Goal: Task Accomplishment & Management: Use online tool/utility

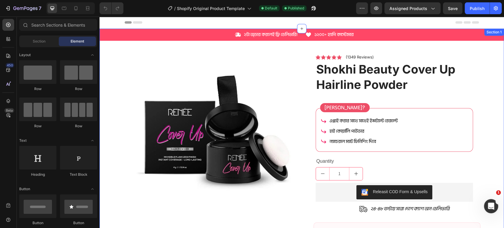
click at [114, 51] on div "Icon ২টা অ্ডার করলেই ফ্রি ডেলিভারি! Text Block Row Icon ১২০০+ হ্যাপি কাস্টোমার …" at bounding box center [302, 154] width 405 height 250
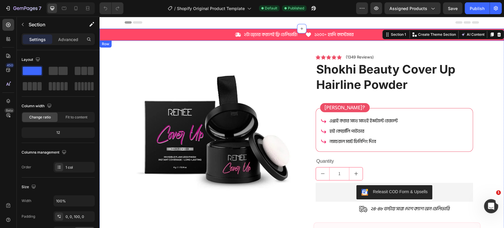
click at [107, 33] on div "Icon ২টা অ্ডার করলেই ফ্রি ডেলিভারি! Text Block Row Icon ১২০০+ হ্যাপি কাস্টোমার …" at bounding box center [302, 34] width 405 height 7
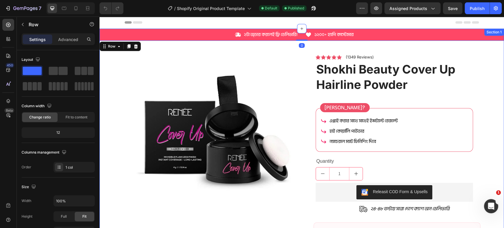
click at [106, 62] on div "Icon ২টা অ্ডার করলেই ফ্রি ডেলিভারি! Text Block Row Icon ১২০০+ হ্যাপি কাস্টোমার …" at bounding box center [302, 154] width 405 height 250
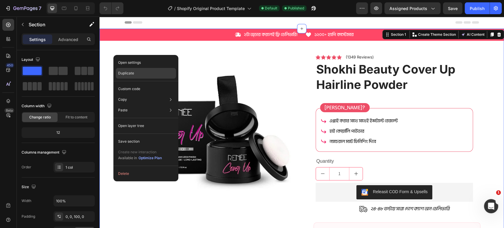
click at [125, 72] on p "Duplicate" at bounding box center [126, 73] width 16 height 5
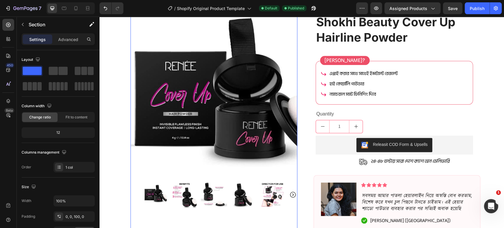
scroll to position [328, 0]
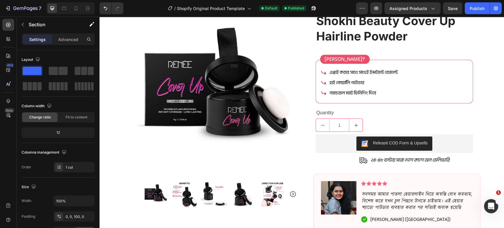
click at [116, 83] on div "Icon ২টা অ্ডার করলেই ফ্রি ডেলিভারি! Text Block Row Icon ১২০০+ হ্যাপি কাস্টোমার …" at bounding box center [302, 105] width 405 height 250
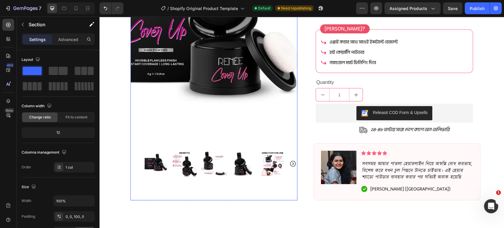
scroll to position [361, 0]
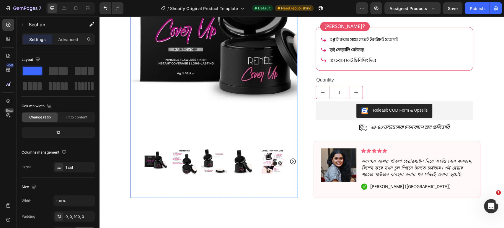
click at [158, 130] on img at bounding box center [214, 57] width 167 height 167
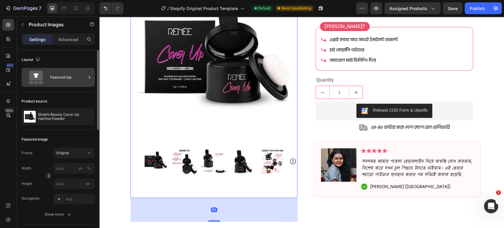
click at [47, 77] on icon at bounding box center [36, 78] width 24 height 14
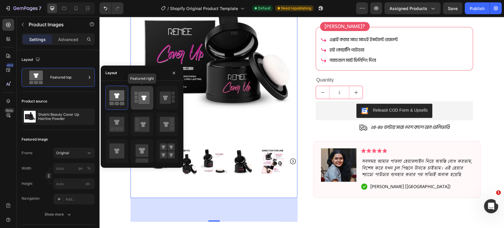
click at [145, 100] on icon at bounding box center [143, 97] width 5 height 5
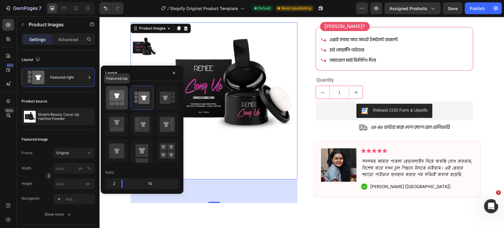
click at [112, 93] on icon at bounding box center [116, 95] width 15 height 11
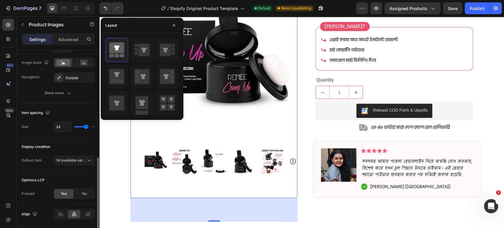
scroll to position [281, 0]
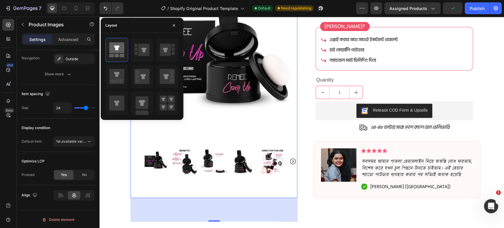
click at [179, 169] on img at bounding box center [185, 161] width 26 height 26
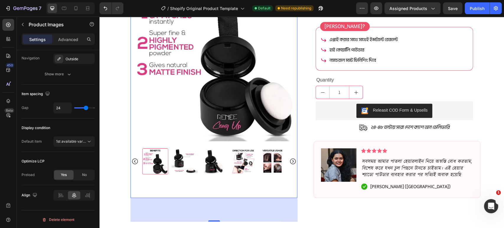
click at [173, 162] on img at bounding box center [185, 161] width 26 height 26
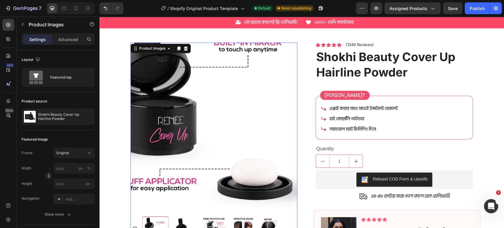
scroll to position [295, 0]
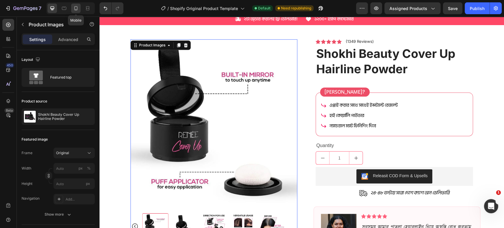
click at [77, 9] on icon at bounding box center [75, 8] width 3 height 4
type input "8"
type input "25"
type input "12"
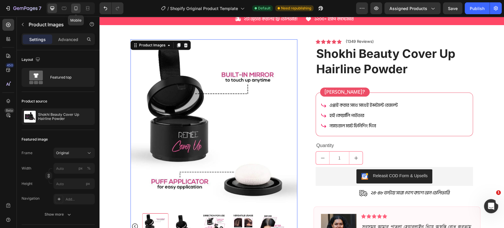
type input "12"
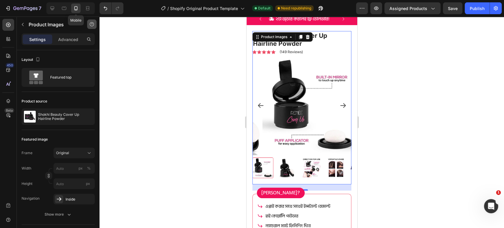
scroll to position [314, 0]
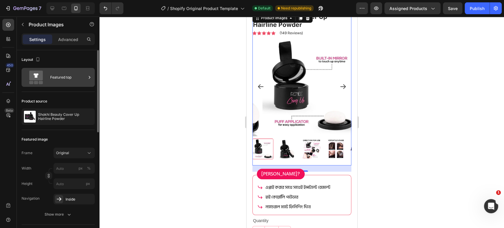
click at [49, 81] on div "Featured top" at bounding box center [58, 77] width 73 height 19
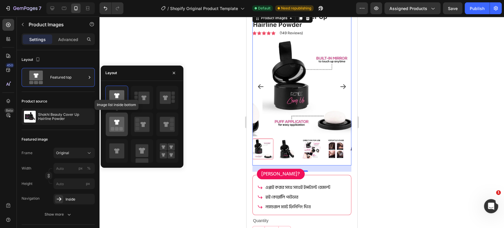
click at [120, 123] on icon at bounding box center [116, 124] width 15 height 15
type input "20"
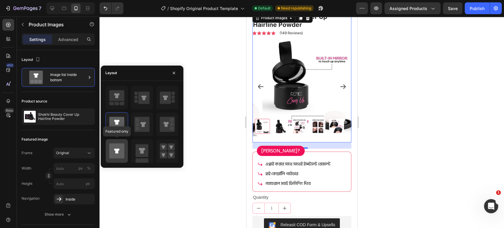
click at [118, 143] on icon at bounding box center [116, 150] width 15 height 15
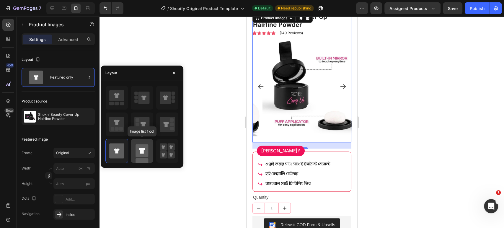
click at [149, 153] on icon at bounding box center [141, 151] width 15 height 24
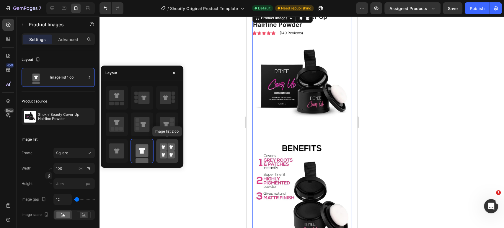
click at [169, 151] on rect at bounding box center [170, 154] width 7 height 7
type input "50"
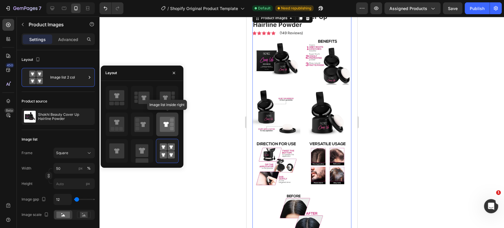
click at [164, 125] on icon at bounding box center [167, 124] width 15 height 15
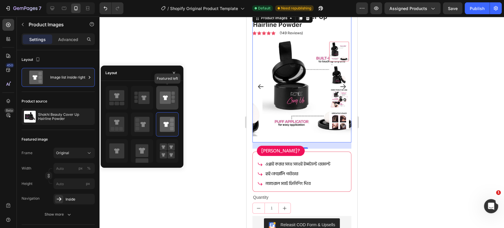
click at [165, 99] on icon at bounding box center [165, 97] width 5 height 5
type input "100"
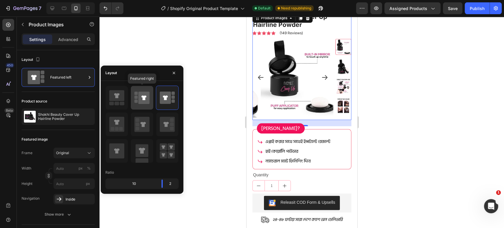
click at [134, 95] on div at bounding box center [142, 98] width 22 height 24
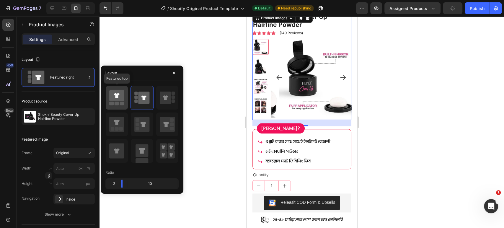
click at [123, 96] on icon at bounding box center [116, 95] width 15 height 11
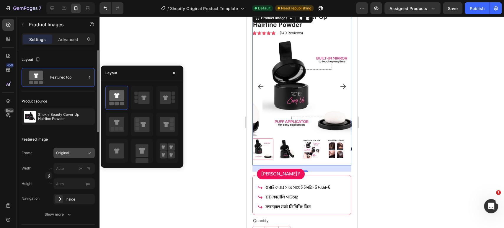
click at [64, 154] on span "Original" at bounding box center [62, 152] width 13 height 5
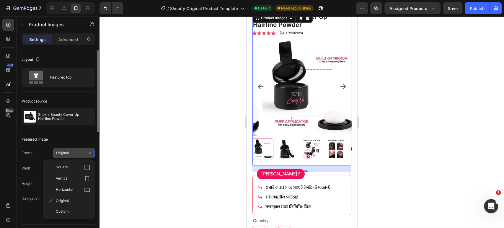
click at [64, 151] on span "Original" at bounding box center [62, 152] width 13 height 5
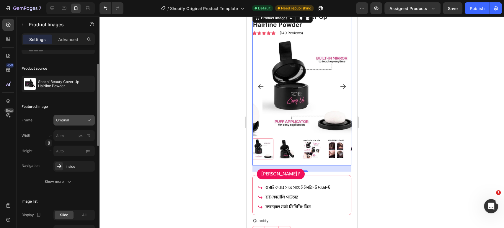
scroll to position [66, 0]
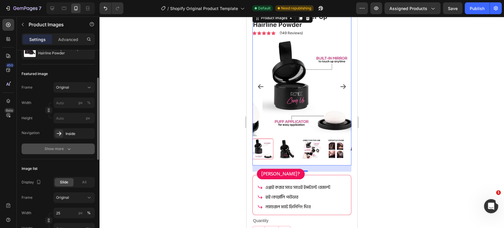
click at [56, 148] on div "Show more" at bounding box center [58, 149] width 27 height 6
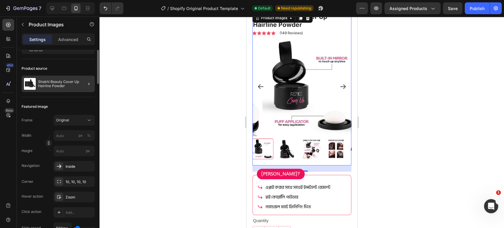
scroll to position [0, 0]
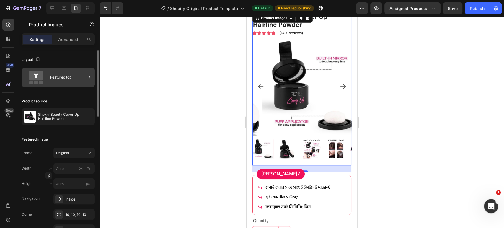
click at [52, 73] on div "Featured top" at bounding box center [68, 78] width 36 height 14
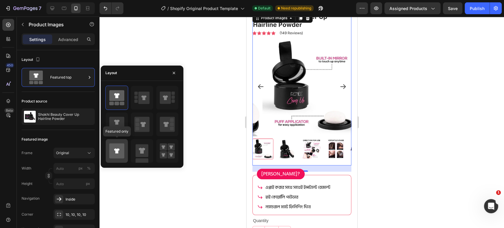
click at [117, 148] on icon at bounding box center [116, 150] width 15 height 15
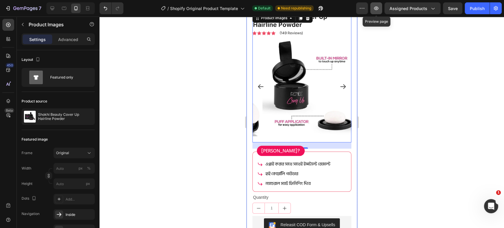
click at [376, 8] on icon "button" at bounding box center [376, 8] width 2 height 2
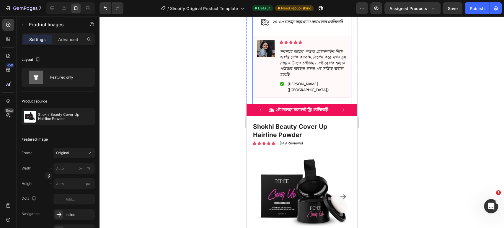
scroll to position [281, 0]
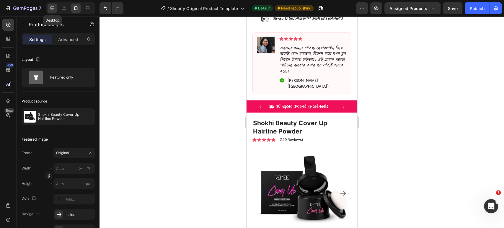
click at [52, 7] on icon at bounding box center [52, 8] width 6 height 6
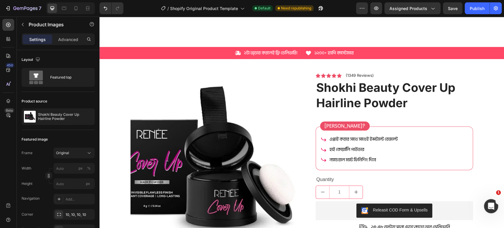
scroll to position [236, 0]
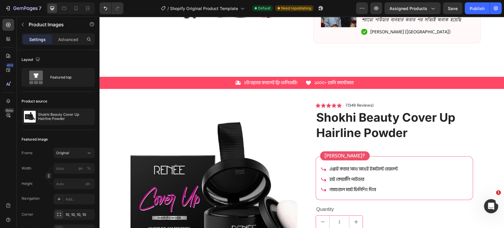
click at [213, 128] on img at bounding box center [214, 186] width 167 height 167
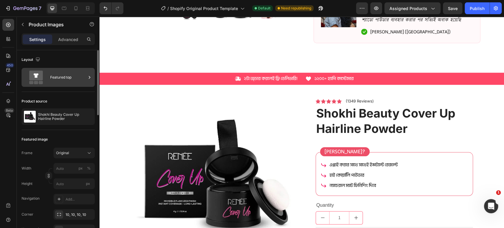
click at [42, 73] on icon at bounding box center [36, 76] width 14 height 10
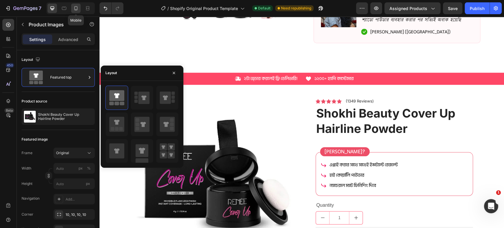
click at [77, 7] on icon at bounding box center [76, 8] width 6 height 6
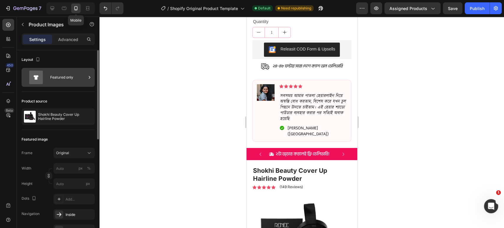
click at [58, 76] on div "Featured only" at bounding box center [68, 78] width 36 height 14
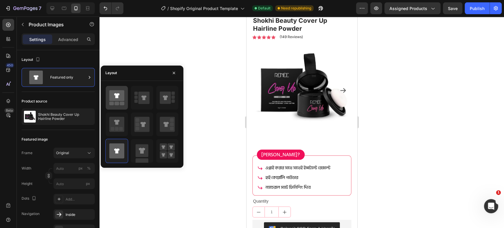
scroll to position [376, 0]
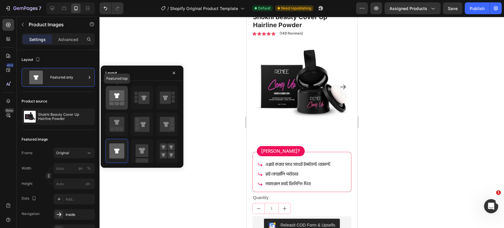
click at [115, 101] on icon at bounding box center [116, 95] width 15 height 11
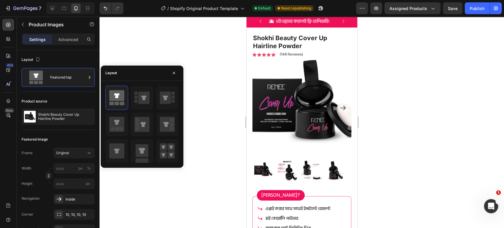
scroll to position [278, 0]
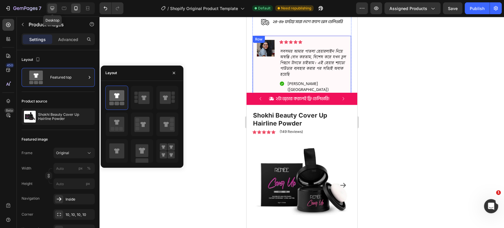
click at [54, 9] on icon at bounding box center [53, 8] width 4 height 4
type input "20"
type input "11"
type input "24"
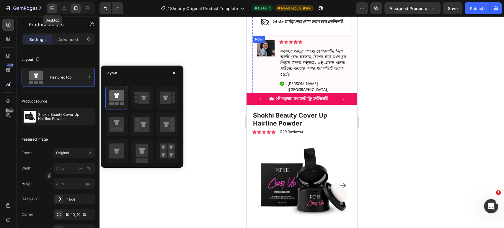
type input "24"
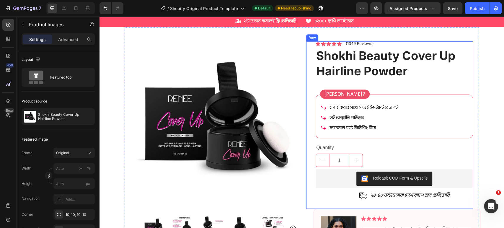
scroll to position [301, 0]
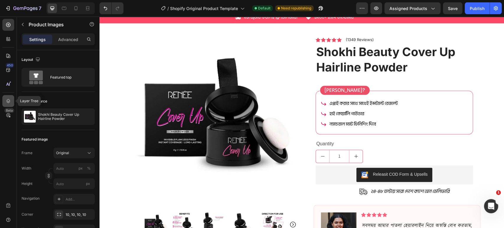
click at [8, 103] on icon at bounding box center [8, 101] width 6 height 6
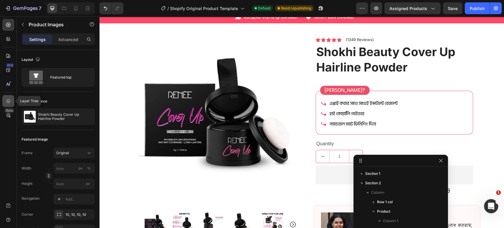
scroll to position [55, 0]
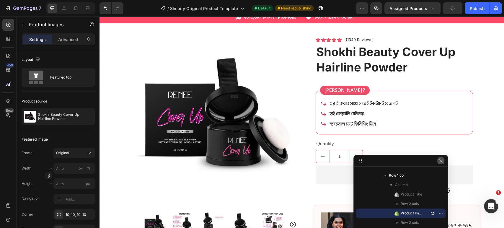
click at [442, 159] on icon "button" at bounding box center [441, 160] width 5 height 5
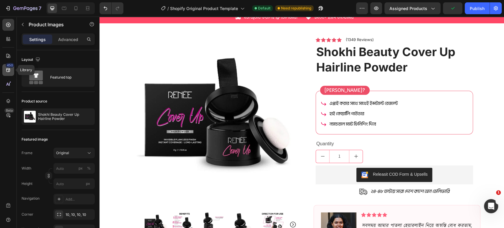
click at [7, 70] on icon at bounding box center [8, 70] width 6 height 6
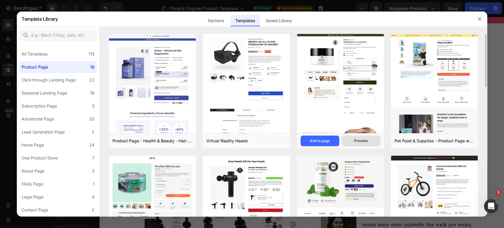
click at [355, 143] on div "Preview" at bounding box center [361, 140] width 14 height 5
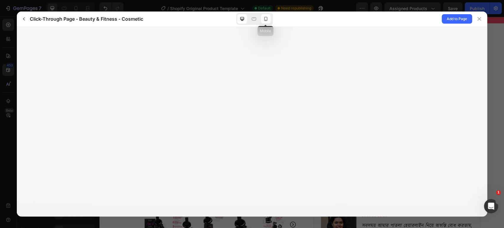
click at [266, 22] on icon at bounding box center [266, 19] width 6 height 6
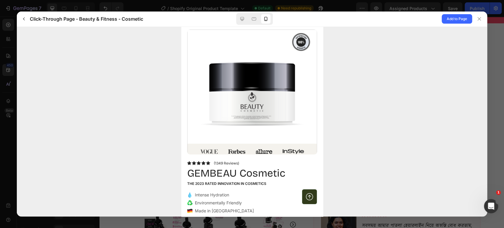
scroll to position [0, 0]
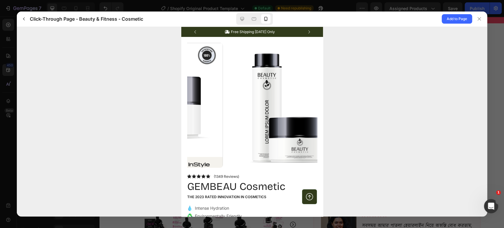
drag, startPoint x: 271, startPoint y: 98, endPoint x: 131, endPoint y: 94, distance: 140.6
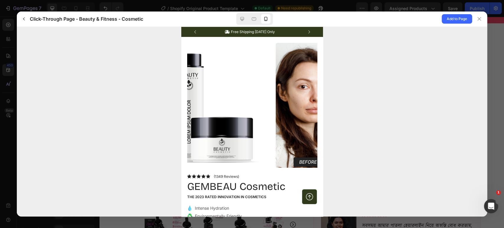
drag, startPoint x: 245, startPoint y: 67, endPoint x: 191, endPoint y: 68, distance: 54.1
click at [189, 68] on img at bounding box center [210, 108] width 130 height 130
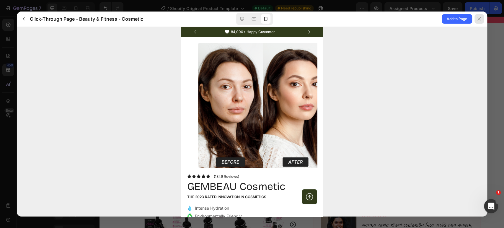
click at [475, 17] on div at bounding box center [479, 18] width 9 height 9
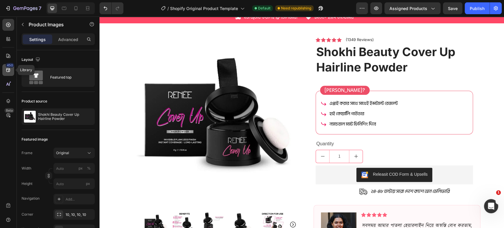
click at [9, 72] on icon at bounding box center [8, 70] width 6 height 6
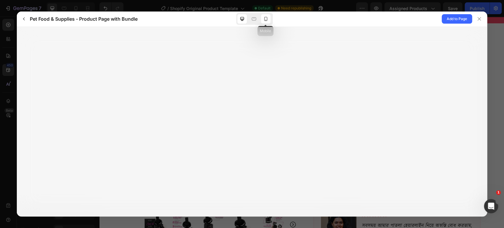
click at [263, 21] on icon at bounding box center [266, 19] width 6 height 6
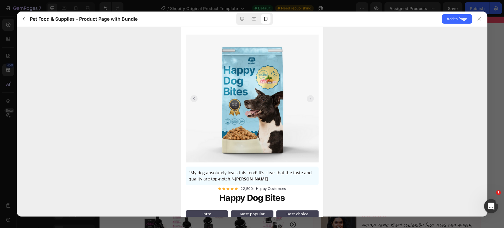
scroll to position [33, 0]
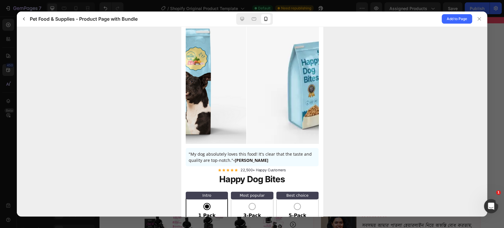
drag, startPoint x: 281, startPoint y: 109, endPoint x: 207, endPoint y: 105, distance: 73.7
click at [208, 105] on img at bounding box center [179, 82] width 133 height 133
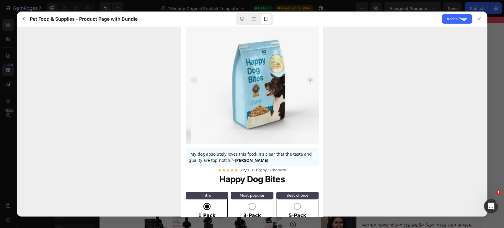
drag, startPoint x: 279, startPoint y: 98, endPoint x: 208, endPoint y: 102, distance: 71.0
click at [208, 102] on img at bounding box center [256, 82] width 133 height 133
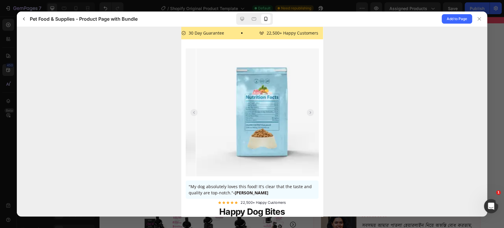
scroll to position [0, 0]
click at [22, 18] on icon "button" at bounding box center [24, 19] width 5 height 5
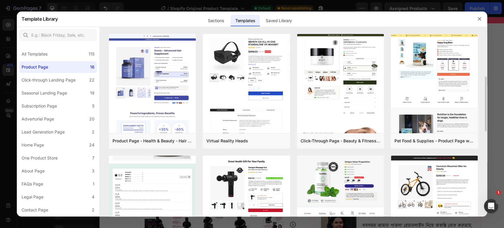
scroll to position [66, 0]
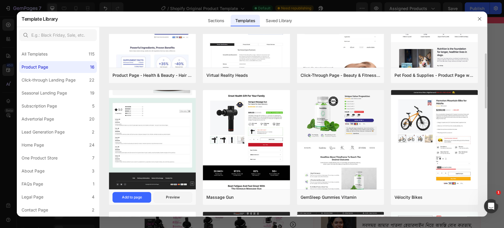
click at [157, 121] on img at bounding box center [152, 43] width 87 height 291
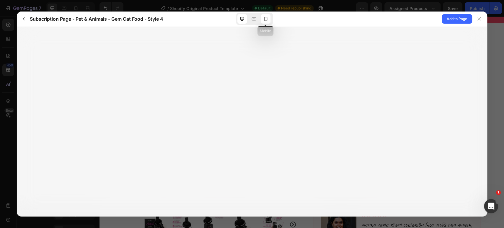
click at [266, 20] on icon at bounding box center [265, 20] width 1 height 1
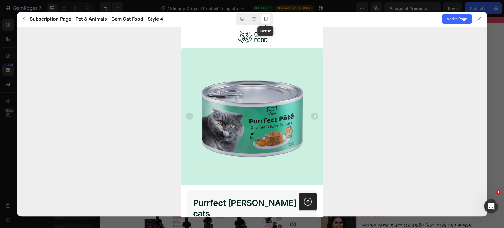
scroll to position [0, 0]
click at [242, 19] on icon at bounding box center [242, 19] width 6 height 6
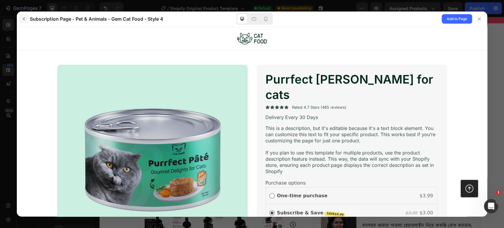
click at [23, 21] on icon "button" at bounding box center [24, 19] width 5 height 5
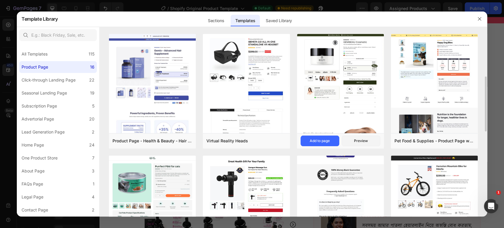
scroll to position [66, 0]
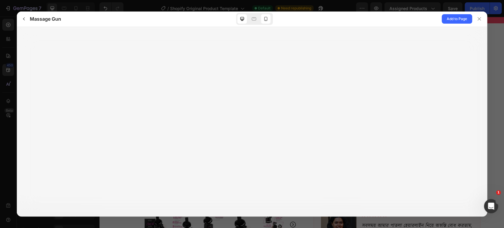
click at [265, 20] on icon at bounding box center [266, 19] width 6 height 6
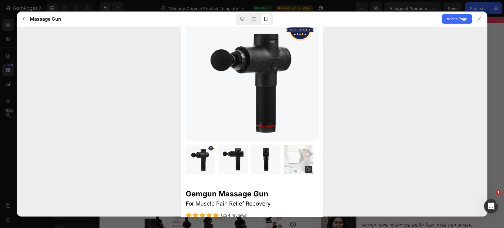
scroll to position [0, 0]
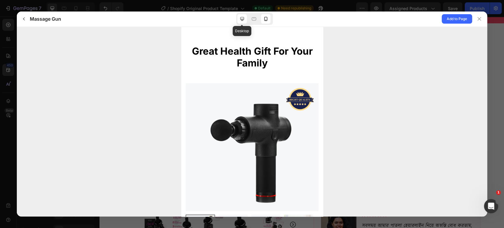
click at [242, 18] on icon at bounding box center [242, 19] width 6 height 6
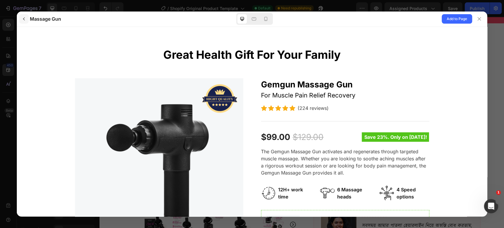
click at [22, 20] on icon "button" at bounding box center [24, 19] width 5 height 5
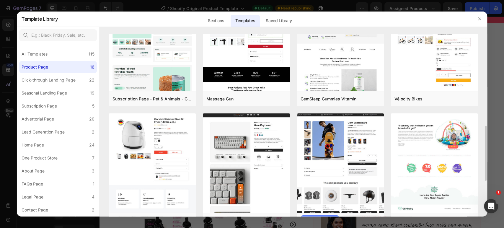
scroll to position [197, 0]
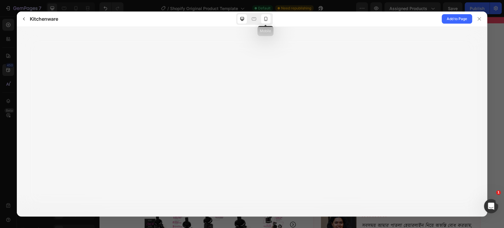
click at [265, 19] on icon at bounding box center [266, 19] width 6 height 6
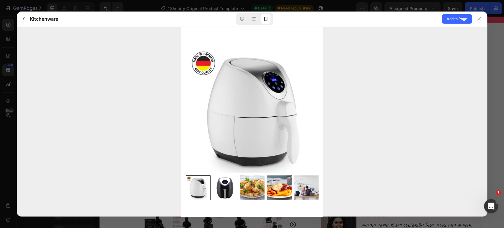
scroll to position [0, 0]
click at [21, 19] on button "button" at bounding box center [23, 18] width 9 height 9
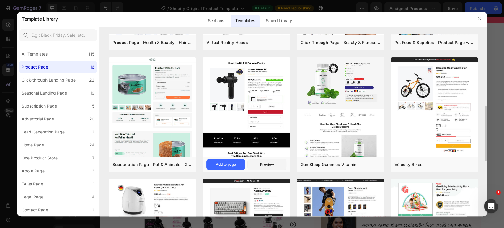
scroll to position [131, 0]
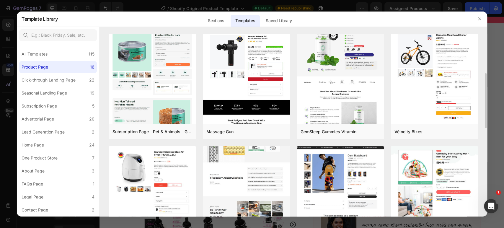
click at [248, 174] on img at bounding box center [246, 8] width 87 height 473
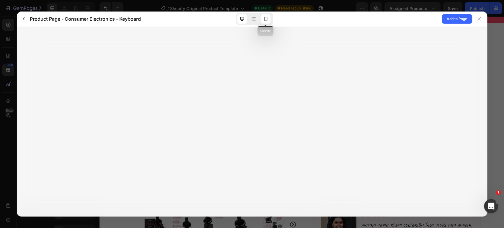
click at [268, 19] on div at bounding box center [265, 18] width 9 height 9
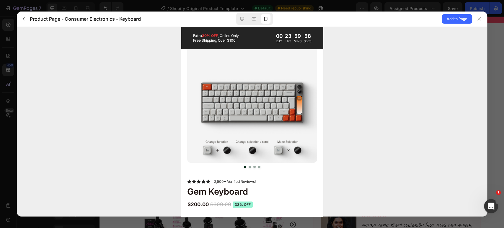
scroll to position [33, 0]
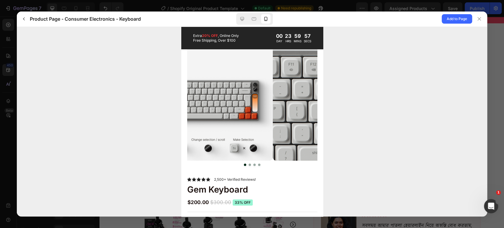
drag, startPoint x: 285, startPoint y: 133, endPoint x: 219, endPoint y: 130, distance: 65.6
click at [226, 130] on img at bounding box center [208, 100] width 130 height 130
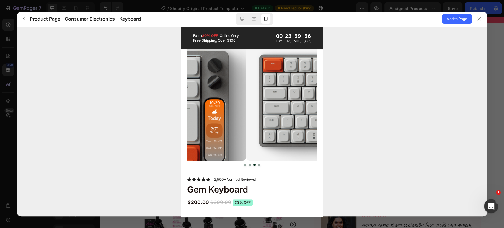
drag, startPoint x: 280, startPoint y: 128, endPoint x: 205, endPoint y: 126, distance: 75.6
click at [203, 126] on img at bounding box center [181, 100] width 130 height 130
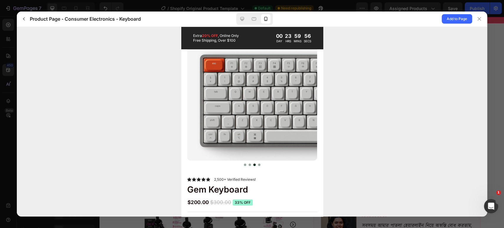
drag, startPoint x: 291, startPoint y: 125, endPoint x: 205, endPoint y: 124, distance: 85.9
click at [205, 124] on img at bounding box center [252, 100] width 130 height 130
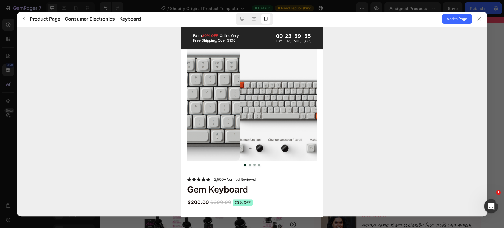
drag, startPoint x: 280, startPoint y: 123, endPoint x: 175, endPoint y: 128, distance: 105.5
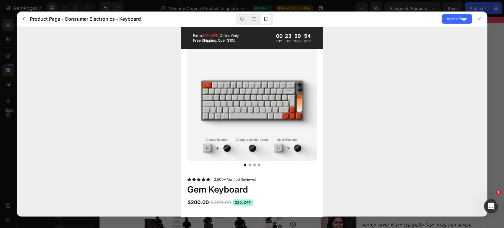
drag, startPoint x: 292, startPoint y: 131, endPoint x: 210, endPoint y: 133, distance: 81.8
click at [210, 133] on img at bounding box center [252, 100] width 130 height 130
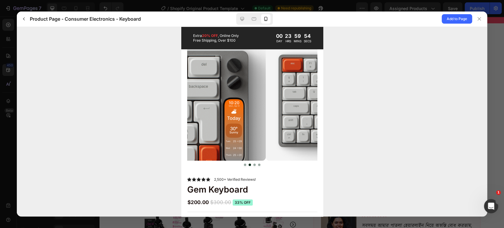
drag, startPoint x: 267, startPoint y: 133, endPoint x: 227, endPoint y: 131, distance: 40.2
click at [190, 131] on img at bounding box center [201, 100] width 130 height 130
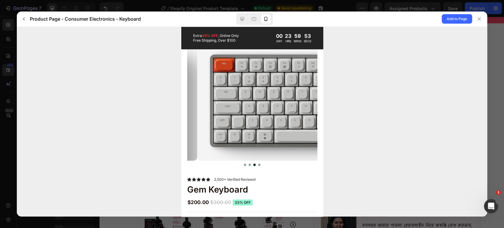
drag, startPoint x: 276, startPoint y: 132, endPoint x: 190, endPoint y: 128, distance: 85.1
click at [197, 128] on img at bounding box center [262, 100] width 130 height 130
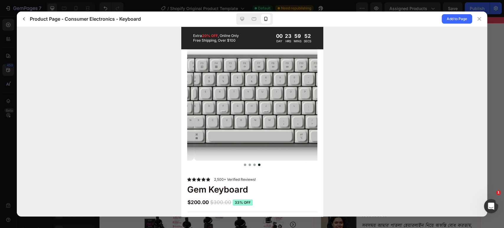
drag, startPoint x: 265, startPoint y: 127, endPoint x: 190, endPoint y: 128, distance: 74.4
click at [194, 128] on img at bounding box center [259, 100] width 130 height 130
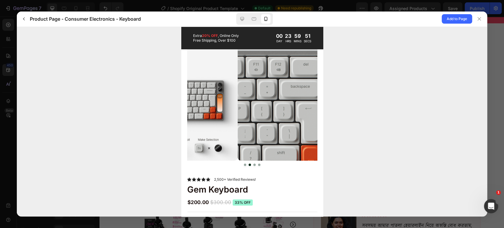
drag, startPoint x: 292, startPoint y: 137, endPoint x: 208, endPoint y: 137, distance: 84.5
click at [209, 137] on img at bounding box center [173, 100] width 130 height 130
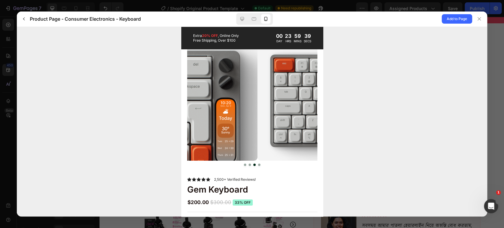
drag, startPoint x: 276, startPoint y: 137, endPoint x: 210, endPoint y: 132, distance: 66.6
click at [210, 133] on img at bounding box center [192, 100] width 130 height 130
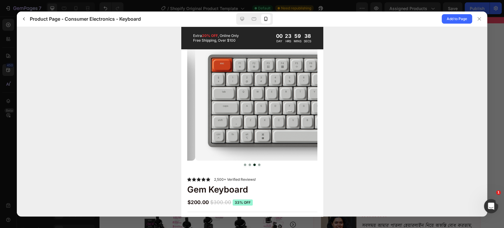
drag, startPoint x: 287, startPoint y: 131, endPoint x: 206, endPoint y: 132, distance: 80.9
click at [207, 132] on img at bounding box center [260, 100] width 130 height 130
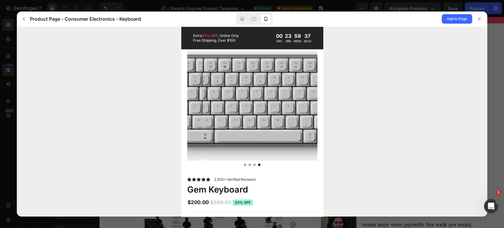
drag, startPoint x: 286, startPoint y: 132, endPoint x: 204, endPoint y: 135, distance: 81.8
click at [204, 135] on img at bounding box center [267, 100] width 130 height 130
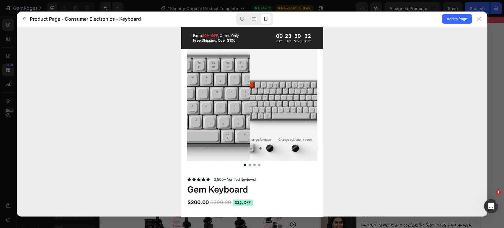
drag, startPoint x: 232, startPoint y: 132, endPoint x: 291, endPoint y: 137, distance: 59.3
click at [285, 137] on img at bounding box center [295, 100] width 130 height 130
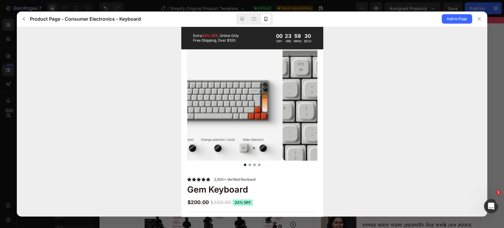
drag, startPoint x: 291, startPoint y: 137, endPoint x: 225, endPoint y: 136, distance: 66.2
click at [225, 136] on img at bounding box center [217, 100] width 130 height 130
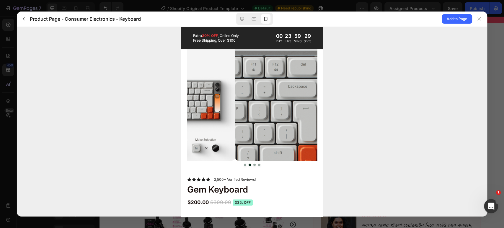
drag, startPoint x: 238, startPoint y: 136, endPoint x: 321, endPoint y: 141, distance: 83.5
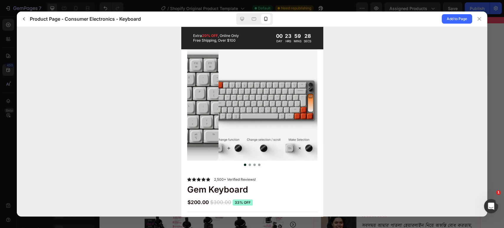
drag, startPoint x: 250, startPoint y: 138, endPoint x: 315, endPoint y: 137, distance: 65.0
click at [314, 137] on gp-row "Your selections will add an additional charge of" at bounding box center [252, 206] width 142 height 380
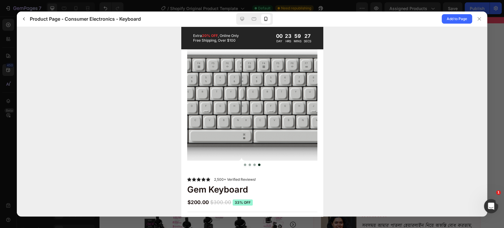
drag, startPoint x: 241, startPoint y: 135, endPoint x: 332, endPoint y: 132, distance: 91.0
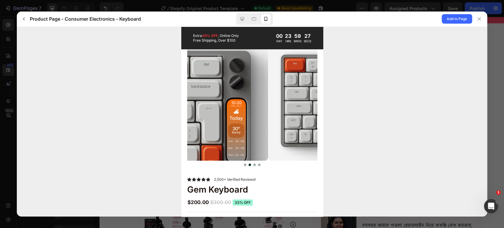
drag, startPoint x: 253, startPoint y: 127, endPoint x: 328, endPoint y: 126, distance: 75.6
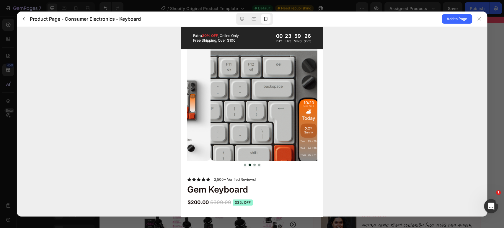
drag, startPoint x: 239, startPoint y: 128, endPoint x: 341, endPoint y: 131, distance: 102.5
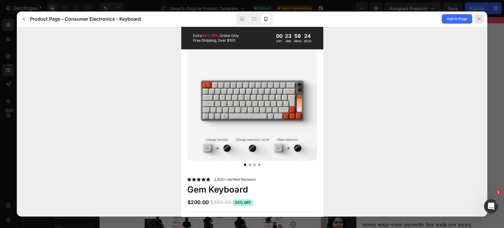
click at [478, 21] on icon at bounding box center [479, 19] width 5 height 5
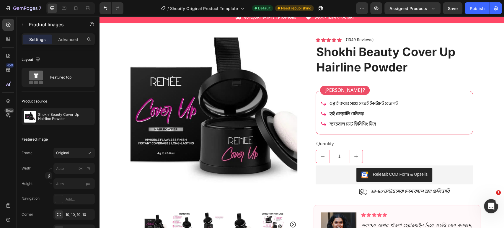
click at [224, 138] on img at bounding box center [214, 121] width 167 height 167
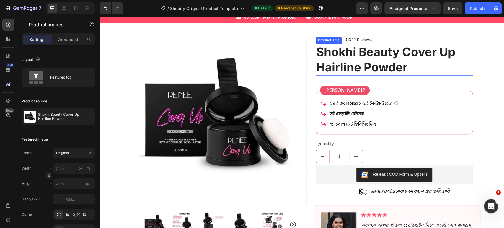
scroll to position [236, 0]
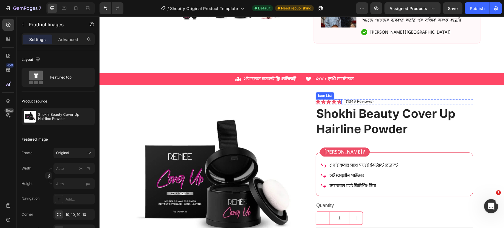
click at [329, 102] on div "Icon Icon Icon Icon Icon" at bounding box center [329, 101] width 26 height 5
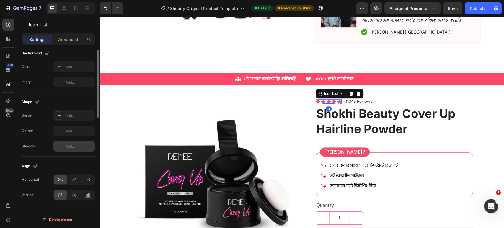
scroll to position [0, 0]
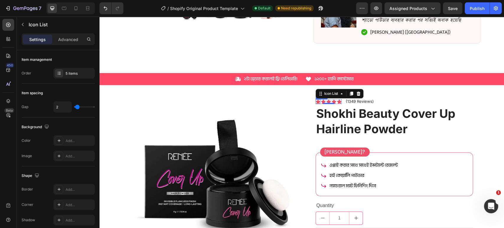
click at [316, 101] on icon at bounding box center [318, 101] width 5 height 4
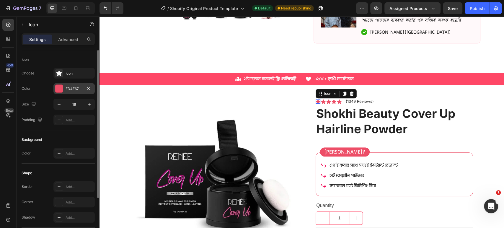
click at [58, 91] on div at bounding box center [59, 89] width 8 height 8
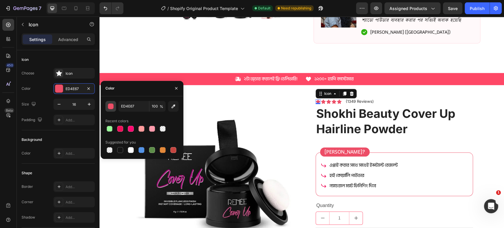
click at [113, 106] on div "button" at bounding box center [111, 107] width 6 height 6
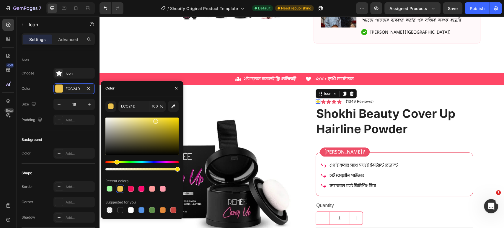
drag, startPoint x: 121, startPoint y: 161, endPoint x: 116, endPoint y: 161, distance: 4.7
click at [116, 161] on div "Hue" at bounding box center [141, 162] width 73 height 2
drag, startPoint x: 181, startPoint y: 118, endPoint x: 171, endPoint y: 115, distance: 10.6
click at [171, 115] on div "EDCE04 100 % Recent colors Suggested for you" at bounding box center [141, 157] width 73 height 113
click at [116, 160] on div "Hue" at bounding box center [117, 162] width 5 height 5
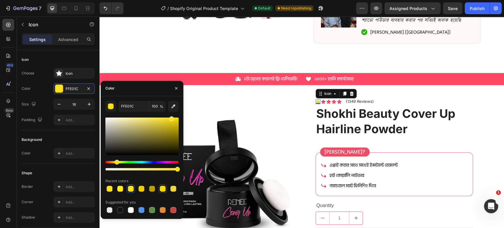
click at [160, 187] on div at bounding box center [163, 189] width 6 height 6
type input "FFDC00"
click at [329, 121] on h1 "Shokhi Beauty Cover Up Hairline Powder" at bounding box center [394, 121] width 157 height 32
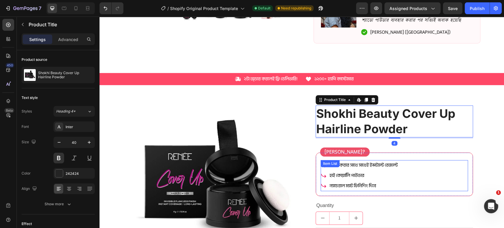
click at [321, 183] on icon at bounding box center [324, 186] width 6 height 6
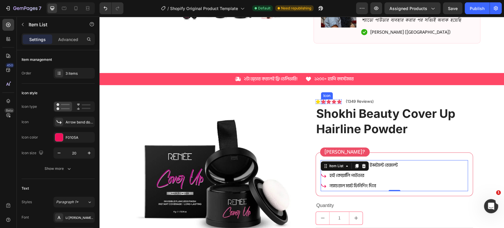
click at [322, 100] on icon at bounding box center [323, 101] width 5 height 5
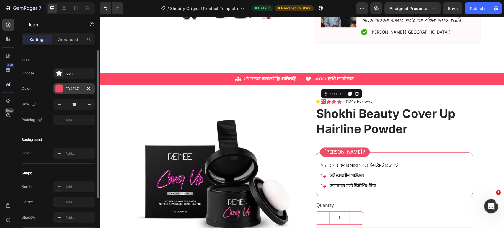
click at [59, 90] on div at bounding box center [59, 89] width 8 height 8
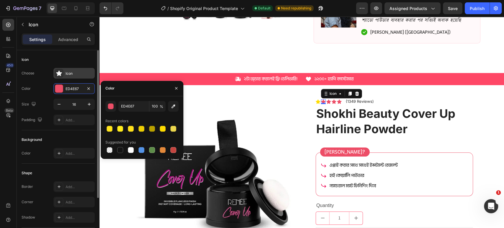
click at [64, 75] on div "Icon" at bounding box center [73, 73] width 41 height 11
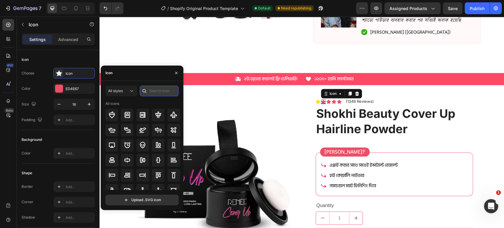
click at [156, 92] on input "text" at bounding box center [159, 91] width 39 height 11
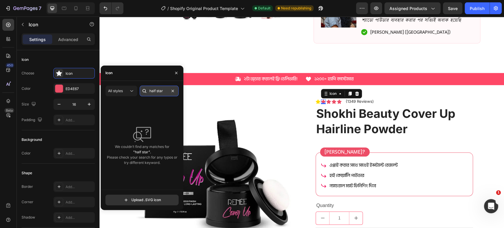
type input "half star"
click at [337, 100] on icon at bounding box center [339, 101] width 5 height 5
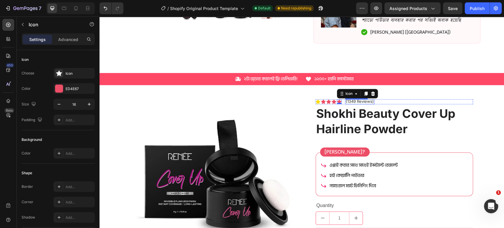
click at [382, 102] on div "Icon Icon Icon Icon Icon 0 Icon List (1349 Reviews) Text Block Row" at bounding box center [394, 101] width 157 height 5
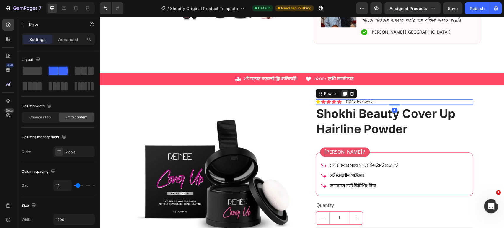
click at [343, 92] on icon at bounding box center [344, 94] width 3 height 4
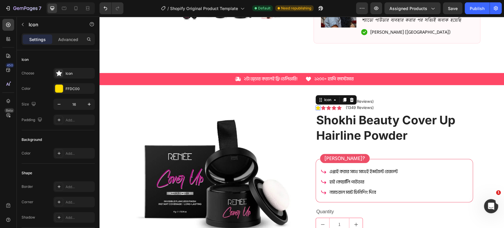
click at [316, 108] on div "Icon 0" at bounding box center [318, 107] width 5 height 5
click at [326, 100] on div "Icon" at bounding box center [327, 100] width 9 height 0
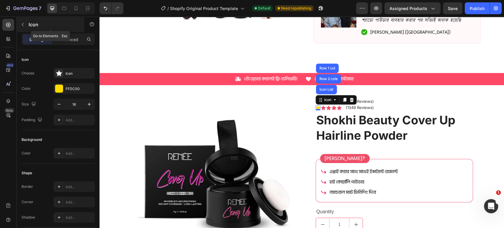
click at [22, 23] on icon "button" at bounding box center [22, 24] width 5 height 5
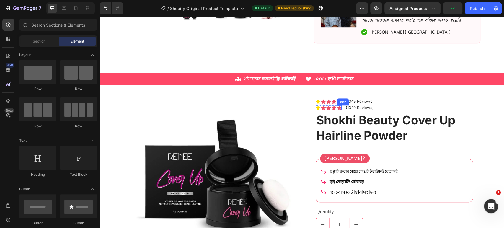
click at [338, 102] on div "Icon" at bounding box center [342, 102] width 9 height 0
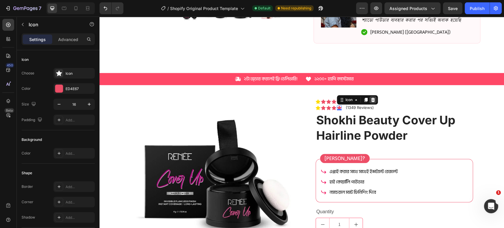
click at [371, 99] on icon at bounding box center [373, 100] width 4 height 4
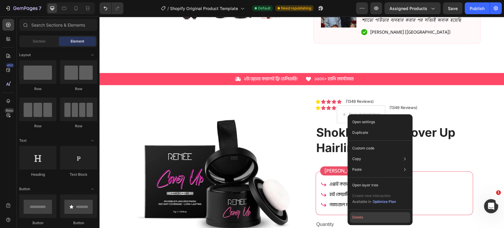
click at [360, 214] on button "Delete" at bounding box center [380, 217] width 60 height 11
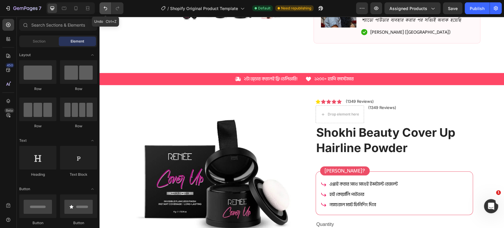
click at [102, 5] on button "Undo/Redo" at bounding box center [106, 8] width 12 height 12
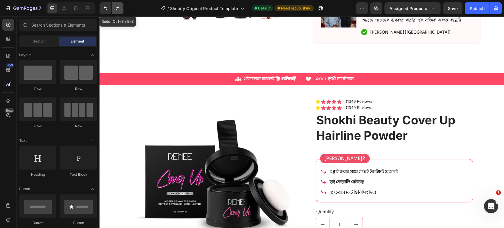
click at [116, 7] on icon "Undo/Redo" at bounding box center [118, 8] width 6 height 6
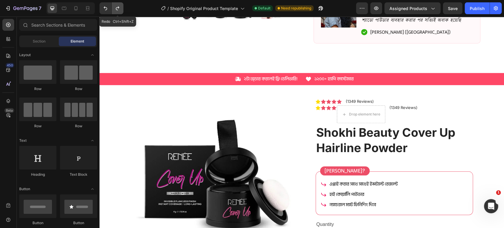
click at [116, 7] on icon "Undo/Redo" at bounding box center [118, 8] width 6 height 6
click at [103, 9] on icon "Undo/Redo" at bounding box center [105, 8] width 6 height 6
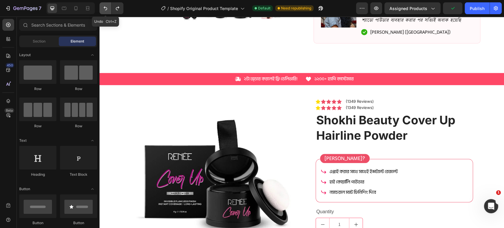
click at [103, 9] on icon "Undo/Redo" at bounding box center [105, 8] width 6 height 6
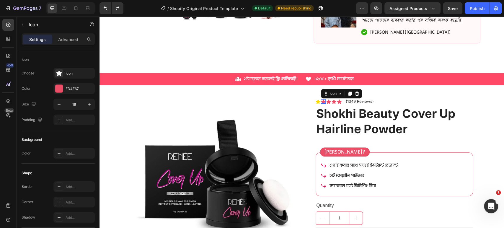
click at [321, 100] on icon at bounding box center [323, 101] width 5 height 4
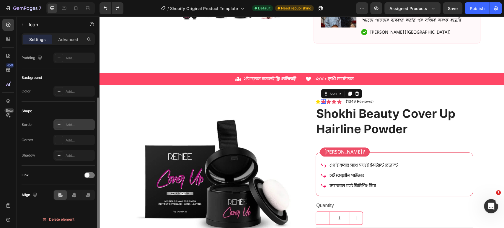
click at [57, 123] on icon at bounding box center [59, 124] width 5 height 5
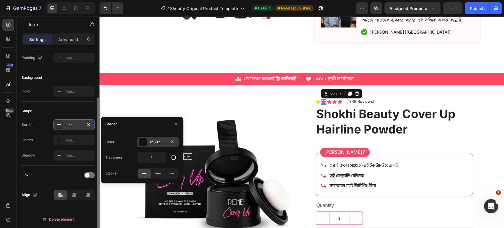
click at [144, 141] on div at bounding box center [143, 142] width 8 height 8
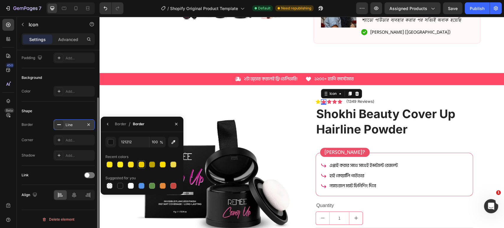
click at [141, 163] on div at bounding box center [142, 165] width 6 height 6
type input "EDCE04"
click at [177, 122] on icon "button" at bounding box center [176, 124] width 5 height 5
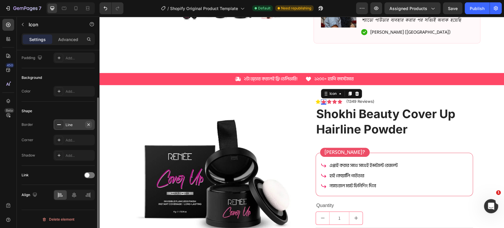
click at [88, 125] on icon "button" at bounding box center [88, 124] width 2 height 2
click at [56, 139] on div at bounding box center [59, 140] width 8 height 8
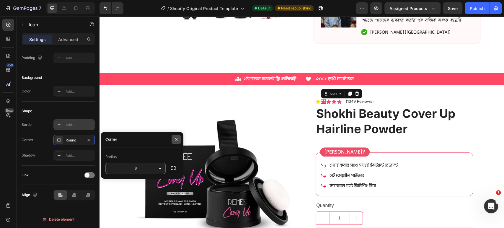
click at [175, 139] on icon "button" at bounding box center [176, 139] width 2 height 2
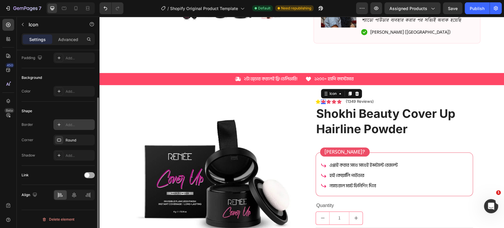
click at [87, 176] on span at bounding box center [87, 175] width 5 height 5
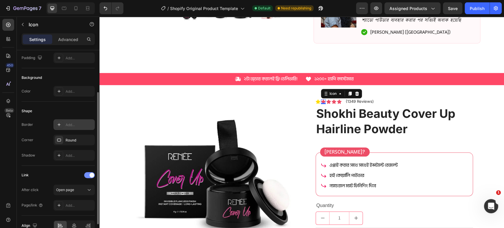
click at [87, 176] on div at bounding box center [89, 175] width 11 height 6
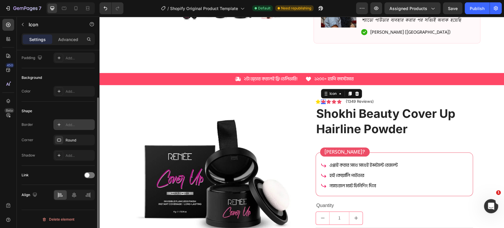
scroll to position [29, 0]
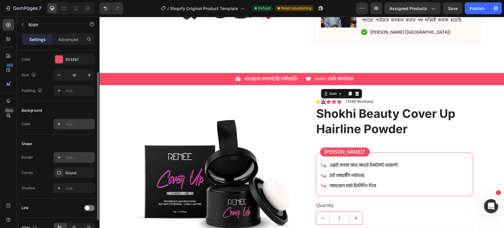
click at [59, 124] on icon at bounding box center [59, 124] width 3 height 3
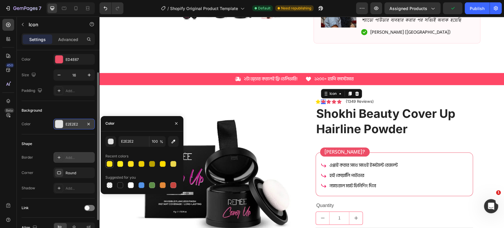
click at [111, 163] on div at bounding box center [110, 164] width 6 height 6
type input "FFE41C"
click at [86, 125] on button "button" at bounding box center [88, 123] width 7 height 7
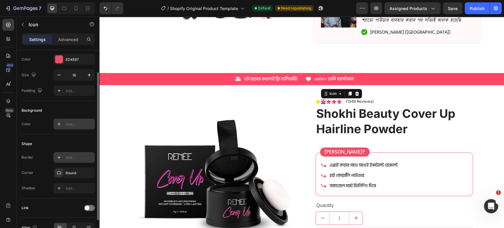
scroll to position [0, 0]
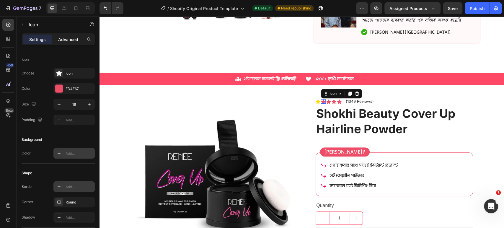
click at [69, 41] on p "Advanced" at bounding box center [68, 39] width 20 height 6
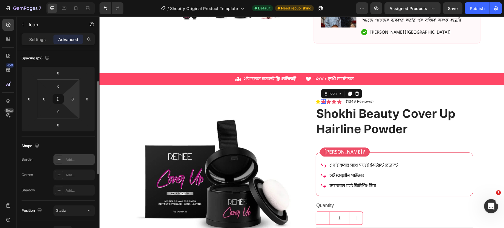
scroll to position [131, 0]
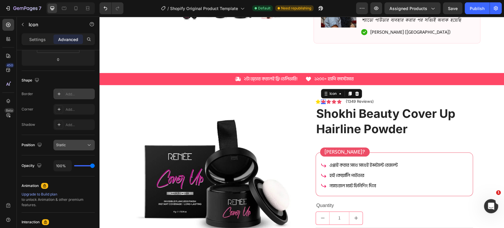
click at [64, 144] on span "Static" at bounding box center [61, 145] width 10 height 4
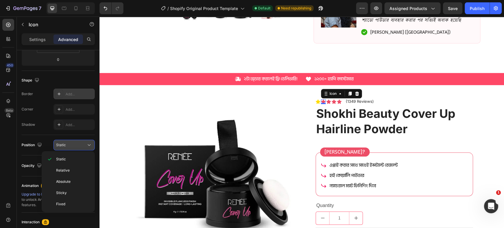
click at [64, 144] on span "Static" at bounding box center [61, 145] width 10 height 4
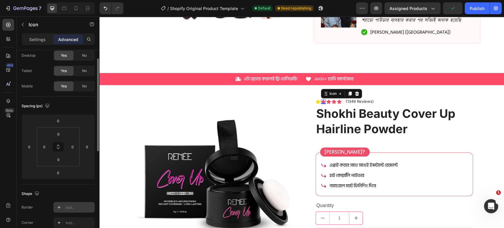
scroll to position [0, 0]
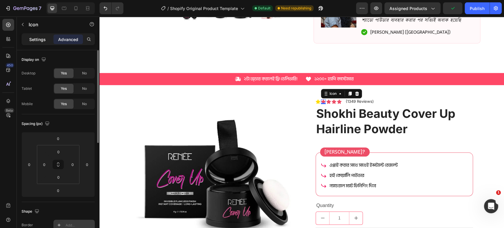
click at [45, 40] on p "Settings" at bounding box center [37, 39] width 17 height 6
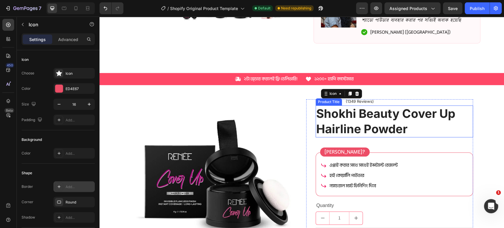
click at [357, 116] on h1 "Shokhi Beauty Cover Up Hairline Powder" at bounding box center [394, 121] width 157 height 32
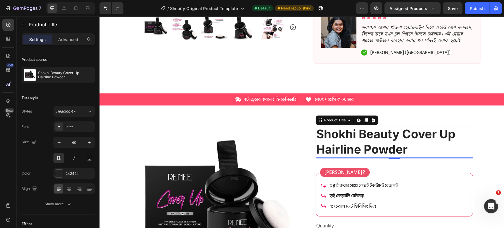
scroll to position [203, 0]
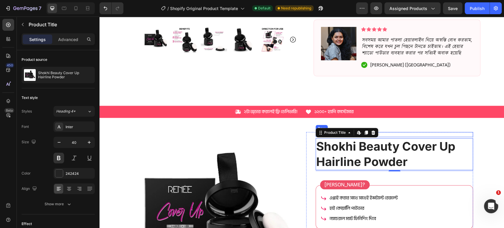
click at [395, 132] on div "Icon Icon Icon Icon Icon Icon List (1349 Reviews) Text Block Row" at bounding box center [394, 134] width 157 height 5
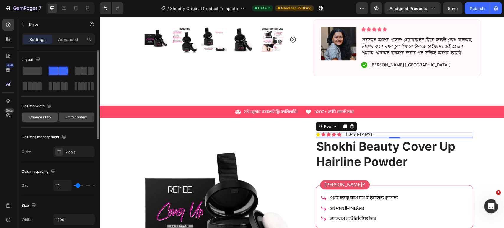
click at [43, 115] on span "Change ratio" at bounding box center [40, 117] width 22 height 5
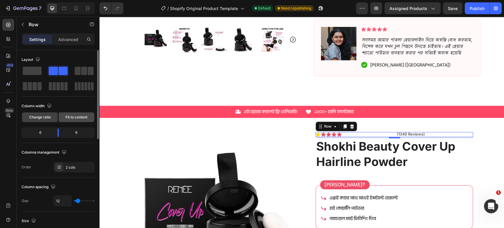
click at [77, 117] on span "Fit to content" at bounding box center [77, 117] width 22 height 5
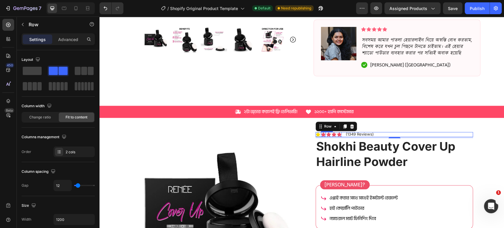
click at [322, 134] on div "Icon" at bounding box center [323, 134] width 5 height 5
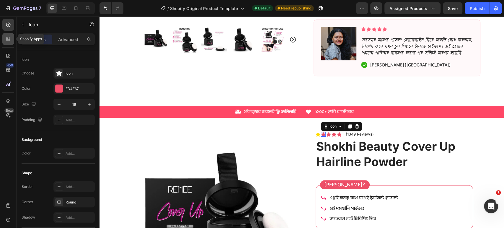
click at [12, 41] on div at bounding box center [8, 39] width 12 height 12
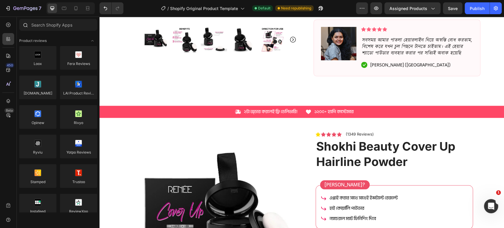
click at [31, 25] on div at bounding box center [25, 25] width 12 height 12
click at [9, 23] on icon at bounding box center [8, 25] width 4 height 4
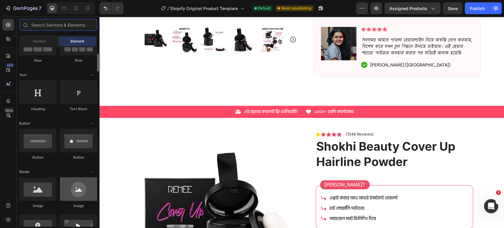
scroll to position [98, 0]
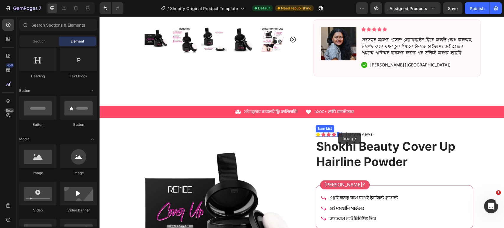
drag, startPoint x: 177, startPoint y: 178, endPoint x: 338, endPoint y: 133, distance: 166.8
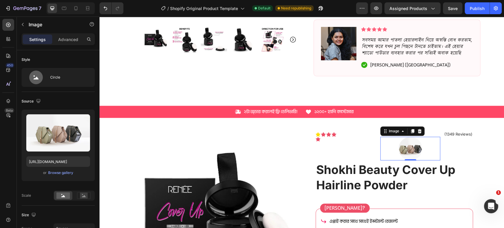
click at [394, 147] on div at bounding box center [410, 149] width 60 height 24
click at [107, 6] on icon "Undo/Redo" at bounding box center [105, 8] width 6 height 6
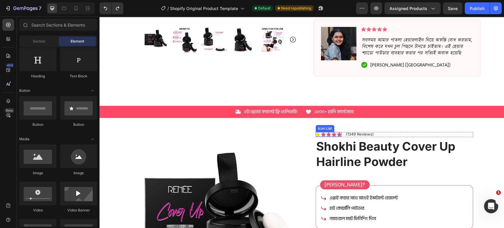
click at [332, 132] on icon at bounding box center [334, 134] width 5 height 4
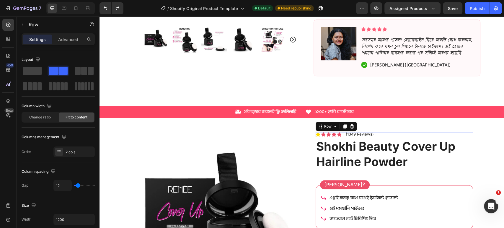
click at [377, 133] on div "Icon Icon Icon Icon Icon Icon List (1349 Reviews) Text Block Row 0" at bounding box center [394, 134] width 157 height 5
click at [343, 126] on icon at bounding box center [344, 126] width 3 height 4
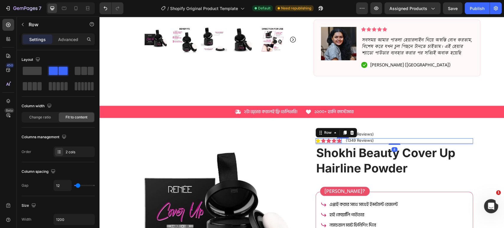
click at [337, 139] on icon at bounding box center [339, 141] width 5 height 4
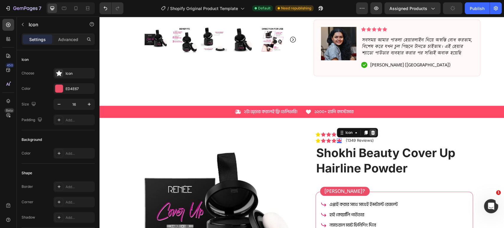
click at [372, 131] on icon at bounding box center [373, 133] width 4 height 4
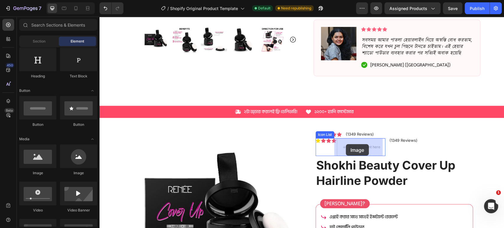
drag, startPoint x: 184, startPoint y: 183, endPoint x: 336, endPoint y: 149, distance: 155.9
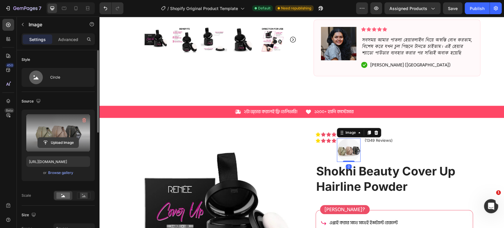
click at [69, 141] on input "file" at bounding box center [58, 143] width 41 height 10
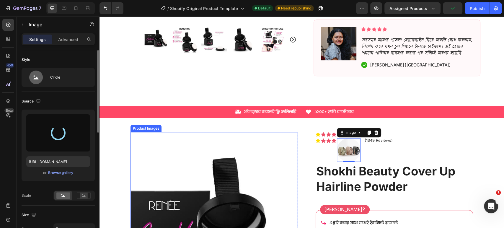
type input "https://cdn.shopify.com/s/files/1/0700/8613/1866/files/gempages_583815972582851…"
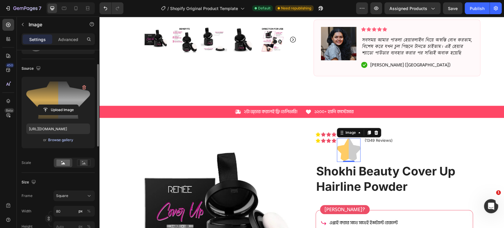
scroll to position [66, 0]
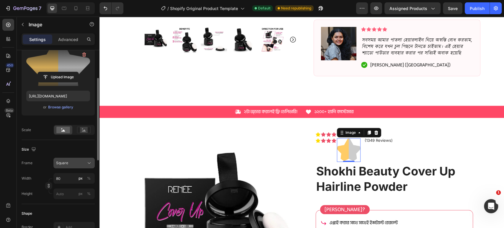
click at [80, 164] on div "Square" at bounding box center [70, 162] width 29 height 5
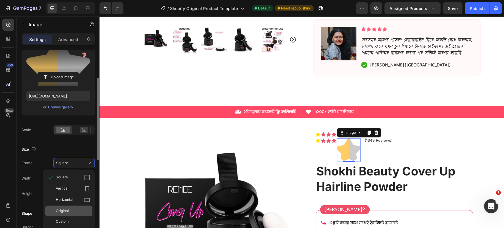
click at [68, 207] on div "Original" at bounding box center [68, 211] width 47 height 11
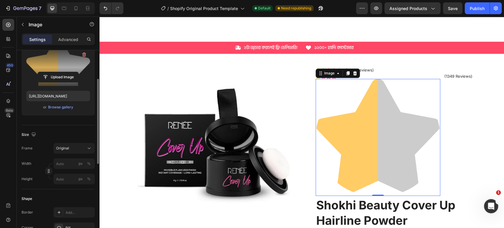
scroll to position [268, 0]
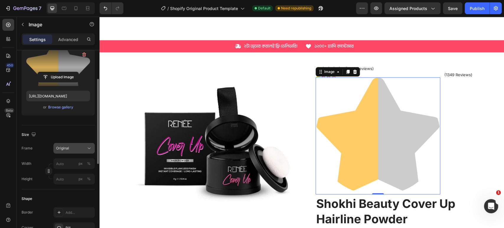
click at [66, 151] on button "Original" at bounding box center [73, 148] width 41 height 11
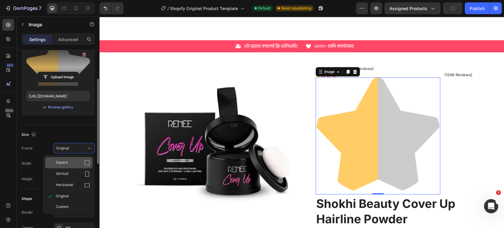
click at [69, 167] on div "Square" at bounding box center [68, 162] width 47 height 11
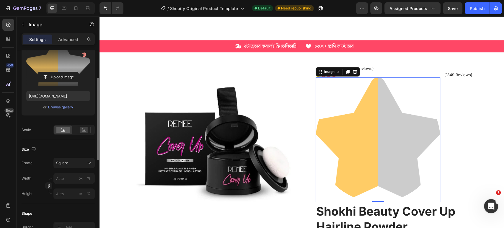
scroll to position [0, 0]
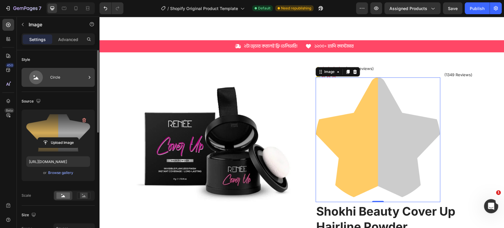
click at [64, 77] on div "Circle" at bounding box center [68, 78] width 36 height 14
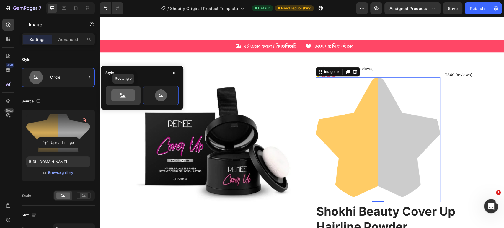
click at [112, 90] on icon at bounding box center [123, 95] width 24 height 12
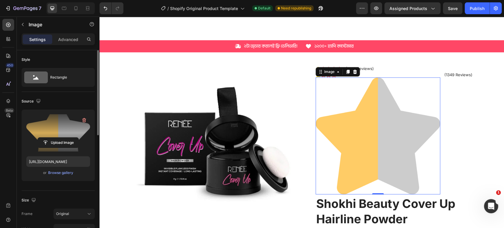
click at [65, 99] on div "Source" at bounding box center [58, 101] width 73 height 9
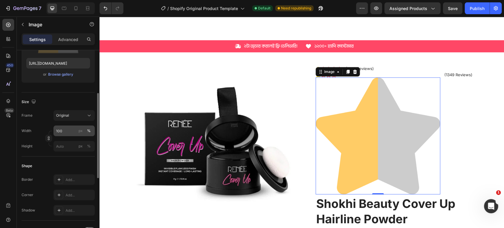
scroll to position [131, 0]
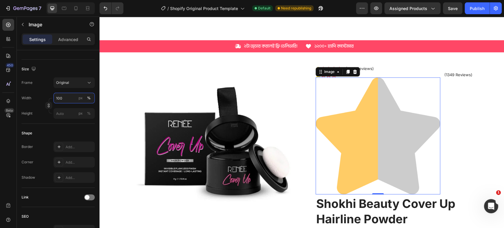
click at [70, 95] on input "100" at bounding box center [73, 98] width 41 height 11
click at [87, 97] on div "%" at bounding box center [89, 97] width 4 height 5
click at [79, 96] on div "px" at bounding box center [81, 97] width 4 height 5
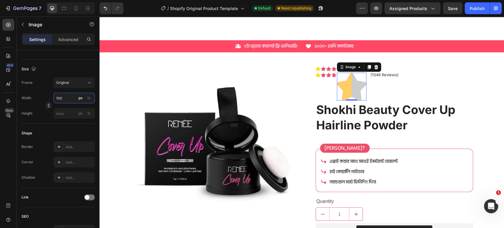
click at [68, 97] on input "100" at bounding box center [73, 98] width 41 height 11
type input "5"
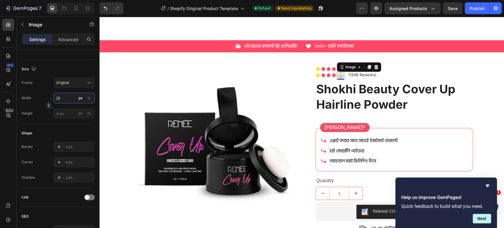
type input "2"
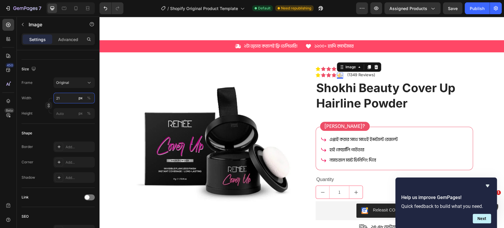
type input "2"
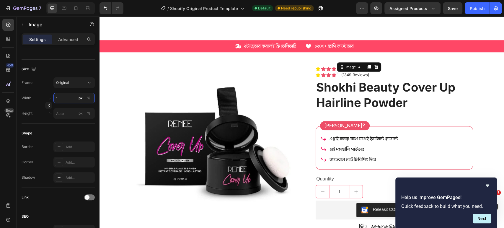
type input "15"
click at [326, 66] on icon at bounding box center [328, 68] width 5 height 5
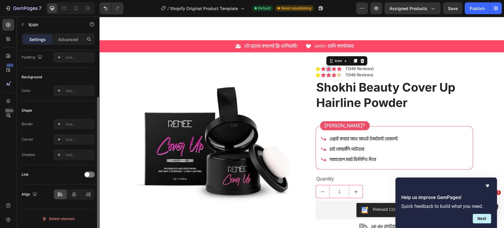
scroll to position [0, 0]
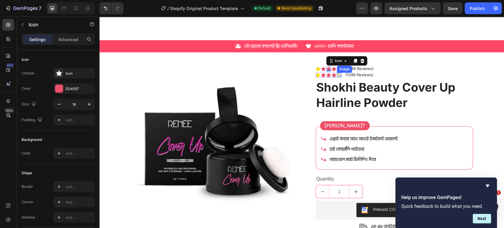
click at [338, 74] on img at bounding box center [339, 75] width 4 height 4
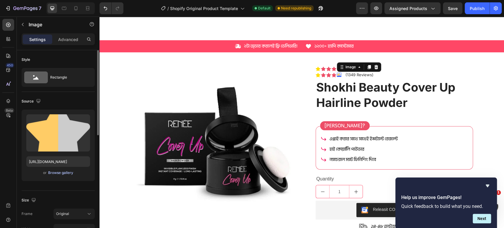
click at [58, 175] on div "Browse gallery" at bounding box center [60, 172] width 25 height 5
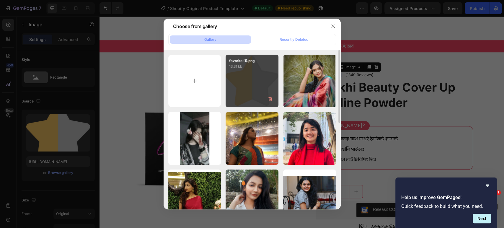
click at [257, 71] on div "favorite (1).png 13.31 kb" at bounding box center [252, 81] width 53 height 53
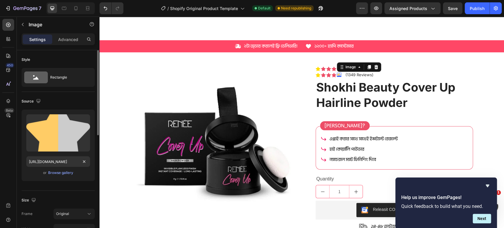
scroll to position [66, 0]
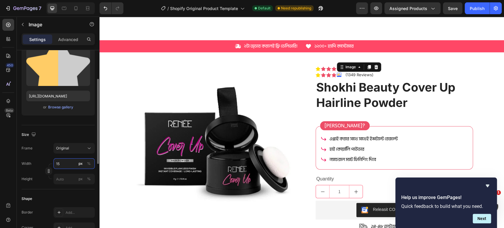
click at [66, 165] on input "15" at bounding box center [73, 163] width 41 height 11
type input "16"
click at [321, 73] on icon at bounding box center [323, 75] width 5 height 4
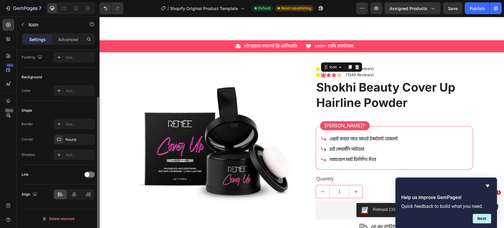
scroll to position [0, 0]
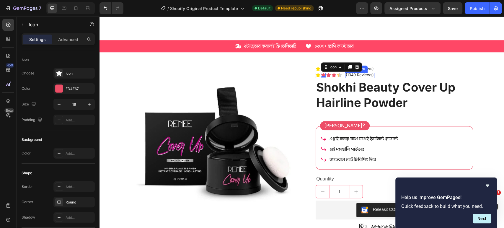
click at [366, 75] on p "(1349 Reviews)" at bounding box center [360, 75] width 28 height 5
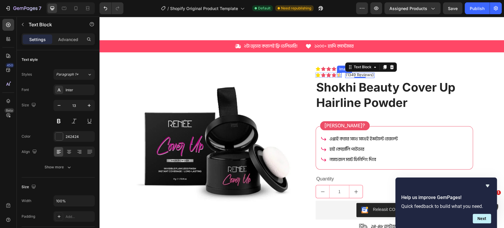
click at [338, 76] on img at bounding box center [339, 75] width 5 height 4
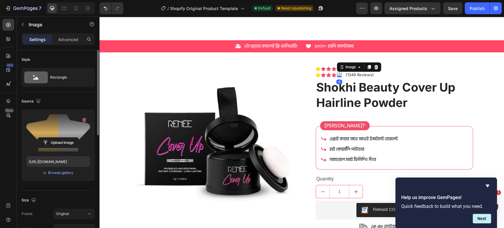
click at [64, 130] on label at bounding box center [58, 132] width 64 height 37
click at [64, 138] on input "file" at bounding box center [58, 143] width 41 height 10
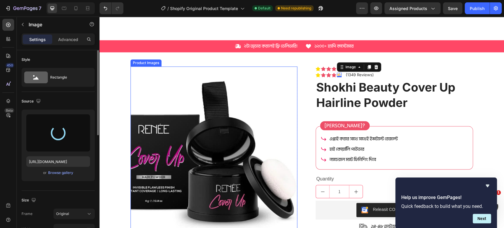
type input "https://cdn.shopify.com/s/files/1/0700/8613/1866/files/gempages_583815972582851…"
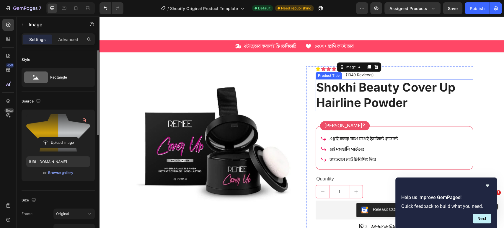
click at [367, 95] on h1 "Shokhi Beauty Cover Up Hairline Powder" at bounding box center [394, 95] width 157 height 32
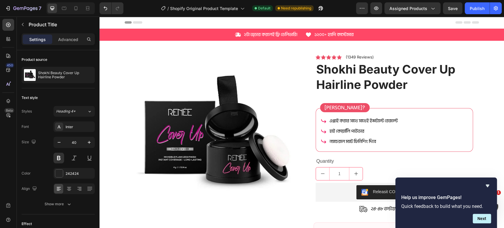
scroll to position [268, 0]
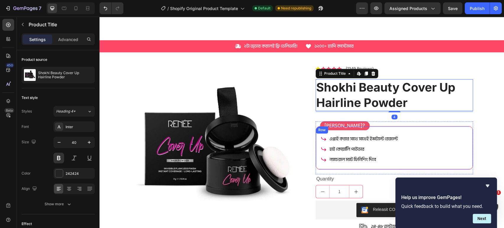
click at [341, 157] on p "ন্যাচেরাল ম্যাট ফিনিশিং দিবে" at bounding box center [364, 159] width 68 height 9
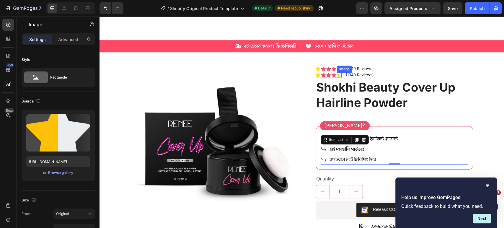
click at [337, 73] on img at bounding box center [339, 75] width 5 height 5
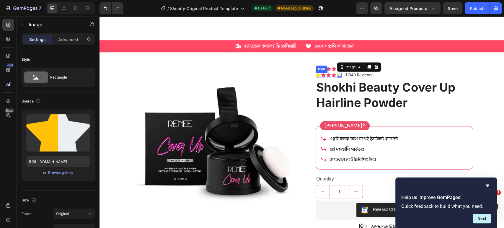
click at [316, 74] on icon at bounding box center [318, 75] width 5 height 4
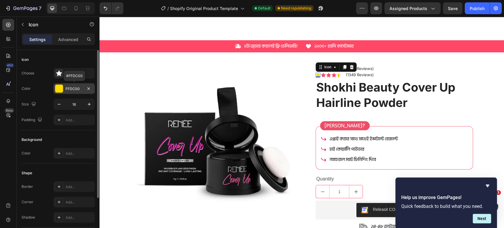
click at [72, 90] on div "FFDC00" at bounding box center [74, 88] width 17 height 5
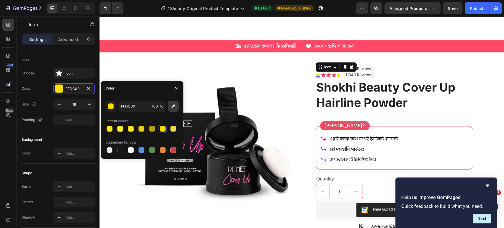
click at [172, 106] on icon "button" at bounding box center [173, 106] width 6 height 6
type input "FFC107"
click at [321, 74] on icon at bounding box center [323, 75] width 5 height 4
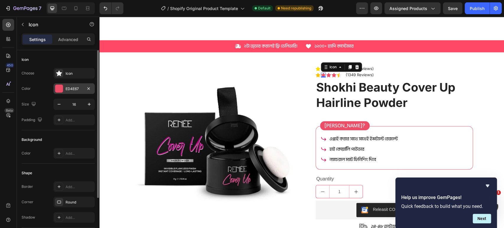
click at [58, 89] on div at bounding box center [59, 89] width 8 height 8
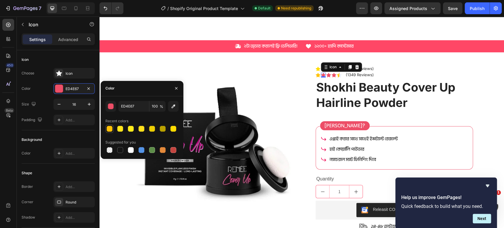
click at [110, 131] on div at bounding box center [110, 129] width 6 height 6
type input "FFC107"
click at [326, 75] on div "Icon 0" at bounding box center [328, 75] width 5 height 5
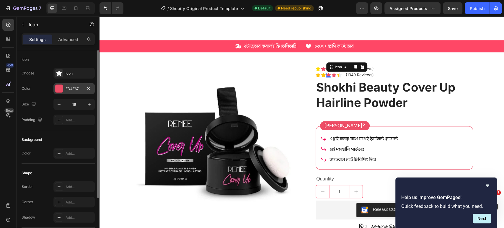
click at [57, 87] on div at bounding box center [59, 89] width 8 height 8
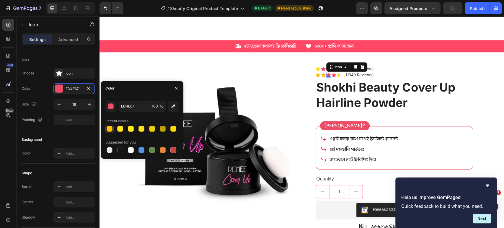
click at [113, 127] on div at bounding box center [109, 128] width 7 height 7
type input "FFC107"
click at [332, 74] on icon at bounding box center [334, 75] width 5 height 4
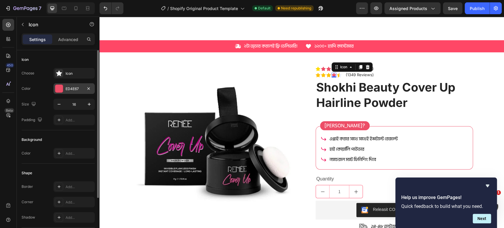
drag, startPoint x: 56, startPoint y: 87, endPoint x: 56, endPoint y: 91, distance: 4.2
click at [56, 86] on div at bounding box center [59, 89] width 8 height 8
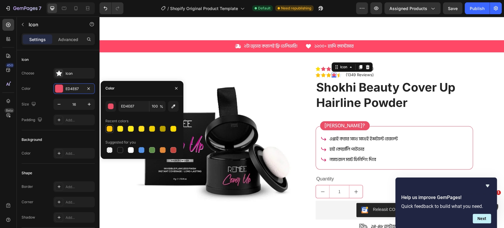
click at [109, 128] on div at bounding box center [110, 129] width 6 height 6
type input "FFC107"
click at [340, 93] on h1 "Shokhi Beauty Cover Up Hairline Powder" at bounding box center [394, 95] width 157 height 32
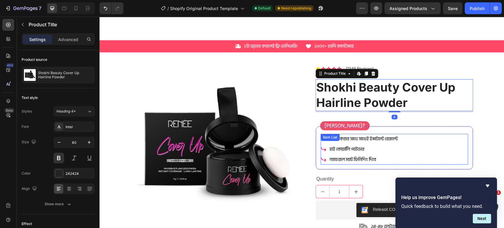
click at [358, 146] on p "হাই কোয়ালিি পাউডার" at bounding box center [364, 149] width 68 height 9
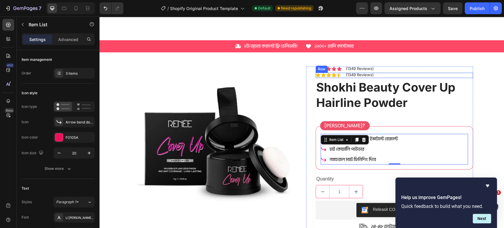
click at [393, 76] on div "Icon Icon Icon Icon Image Icon List (1349 Reviews) Text Block Row" at bounding box center [394, 75] width 157 height 5
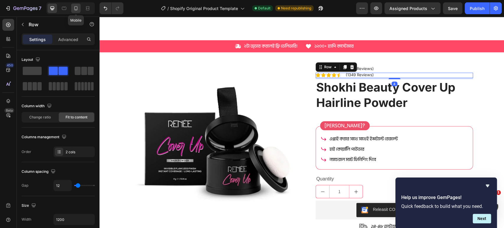
click at [78, 8] on icon at bounding box center [76, 8] width 6 height 6
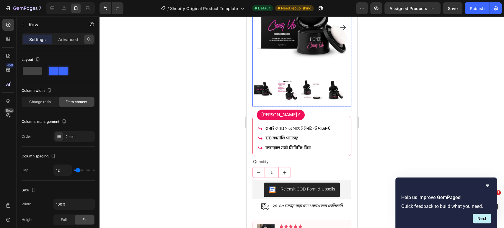
scroll to position [394, 0]
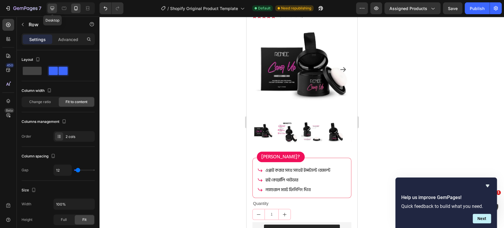
click at [51, 9] on icon at bounding box center [53, 8] width 4 height 4
type input "1200"
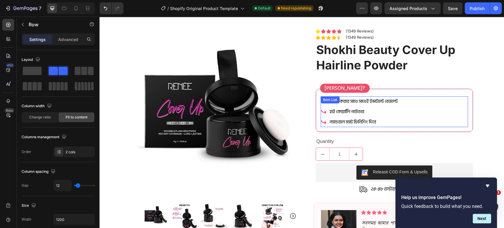
scroll to position [366, 0]
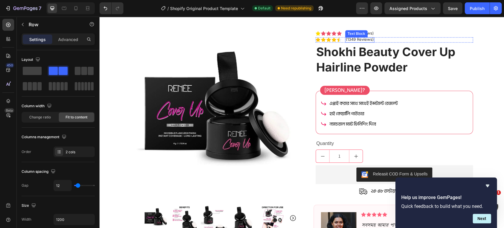
click at [368, 39] on p "(1349 Reviews)" at bounding box center [360, 39] width 28 height 5
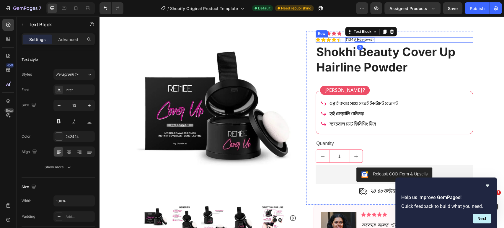
click at [376, 38] on div "Icon Icon Icon Icon Image Icon List (1349 Reviews) Text Block 0 Row" at bounding box center [394, 39] width 157 height 5
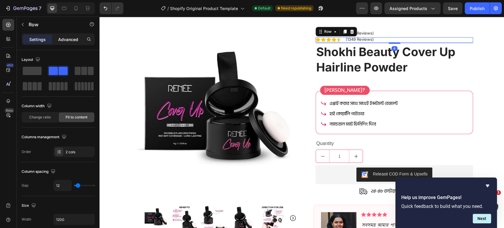
click at [68, 37] on p "Advanced" at bounding box center [68, 39] width 20 height 6
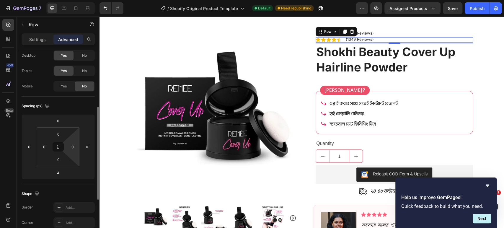
scroll to position [0, 0]
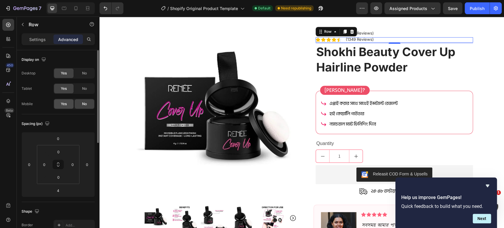
click at [63, 103] on span "Yes" at bounding box center [64, 103] width 6 height 5
click at [76, 6] on icon at bounding box center [75, 8] width 3 height 4
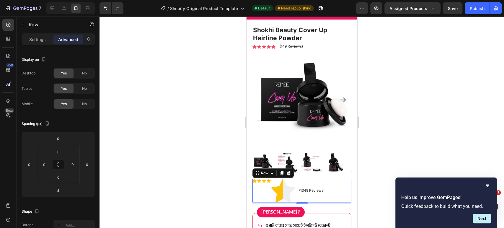
scroll to position [336, 0]
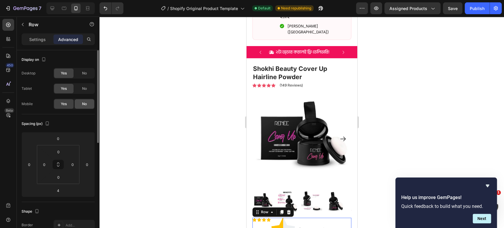
click at [83, 105] on span "No" at bounding box center [84, 103] width 5 height 5
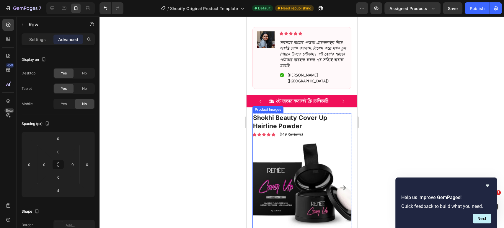
scroll to position [270, 0]
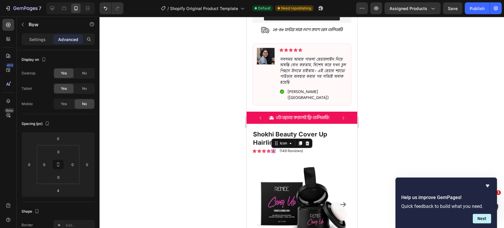
click at [272, 149] on icon at bounding box center [273, 151] width 4 height 4
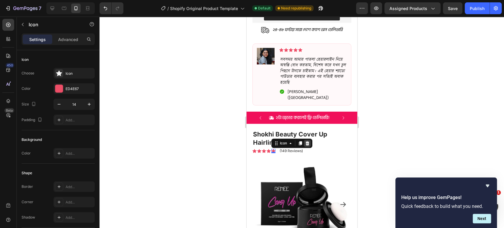
click at [307, 141] on icon at bounding box center [307, 143] width 5 height 5
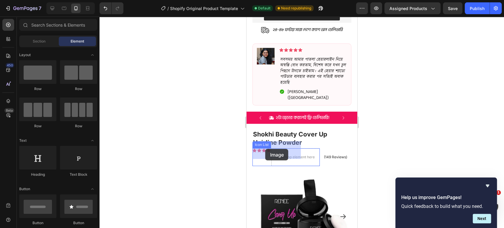
drag, startPoint x: 315, startPoint y: 170, endPoint x: 261, endPoint y: 149, distance: 57.7
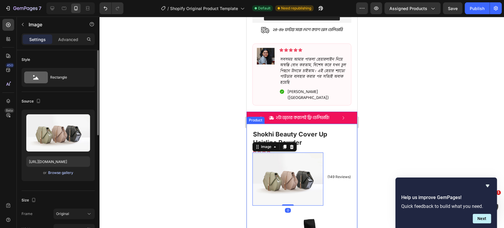
click at [61, 170] on button "Browse gallery" at bounding box center [61, 173] width 26 height 6
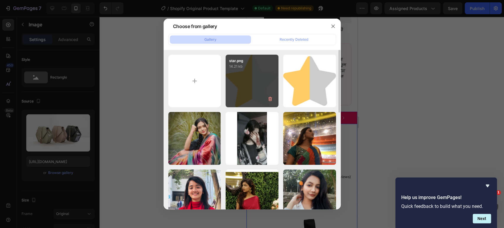
click at [242, 89] on div "star.png 14.21 kb" at bounding box center [252, 81] width 53 height 53
type input "https://cdn.shopify.com/s/files/1/0700/8613/1866/files/gempages_583815972582851…"
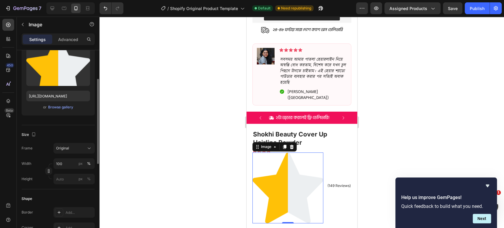
scroll to position [98, 0]
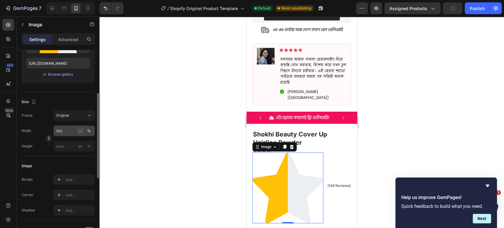
click at [82, 129] on div "px" at bounding box center [81, 130] width 4 height 5
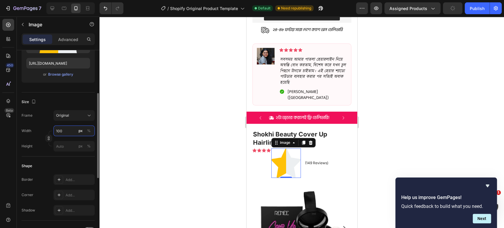
click at [68, 131] on input "100" at bounding box center [73, 131] width 41 height 11
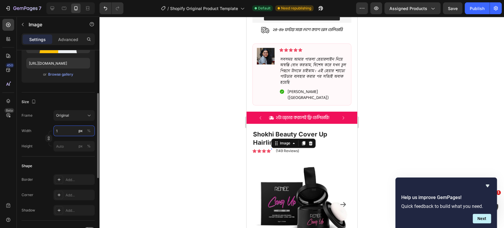
type input "15"
click at [287, 148] on div "(149 Reviews) Text Block" at bounding box center [291, 150] width 25 height 5
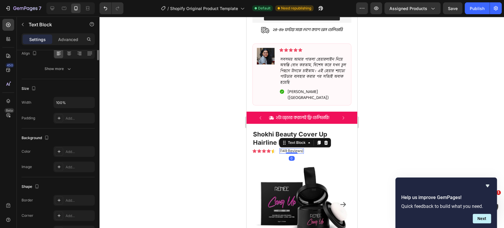
scroll to position [0, 0]
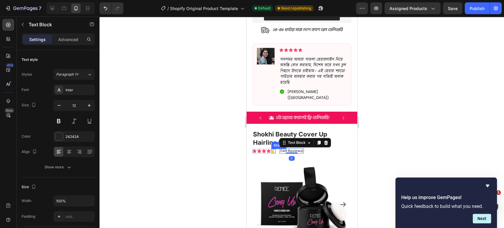
click at [273, 149] on img at bounding box center [273, 151] width 4 height 4
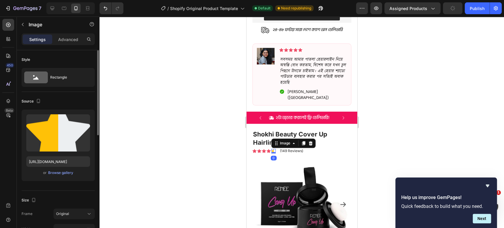
scroll to position [66, 0]
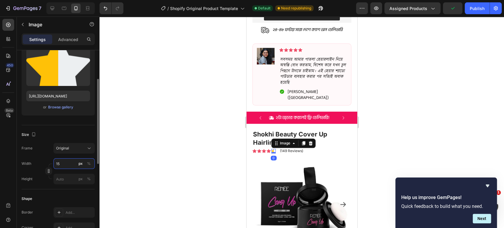
click at [64, 163] on input "15" at bounding box center [73, 163] width 41 height 11
type input "16"
click at [292, 149] on p "(149 Reviews)" at bounding box center [291, 151] width 23 height 4
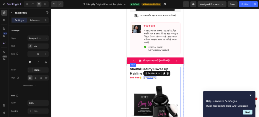
scroll to position [338, 0]
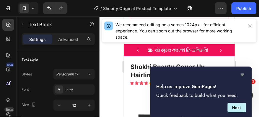
click at [245, 74] on icon "Hide survey" at bounding box center [242, 74] width 7 height 7
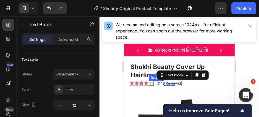
click at [150, 81] on img at bounding box center [151, 83] width 5 height 5
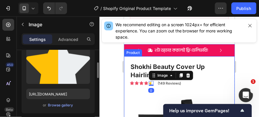
scroll to position [152, 0]
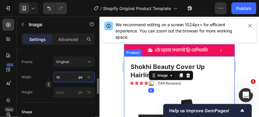
click at [63, 78] on input "16" at bounding box center [73, 77] width 41 height 11
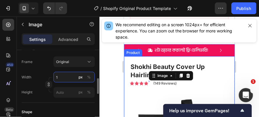
type input "15"
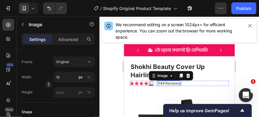
click at [165, 81] on p "(149 Reviews)" at bounding box center [168, 83] width 23 height 4
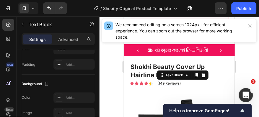
scroll to position [0, 0]
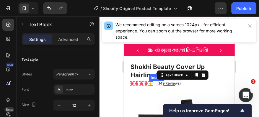
click at [150, 81] on img at bounding box center [151, 83] width 4 height 4
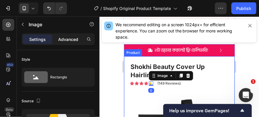
click at [64, 40] on p "Advanced" at bounding box center [68, 39] width 20 height 6
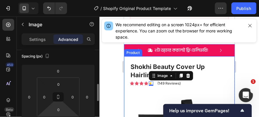
scroll to position [84, 0]
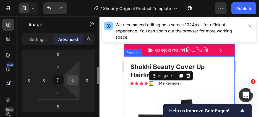
click at [70, 80] on input "0" at bounding box center [72, 80] width 9 height 9
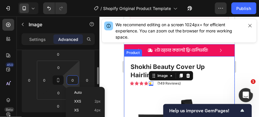
type input "1"
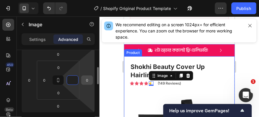
type input "0"
click at [85, 80] on input "0" at bounding box center [87, 80] width 9 height 9
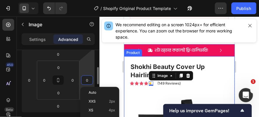
type input "1"
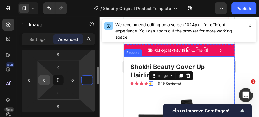
type input "0"
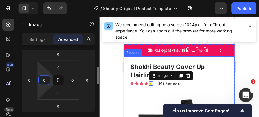
click at [44, 79] on input "0" at bounding box center [44, 80] width 9 height 9
type input "2"
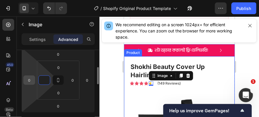
type input "0"
click at [32, 80] on input "0" at bounding box center [29, 80] width 9 height 9
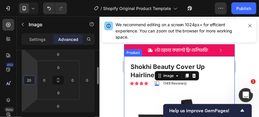
type input "2"
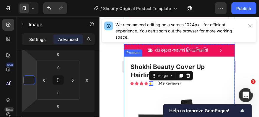
click at [37, 42] on div "Settings" at bounding box center [38, 39] width 30 height 9
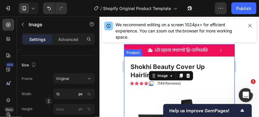
scroll to position [152, 0]
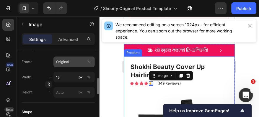
click at [74, 62] on div "Original" at bounding box center [70, 61] width 29 height 5
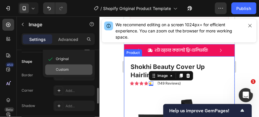
click at [72, 69] on div "Custom" at bounding box center [73, 69] width 34 height 5
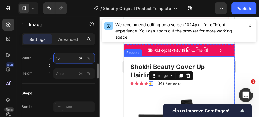
scroll to position [168, 0]
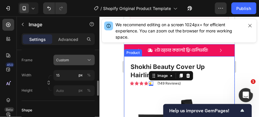
click at [74, 64] on button "Custom" at bounding box center [73, 60] width 41 height 11
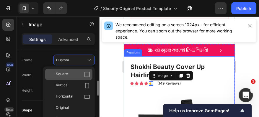
click at [70, 78] on div "Square" at bounding box center [68, 74] width 47 height 11
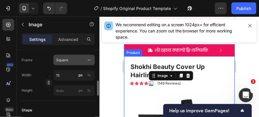
click at [72, 61] on div "Square" at bounding box center [70, 60] width 29 height 5
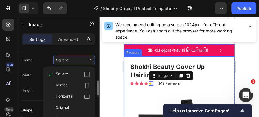
click at [69, 88] on div "Vertical" at bounding box center [73, 86] width 34 height 6
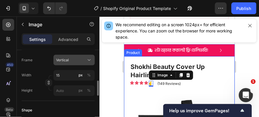
drag, startPoint x: 72, startPoint y: 60, endPoint x: 72, endPoint y: 65, distance: 4.7
click at [72, 61] on div "Vertical" at bounding box center [70, 60] width 29 height 5
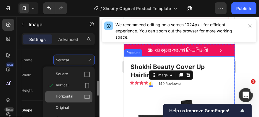
click at [66, 94] on span "Horizontal" at bounding box center [64, 97] width 17 height 6
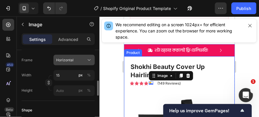
click at [71, 59] on span "Horizontal" at bounding box center [64, 60] width 17 height 5
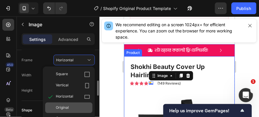
click at [66, 107] on span "Original" at bounding box center [62, 107] width 13 height 5
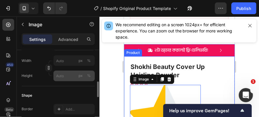
scroll to position [152, 0]
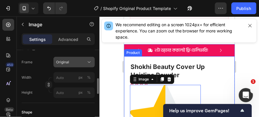
click at [69, 63] on div "Original" at bounding box center [70, 62] width 29 height 5
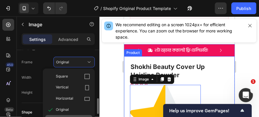
scroll to position [168, 0]
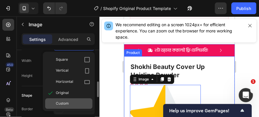
click at [65, 103] on span "Custom" at bounding box center [62, 103] width 13 height 5
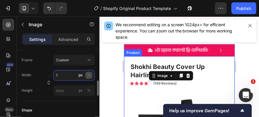
type input "1"
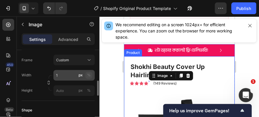
click at [87, 74] on div "%" at bounding box center [89, 75] width 4 height 5
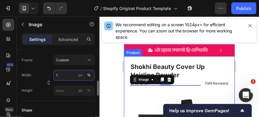
drag, startPoint x: 76, startPoint y: 75, endPoint x: 73, endPoint y: 76, distance: 3.1
click at [76, 75] on input "1" at bounding box center [73, 75] width 41 height 11
click at [72, 76] on input "1" at bounding box center [73, 75] width 41 height 11
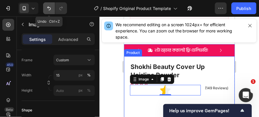
click at [48, 11] on icon "Undo/Redo" at bounding box center [49, 8] width 6 height 6
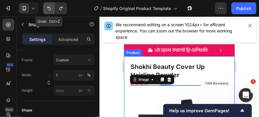
click at [48, 10] on icon "Undo/Redo" at bounding box center [49, 8] width 6 height 6
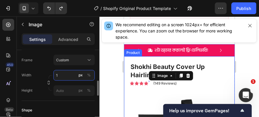
click at [60, 77] on input "1" at bounding box center [73, 75] width 41 height 11
type input "15"
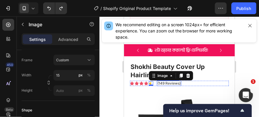
click at [164, 81] on p "(149 Reviews)" at bounding box center [168, 83] width 23 height 4
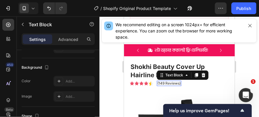
scroll to position [0, 0]
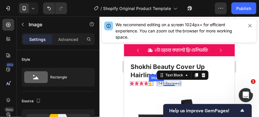
click at [152, 81] on img at bounding box center [151, 83] width 4 height 4
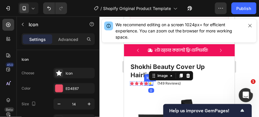
click at [145, 81] on div "Icon" at bounding box center [146, 83] width 4 height 4
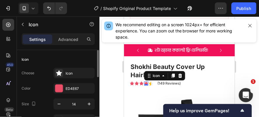
scroll to position [17, 0]
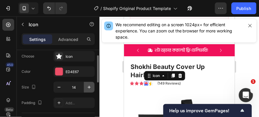
click at [88, 84] on button "button" at bounding box center [89, 87] width 11 height 11
type input "15"
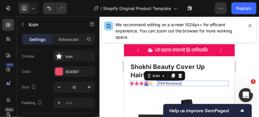
click at [167, 81] on p "(149 Reviews)" at bounding box center [168, 83] width 23 height 4
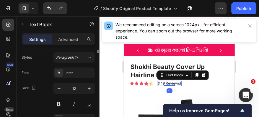
scroll to position [0, 0]
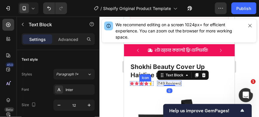
click at [141, 81] on icon at bounding box center [141, 83] width 4 height 4
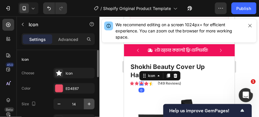
click at [88, 104] on icon "button" at bounding box center [89, 104] width 3 height 3
type input "15"
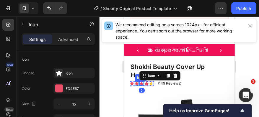
click at [137, 81] on icon at bounding box center [136, 83] width 4 height 4
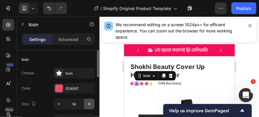
click at [90, 103] on icon "button" at bounding box center [89, 104] width 6 height 6
type input "15"
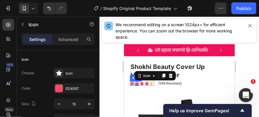
click at [131, 81] on icon at bounding box center [132, 83] width 4 height 4
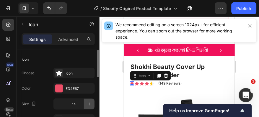
click at [90, 105] on icon "button" at bounding box center [89, 104] width 6 height 6
type input "15"
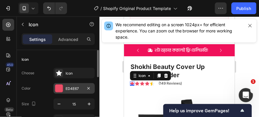
click at [62, 88] on div at bounding box center [59, 89] width 8 height 8
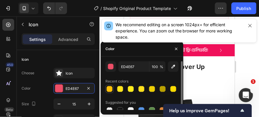
click at [109, 91] on div at bounding box center [110, 89] width 6 height 6
type input "FFC107"
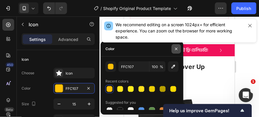
click at [176, 48] on icon "button" at bounding box center [176, 49] width 5 height 5
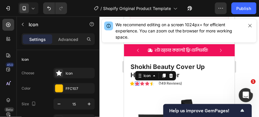
click at [137, 81] on div "Icon 0" at bounding box center [137, 83] width 4 height 4
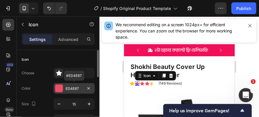
click at [66, 88] on div "ED4E67" at bounding box center [74, 88] width 17 height 5
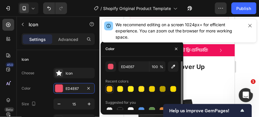
click at [107, 89] on div at bounding box center [110, 89] width 6 height 6
type input "FFC107"
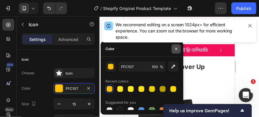
click at [178, 47] on icon "button" at bounding box center [176, 49] width 5 height 5
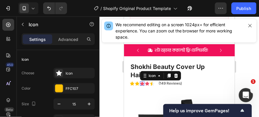
click at [143, 81] on div "Icon 0" at bounding box center [142, 83] width 4 height 4
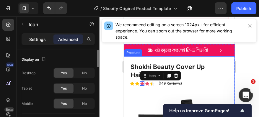
click at [43, 41] on p "Settings" at bounding box center [37, 39] width 17 height 6
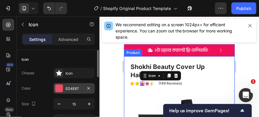
click at [57, 87] on div at bounding box center [59, 89] width 8 height 8
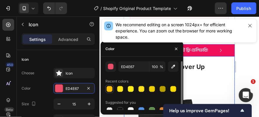
click at [109, 90] on div at bounding box center [110, 89] width 6 height 6
type input "FFC107"
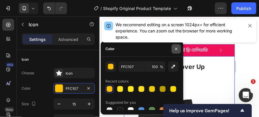
click at [176, 49] on icon "button" at bounding box center [176, 49] width 2 height 2
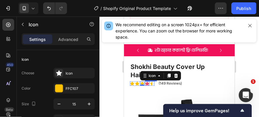
click at [146, 81] on div "Icon" at bounding box center [147, 83] width 4 height 4
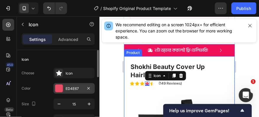
click at [58, 88] on div at bounding box center [59, 89] width 8 height 8
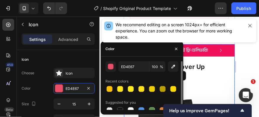
drag, startPoint x: 107, startPoint y: 92, endPoint x: 115, endPoint y: 87, distance: 9.4
click at [107, 92] on div at bounding box center [109, 89] width 7 height 7
type input "FFC107"
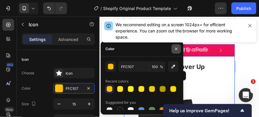
drag, startPoint x: 176, startPoint y: 49, endPoint x: 39, endPoint y: 42, distance: 136.6
click at [176, 49] on icon "button" at bounding box center [176, 49] width 5 height 5
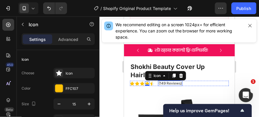
click at [166, 81] on p "(149 Reviews)" at bounding box center [169, 83] width 23 height 4
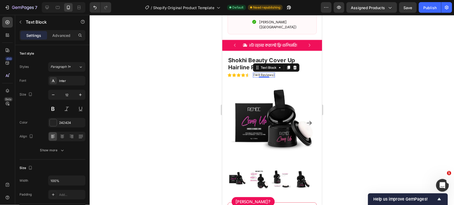
scroll to position [338, 0]
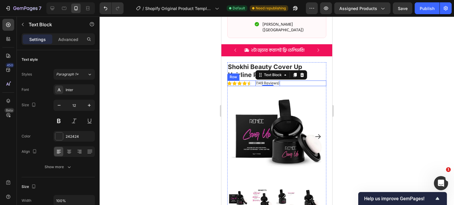
click at [289, 81] on div "Icon Icon Icon Icon Image Icon List (149 Reviews) Text Block 0 Row" at bounding box center [276, 83] width 99 height 5
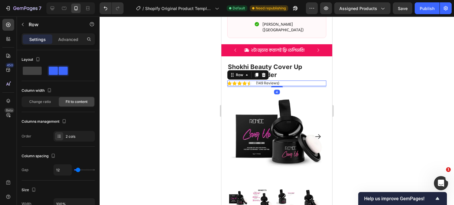
click at [255, 73] on icon at bounding box center [256, 75] width 3 height 4
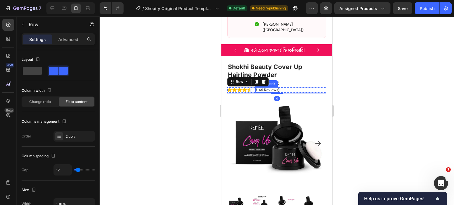
click at [272, 88] on p "(149 Reviews)" at bounding box center [267, 90] width 23 height 4
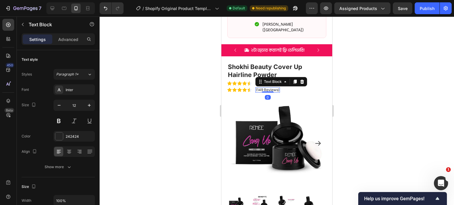
click at [272, 88] on p "(149 Reviews)" at bounding box center [267, 90] width 23 height 4
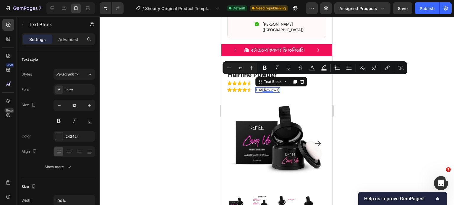
click at [262, 88] on p "(149 Reviews)" at bounding box center [267, 90] width 23 height 4
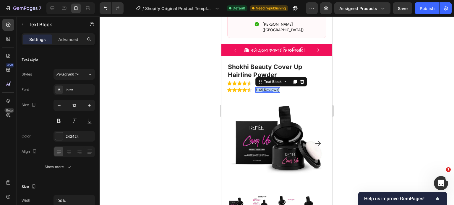
click at [262, 88] on p "(149 Reviews)" at bounding box center [267, 90] width 23 height 4
click at [275, 81] on p "(149 Reviews)" at bounding box center [267, 83] width 23 height 4
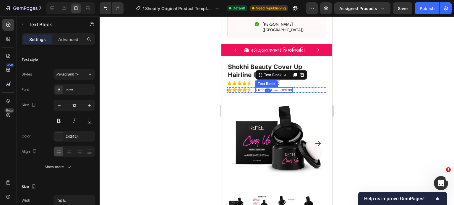
click at [280, 88] on p "ট্রাস্টেড বাই ২০০০+ কাস্টোমার" at bounding box center [274, 90] width 36 height 4
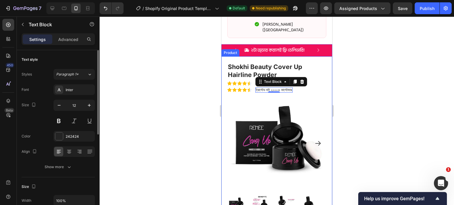
scroll to position [0, 0]
click at [79, 91] on div "Inter" at bounding box center [80, 89] width 28 height 5
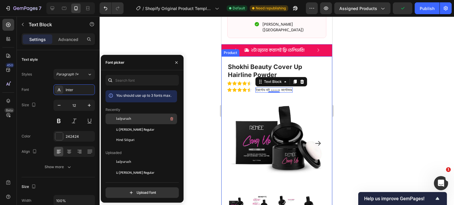
click at [133, 117] on div "kalpurush" at bounding box center [146, 118] width 60 height 7
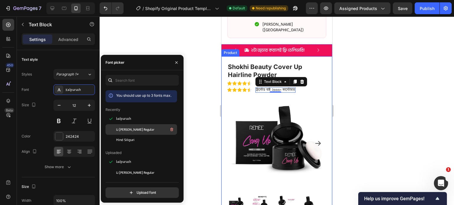
click at [156, 127] on div "Li [PERSON_NAME] Regular" at bounding box center [146, 129] width 60 height 7
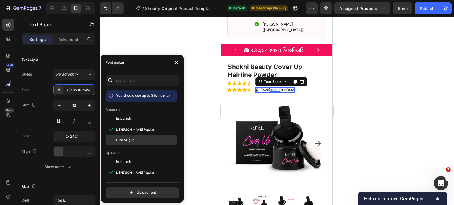
click at [148, 143] on div "Hind Siliguri" at bounding box center [140, 140] width 71 height 11
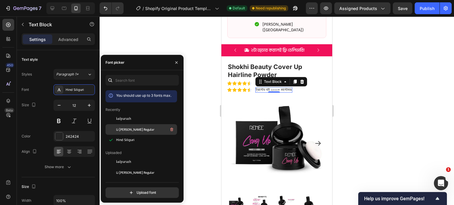
click at [147, 134] on div "Li [PERSON_NAME] Regular" at bounding box center [140, 129] width 71 height 11
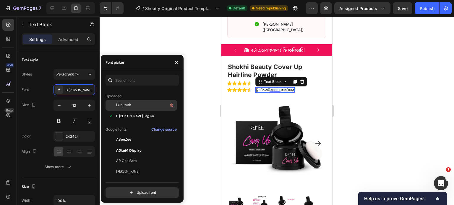
scroll to position [89, 0]
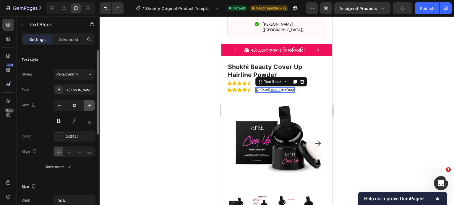
click at [85, 104] on button "button" at bounding box center [89, 105] width 11 height 11
type input "13"
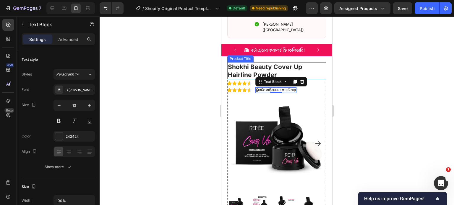
click at [246, 62] on h1 "Shokhi Beauty Cover Up Hairline Powder" at bounding box center [276, 70] width 99 height 17
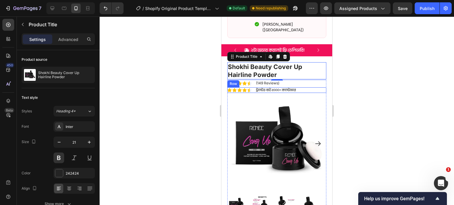
click at [300, 87] on div "Icon Icon Icon Icon Image Icon List ট্রাস্টেড বাই ২০০০+ কাস্টোমার Text Block Row" at bounding box center [276, 90] width 99 height 6
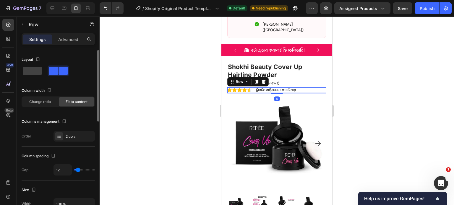
type input "25"
type input "50"
type input "57"
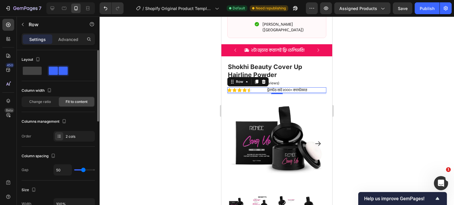
type input "57"
type input "56"
type input "48"
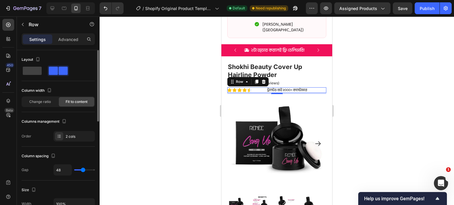
type input "40"
type input "25"
type input "9"
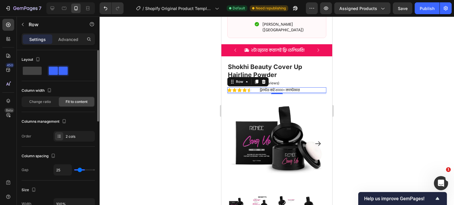
type input "9"
type input "0"
type input "2"
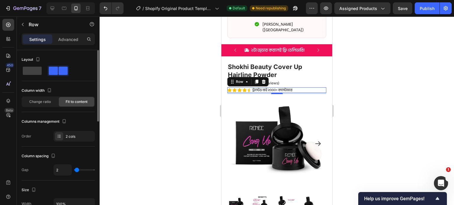
type input "4"
type input "6"
drag, startPoint x: 83, startPoint y: 168, endPoint x: 77, endPoint y: 168, distance: 5.9
type input "6"
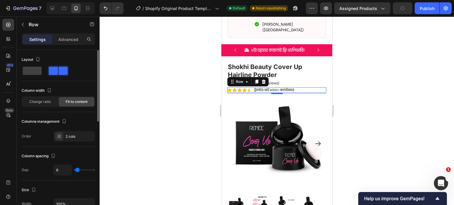
click at [77, 170] on input "range" at bounding box center [84, 170] width 21 height 1
click at [292, 81] on div "Icon Icon Icon Icon Image Icon List (149 Reviews) Text Block Row" at bounding box center [276, 83] width 99 height 5
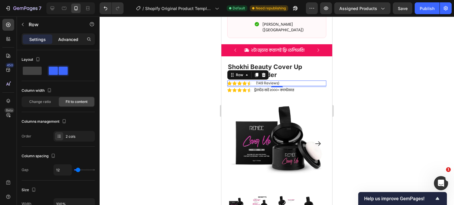
click at [76, 41] on p "Advanced" at bounding box center [68, 39] width 20 height 6
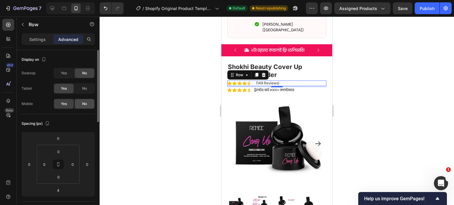
click at [83, 107] on div "No" at bounding box center [84, 103] width 19 height 9
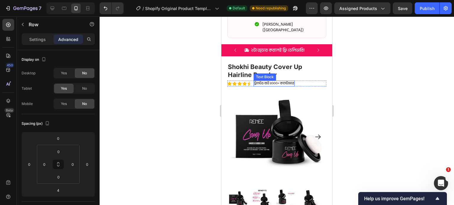
click at [277, 81] on p "ট্রাস্টেড বাই ২০০০+ কাস্টোমার" at bounding box center [274, 83] width 40 height 5
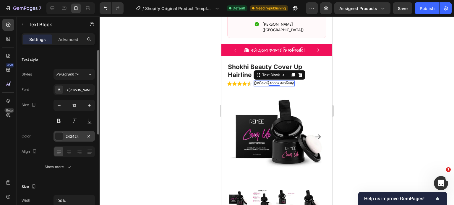
click at [60, 137] on div at bounding box center [59, 137] width 8 height 8
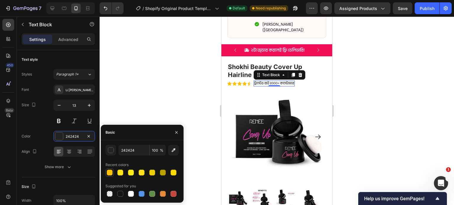
click at [111, 170] on div at bounding box center [110, 173] width 6 height 6
click at [117, 193] on div at bounding box center [120, 194] width 6 height 6
type input "151515"
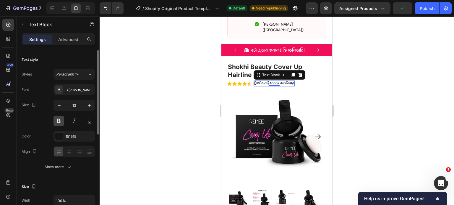
click at [60, 125] on button at bounding box center [58, 121] width 11 height 11
click at [74, 123] on button at bounding box center [74, 121] width 11 height 11
click at [63, 123] on button at bounding box center [58, 121] width 11 height 11
click at [61, 123] on button at bounding box center [58, 121] width 11 height 11
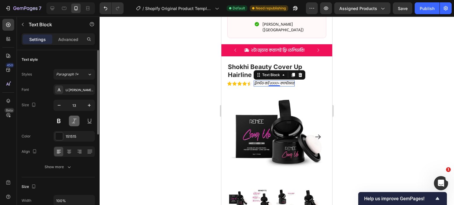
click at [77, 121] on button at bounding box center [74, 121] width 11 height 11
click at [40, 121] on div "Size 13" at bounding box center [58, 113] width 73 height 27
click at [426, 9] on div "Publish" at bounding box center [426, 8] width 15 height 6
click at [438, 199] on icon "Show survey - Help us improve GemPages!" at bounding box center [437, 198] width 4 height 3
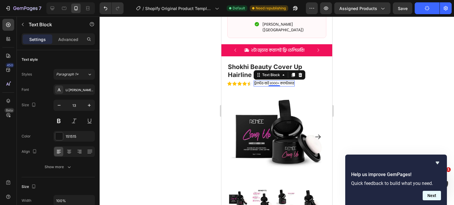
click at [437, 199] on button "Next" at bounding box center [431, 195] width 18 height 9
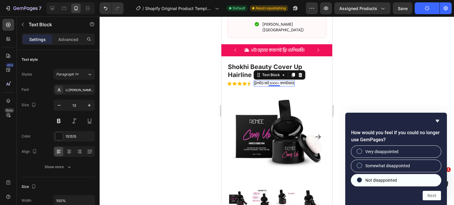
click at [385, 181] on span "Not disappointed" at bounding box center [381, 181] width 32 height 6
click at [361, 181] on input "Not disappointed" at bounding box center [359, 180] width 4 height 4
radio input "true"
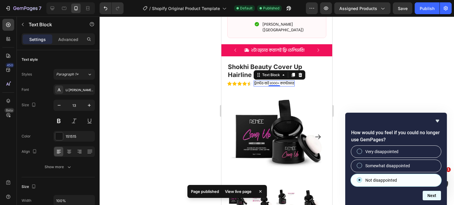
click at [430, 193] on button "Next" at bounding box center [431, 195] width 18 height 9
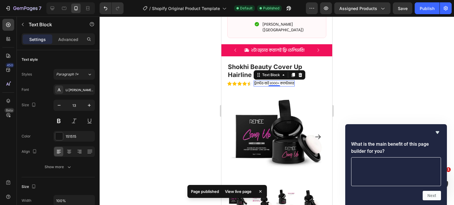
click at [408, 179] on textarea at bounding box center [396, 171] width 90 height 29
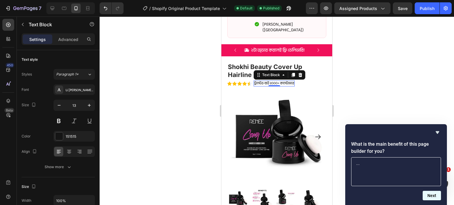
type textarea "..."
click at [436, 197] on button "Next" at bounding box center [431, 195] width 18 height 9
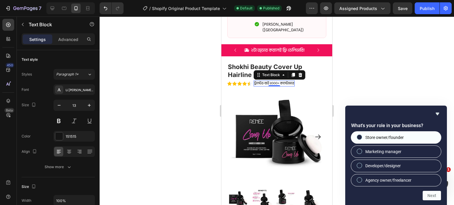
click at [396, 138] on span "Store owner/founder" at bounding box center [384, 138] width 38 height 6
click at [361, 138] on input "Store owner/founder" at bounding box center [359, 137] width 4 height 4
radio input "true"
click at [434, 196] on button "Next" at bounding box center [431, 195] width 18 height 9
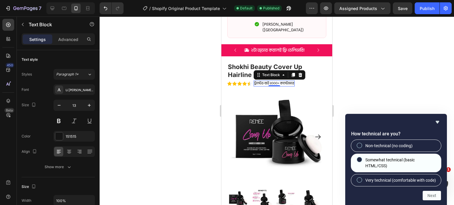
click at [400, 157] on span "Somewhat technical (basic HTML/CSS)" at bounding box center [400, 163] width 71 height 12
click at [361, 158] on input "Somewhat technical (basic HTML/CSS)" at bounding box center [359, 160] width 4 height 4
radio input "true"
click at [431, 198] on button "Next" at bounding box center [431, 195] width 18 height 9
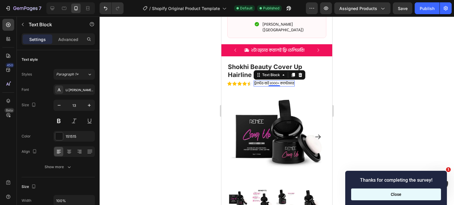
click at [413, 193] on button "Close" at bounding box center [396, 195] width 90 height 12
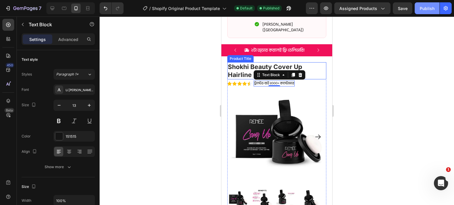
click at [421, 12] on button "Publish" at bounding box center [426, 8] width 25 height 12
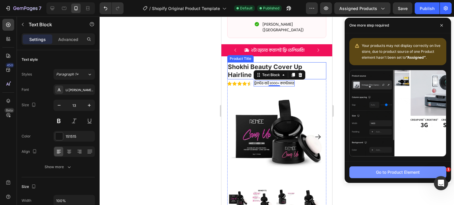
click at [377, 174] on div "Go to Product Element" at bounding box center [398, 172] width 44 height 6
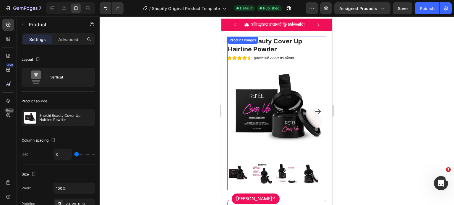
scroll to position [299, 0]
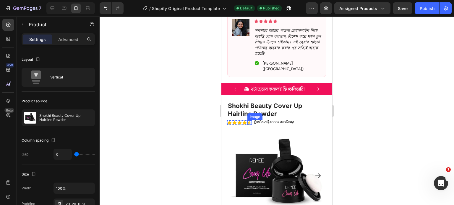
click at [250, 120] on img at bounding box center [249, 122] width 4 height 4
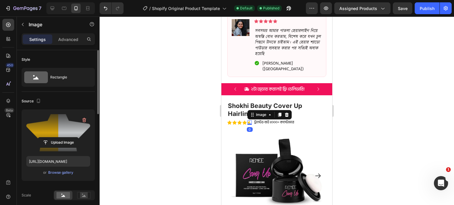
click at [60, 120] on label at bounding box center [58, 132] width 64 height 37
click at [60, 138] on input "file" at bounding box center [58, 143] width 41 height 10
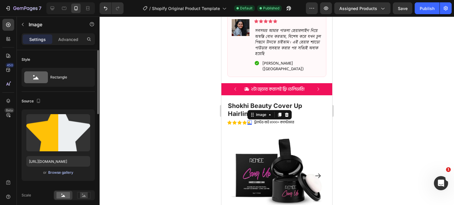
click at [62, 172] on div "Browse gallery" at bounding box center [60, 172] width 25 height 5
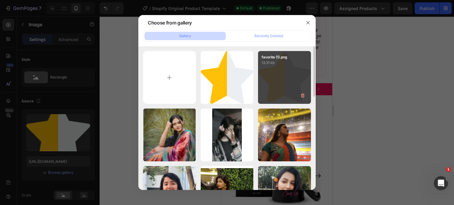
click at [274, 73] on div "favorite (1).png 13.31 kb" at bounding box center [284, 77] width 53 height 53
type input "https://cdn.shopify.com/s/files/1/0700/8613/1866/files/gempages_583815972582851…"
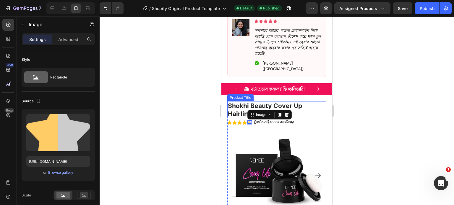
click at [238, 102] on h1 "Shokhi Beauty Cover Up Hairline Powder" at bounding box center [276, 109] width 99 height 17
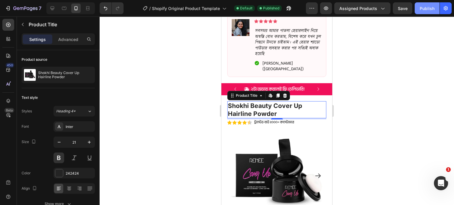
click at [419, 9] on button "Publish" at bounding box center [426, 8] width 25 height 12
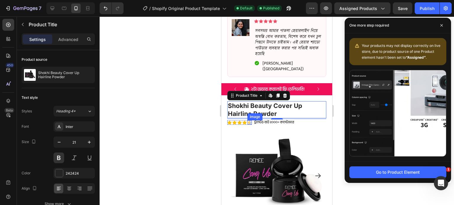
click at [249, 120] on img at bounding box center [249, 122] width 4 height 4
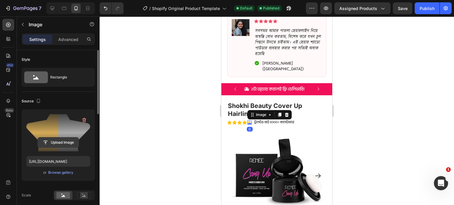
click at [57, 142] on input "file" at bounding box center [58, 143] width 41 height 10
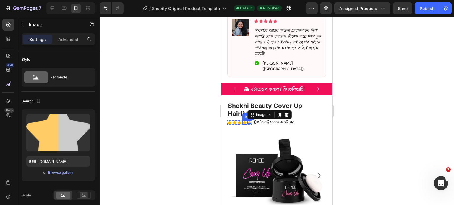
click at [245, 120] on icon at bounding box center [244, 122] width 4 height 4
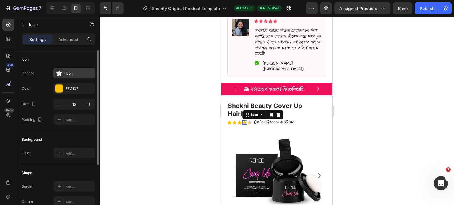
click at [69, 74] on div "Icon" at bounding box center [80, 73] width 28 height 5
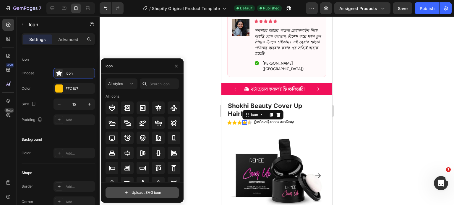
click at [136, 194] on input "file" at bounding box center [142, 193] width 73 height 10
type input "C:\fakepath\star-half-yellow-icon.svg"
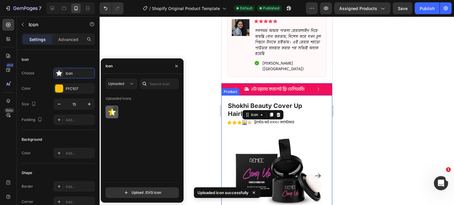
click at [116, 108] on div at bounding box center [115, 108] width 5 height 5
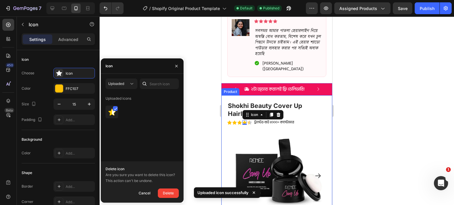
click at [150, 139] on div "Uploaded icons" at bounding box center [143, 138] width 77 height 89
click at [116, 124] on div "Uploaded icons" at bounding box center [143, 138] width 77 height 89
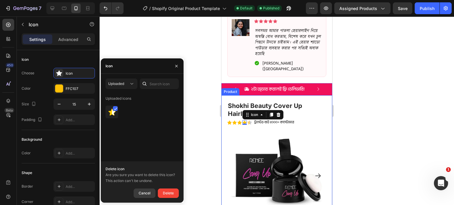
click at [140, 193] on div "Cancel" at bounding box center [145, 193] width 12 height 7
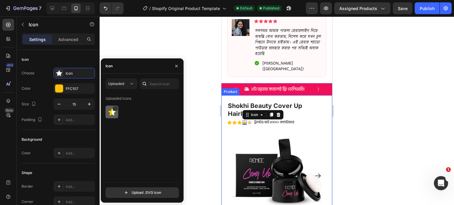
click at [111, 117] on div at bounding box center [111, 112] width 13 height 13
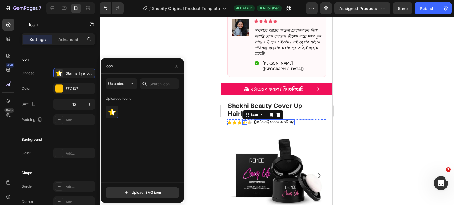
click at [265, 120] on p "ট্রাস্টেড বাই ২০০০+ কাস্টোমার" at bounding box center [274, 122] width 40 height 5
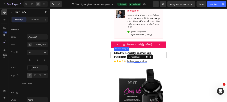
scroll to position [343, 0]
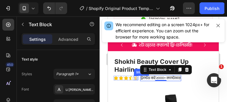
click at [135, 76] on img at bounding box center [136, 78] width 4 height 4
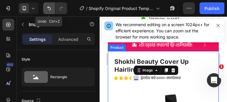
click at [47, 9] on icon "Undo/Redo" at bounding box center [49, 8] width 6 height 6
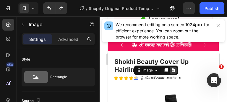
click at [172, 69] on icon at bounding box center [173, 71] width 4 height 4
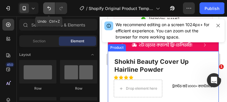
click at [50, 11] on button "Undo/Redo" at bounding box center [49, 8] width 12 height 12
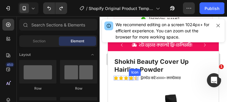
click at [131, 76] on icon at bounding box center [131, 78] width 4 height 4
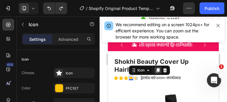
click at [156, 68] on icon at bounding box center [157, 70] width 5 height 5
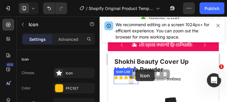
drag, startPoint x: 131, startPoint y: 73, endPoint x: 135, endPoint y: 70, distance: 5.0
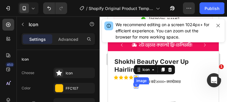
click at [136, 85] on img at bounding box center [136, 87] width 4 height 4
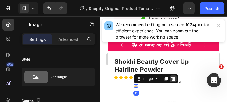
click at [172, 77] on icon at bounding box center [173, 79] width 5 height 5
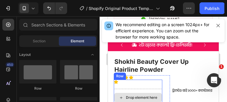
click at [125, 89] on div "Drop element here" at bounding box center [138, 98] width 48 height 18
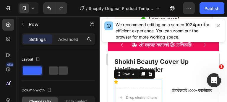
click at [150, 72] on icon at bounding box center [150, 74] width 4 height 4
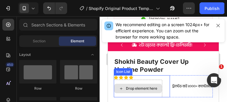
click at [128, 84] on div "Drop element here" at bounding box center [138, 88] width 48 height 9
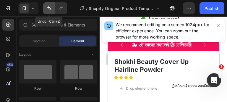
click at [51, 9] on icon "Undo/Redo" at bounding box center [49, 8] width 6 height 6
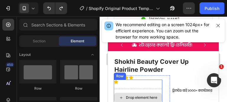
click at [119, 89] on div "Drop element here" at bounding box center [138, 98] width 48 height 18
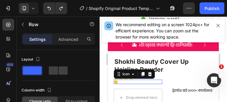
click at [115, 80] on icon at bounding box center [116, 82] width 4 height 4
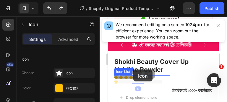
drag, startPoint x: 115, startPoint y: 74, endPoint x: 133, endPoint y: 70, distance: 18.1
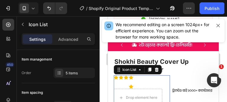
click at [123, 78] on div "Icon" at bounding box center [121, 83] width 4 height 14
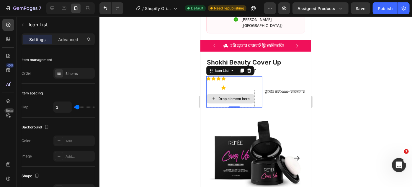
scroll to position [316, 0]
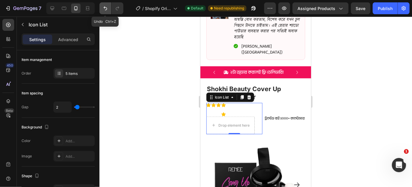
click at [107, 9] on icon "Undo/Redo" at bounding box center [105, 8] width 6 height 6
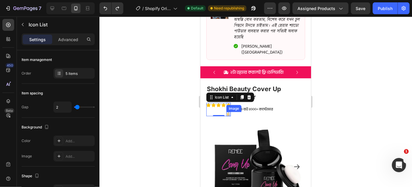
click at [228, 112] on img at bounding box center [228, 114] width 4 height 4
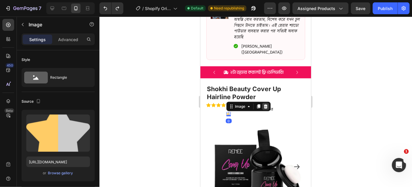
click at [265, 104] on icon at bounding box center [266, 106] width 4 height 4
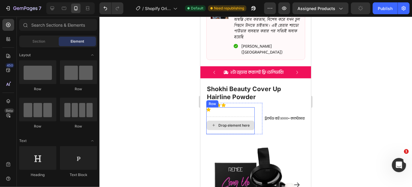
click at [226, 116] on div "Drop element here" at bounding box center [230, 125] width 48 height 18
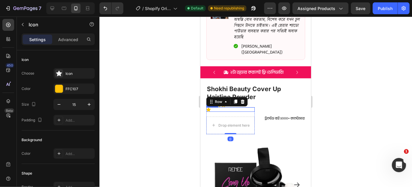
click at [212, 107] on div "Icon" at bounding box center [230, 109] width 48 height 4
click at [222, 102] on div "Icon" at bounding box center [223, 104] width 4 height 4
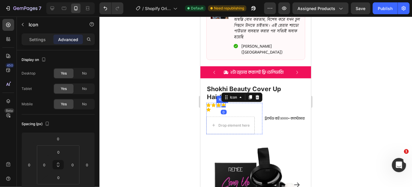
click at [219, 102] on icon at bounding box center [218, 104] width 4 height 4
click at [209, 107] on icon at bounding box center [208, 109] width 4 height 4
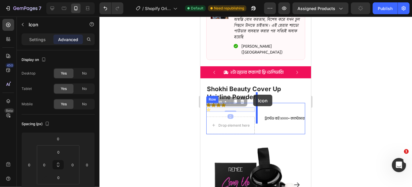
drag, startPoint x: 209, startPoint y: 98, endPoint x: 253, endPoint y: 94, distance: 44.2
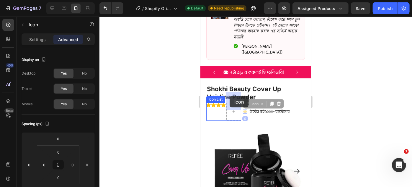
drag, startPoint x: 245, startPoint y: 100, endPoint x: 230, endPoint y: 95, distance: 15.3
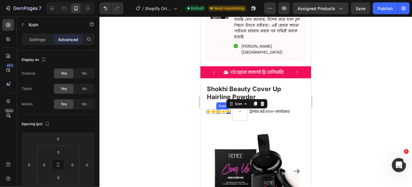
click at [216, 109] on icon at bounding box center [218, 111] width 4 height 4
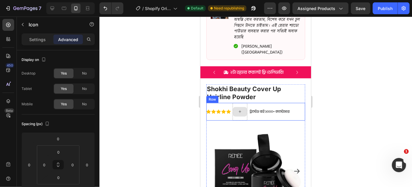
click at [236, 107] on div at bounding box center [240, 111] width 14 height 9
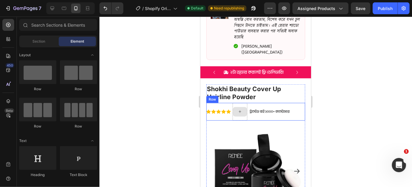
click at [240, 107] on div at bounding box center [239, 111] width 15 height 18
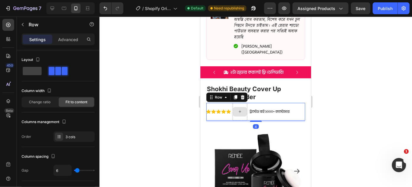
click at [241, 102] on div at bounding box center [239, 111] width 15 height 18
click at [243, 95] on icon at bounding box center [242, 97] width 5 height 5
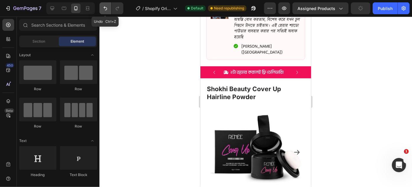
click at [105, 7] on icon "Undo/Redo" at bounding box center [106, 8] width 4 height 4
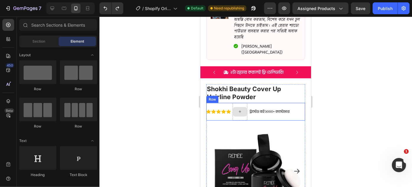
click at [240, 102] on div at bounding box center [239, 111] width 15 height 18
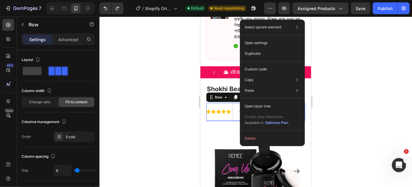
click at [222, 107] on div "Icon Icon Icon Icon Icon Icon List" at bounding box center [218, 111] width 25 height 18
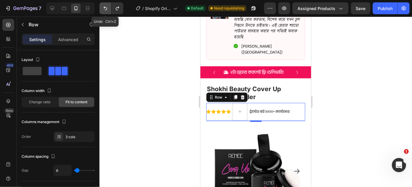
click at [104, 8] on icon "Undo/Redo" at bounding box center [106, 8] width 4 height 4
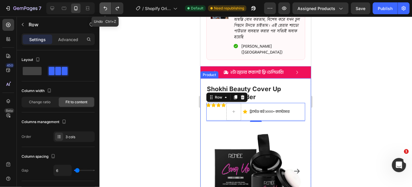
click at [106, 6] on icon "Undo/Redo" at bounding box center [105, 8] width 6 height 6
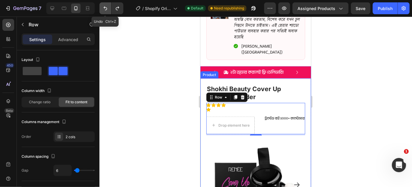
click at [106, 6] on icon "Undo/Redo" at bounding box center [105, 8] width 6 height 6
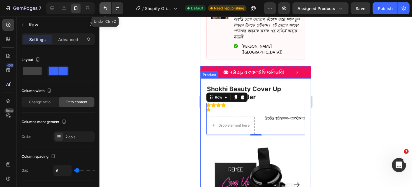
click at [106, 6] on icon "Undo/Redo" at bounding box center [105, 8] width 6 height 6
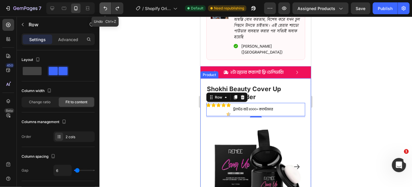
click at [106, 6] on icon "Undo/Redo" at bounding box center [105, 8] width 6 height 6
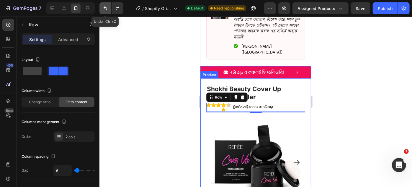
click at [106, 6] on icon "Undo/Redo" at bounding box center [105, 8] width 6 height 6
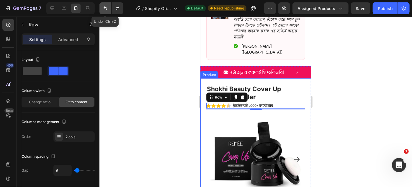
click at [107, 7] on icon "Undo/Redo" at bounding box center [105, 8] width 6 height 6
click at [116, 7] on icon "Undo/Redo" at bounding box center [118, 8] width 6 height 6
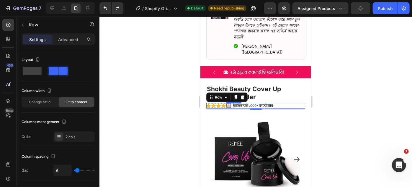
click at [229, 103] on img at bounding box center [228, 105] width 4 height 4
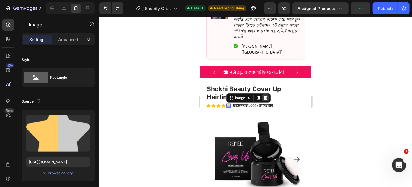
click at [266, 95] on icon at bounding box center [266, 97] width 4 height 4
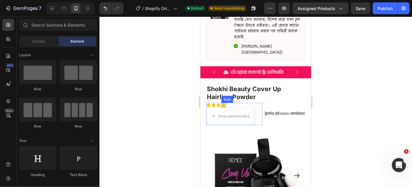
click at [225, 102] on icon at bounding box center [223, 104] width 4 height 4
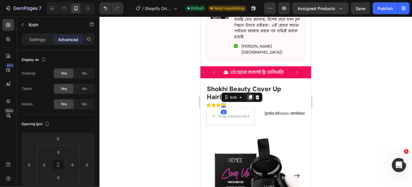
click at [250, 95] on icon at bounding box center [250, 97] width 3 height 4
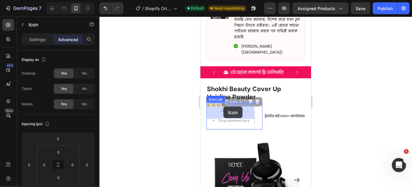
drag, startPoint x: 224, startPoint y: 98, endPoint x: 223, endPoint y: 105, distance: 7.1
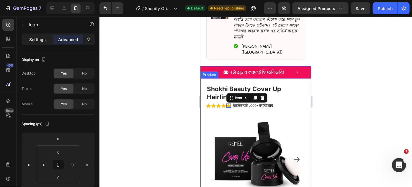
click at [37, 39] on p "Settings" at bounding box center [37, 39] width 17 height 6
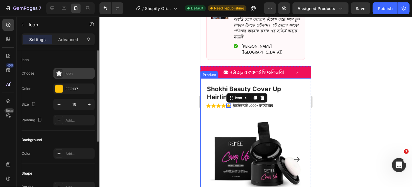
click at [64, 74] on div "Icon" at bounding box center [73, 73] width 41 height 11
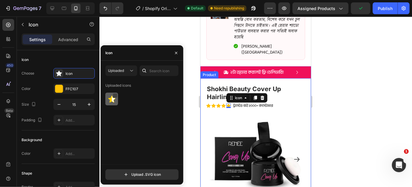
click at [113, 97] on div at bounding box center [115, 95] width 5 height 5
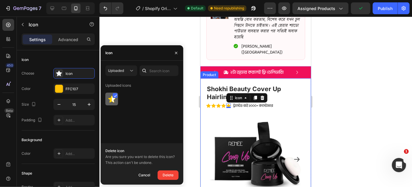
click at [112, 105] on div at bounding box center [111, 98] width 13 height 13
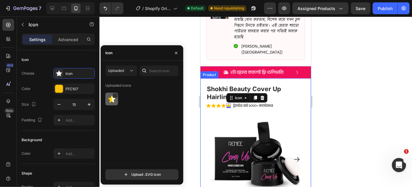
click at [111, 100] on img at bounding box center [111, 98] width 7 height 7
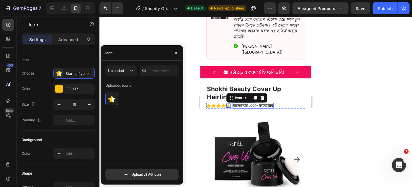
click at [246, 103] on p "ট্রাস্টেড বাই ২০০০+ কাস্টোমার" at bounding box center [253, 105] width 40 height 5
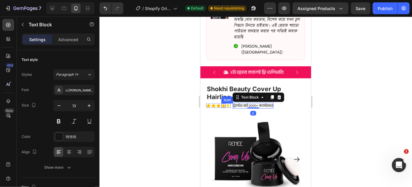
click at [222, 103] on icon at bounding box center [223, 105] width 4 height 4
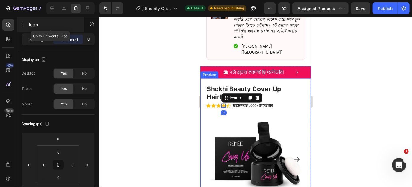
click at [33, 24] on p "Icon" at bounding box center [54, 24] width 50 height 7
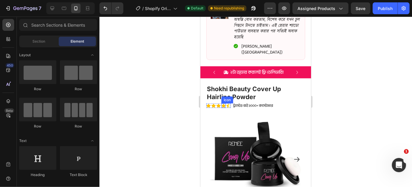
click at [223, 103] on icon at bounding box center [223, 105] width 4 height 4
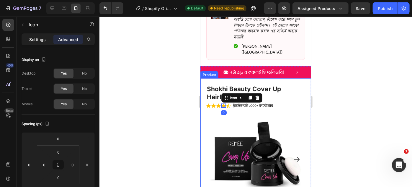
click at [36, 35] on div "Settings" at bounding box center [38, 39] width 30 height 9
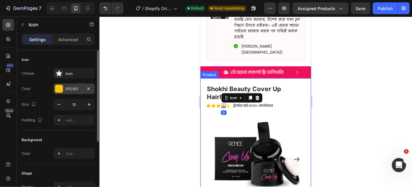
click at [56, 86] on div at bounding box center [59, 89] width 8 height 8
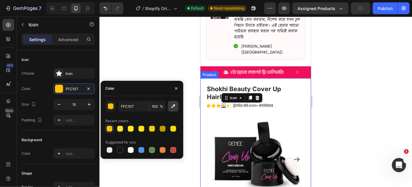
click at [171, 108] on icon "button" at bounding box center [173, 106] width 6 height 6
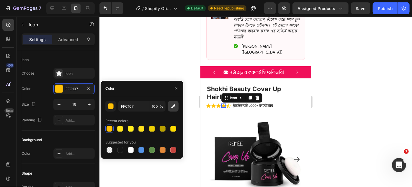
click at [176, 103] on icon "button" at bounding box center [173, 106] width 6 height 6
type input "FEC900"
click at [245, 103] on p "ট্রাস্টেড বাই ২০০০+ কাস্টোমার" at bounding box center [253, 105] width 40 height 5
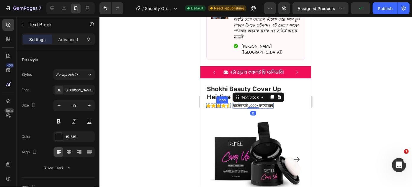
click at [218, 103] on icon at bounding box center [218, 105] width 4 height 4
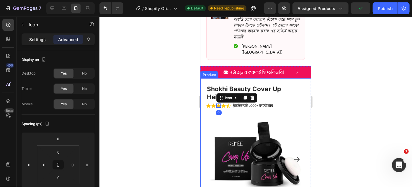
click at [44, 40] on p "Settings" at bounding box center [37, 39] width 17 height 6
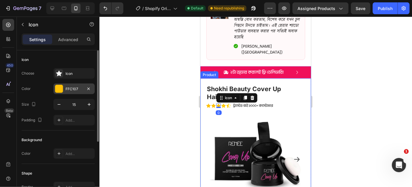
click at [57, 88] on div at bounding box center [59, 89] width 8 height 8
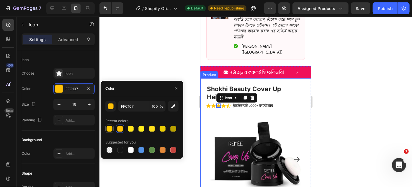
click at [110, 128] on div at bounding box center [110, 129] width 6 height 6
type input "FEC900"
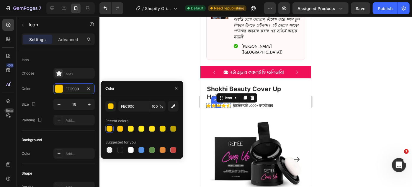
click at [212, 103] on icon at bounding box center [213, 105] width 4 height 4
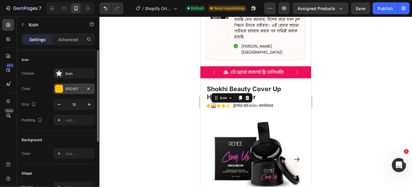
click at [59, 86] on div at bounding box center [59, 89] width 8 height 8
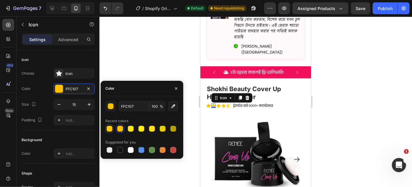
click at [108, 127] on div at bounding box center [110, 129] width 6 height 6
type input "FEC900"
click at [209, 103] on div "Icon 0" at bounding box center [208, 105] width 4 height 4
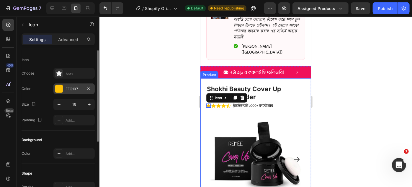
click at [59, 91] on div at bounding box center [59, 89] width 8 height 8
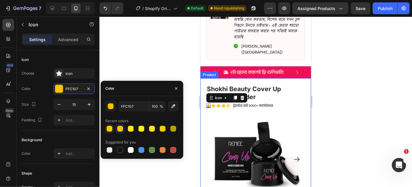
click at [110, 129] on div at bounding box center [110, 129] width 6 height 6
type input "FEC900"
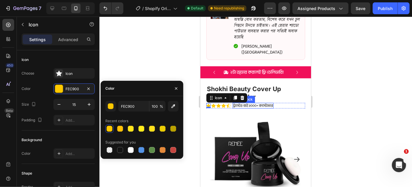
click at [253, 103] on p "ট্রাস্টেড বাই ২০০০+ কাস্টোমার" at bounding box center [253, 105] width 40 height 5
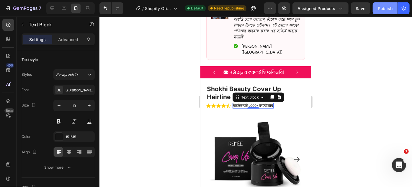
click at [382, 10] on div "Publish" at bounding box center [385, 8] width 15 height 6
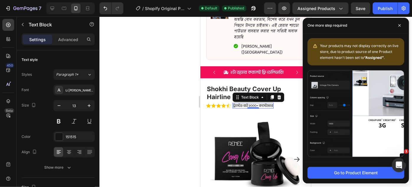
click at [256, 103] on p "ট্রাস্টেড বাই ২০০০+ কাস্টোমার" at bounding box center [253, 105] width 40 height 5
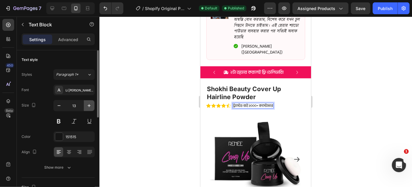
click at [85, 105] on button "button" at bounding box center [89, 105] width 11 height 11
type input "14"
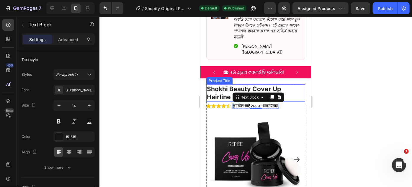
click at [212, 84] on h1 "Shokhi Beauty Cover Up Hairline Powder" at bounding box center [255, 92] width 99 height 17
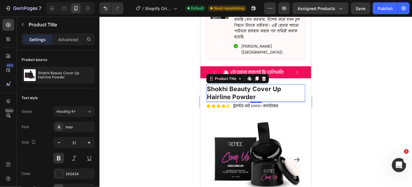
click at [251, 84] on h1 "Shokhi Beauty Cover Up Hairline Powder" at bounding box center [255, 92] width 99 height 17
click at [236, 84] on h1 "Shokhi Beauty Cover Up Hairline Powder" at bounding box center [255, 92] width 99 height 17
click at [395, 6] on button "Publish" at bounding box center [385, 8] width 25 height 12
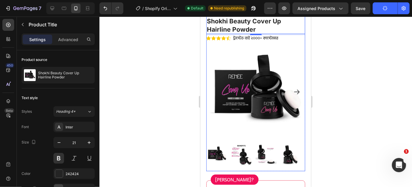
scroll to position [289, 0]
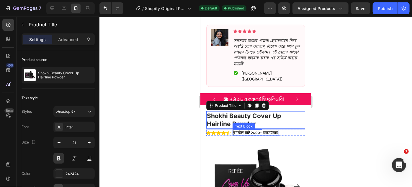
click at [239, 130] on p "ট্রাস্টেড বাই ২০০০+ কাস্টোমার" at bounding box center [255, 132] width 45 height 5
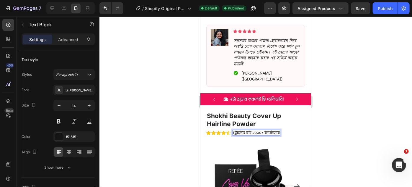
click at [278, 130] on div "(ট্রাস্টেড বাই ২০০০+ কাস্টোমার" at bounding box center [256, 133] width 48 height 6
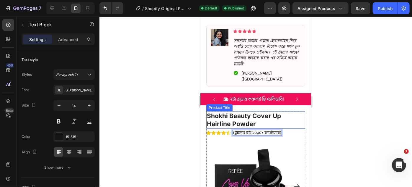
click at [288, 114] on h1 "Shokhi Beauty Cover Up Hairline Powder" at bounding box center [255, 119] width 99 height 17
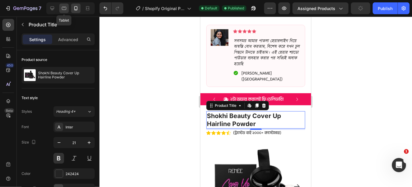
click at [67, 10] on div at bounding box center [63, 8] width 9 height 9
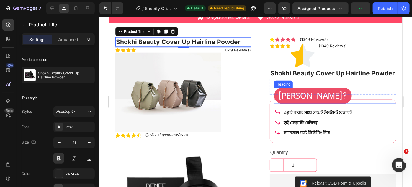
scroll to position [309, 0]
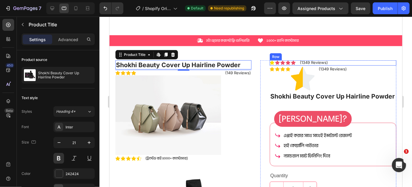
click at [344, 64] on div "Icon Icon Icon Icon Icon Icon List (1349 Reviews) Text Block Row" at bounding box center [333, 62] width 127 height 5
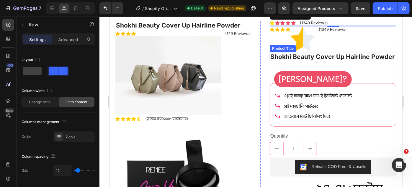
scroll to position [282, 0]
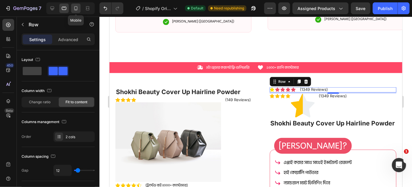
click at [75, 6] on icon at bounding box center [75, 8] width 3 height 4
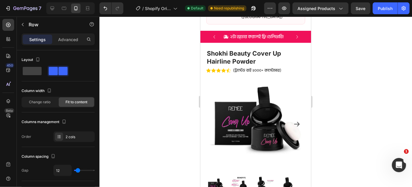
scroll to position [358, 0]
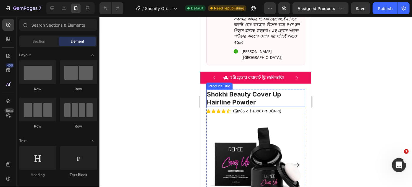
scroll to position [322, 0]
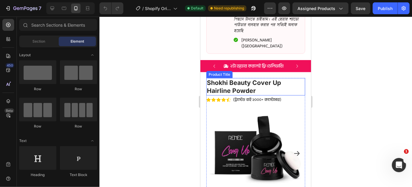
click at [249, 78] on h1 "Shokhi Beauty Cover Up Hairline Powder" at bounding box center [255, 86] width 99 height 17
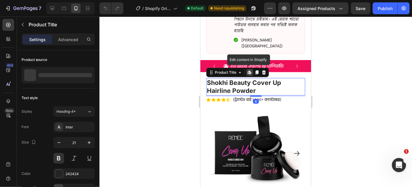
click at [251, 70] on icon at bounding box center [249, 72] width 5 height 5
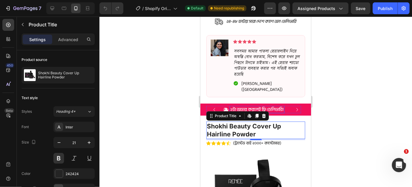
scroll to position [268, 0]
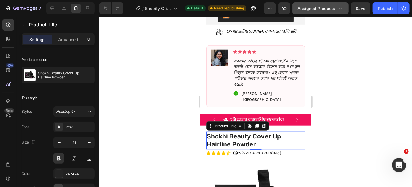
click at [331, 9] on span "Assigned Products" at bounding box center [317, 8] width 38 height 6
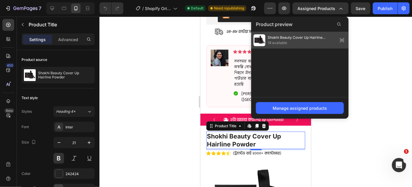
click at [298, 40] on span "19 available" at bounding box center [302, 42] width 68 height 5
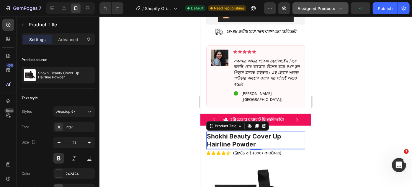
click at [339, 8] on icon "button" at bounding box center [341, 8] width 6 height 6
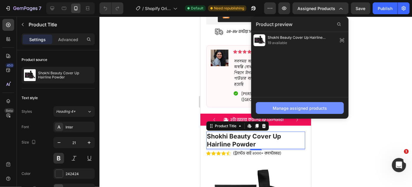
click at [289, 105] on div "Manage assigned products" at bounding box center [300, 108] width 54 height 6
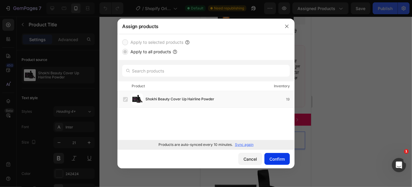
click at [273, 160] on div "Confirm" at bounding box center [277, 159] width 15 height 6
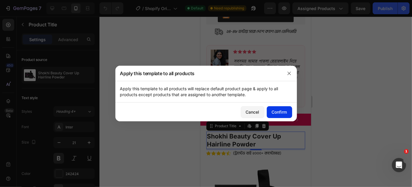
click at [281, 116] on button "Confirm" at bounding box center [279, 112] width 25 height 12
click at [280, 115] on div "২টা অ্ডার করলেই ফ্রি ডেলিভারি!" at bounding box center [256, 118] width 55 height 7
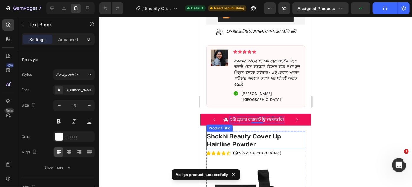
click at [265, 131] on h1 "Shokhi Beauty Cover Up Hairline Powder" at bounding box center [255, 139] width 99 height 17
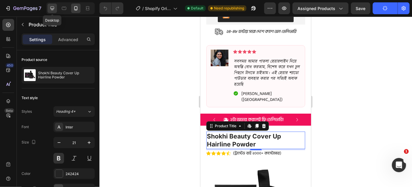
click at [52, 8] on icon at bounding box center [53, 8] width 4 height 4
type input "40"
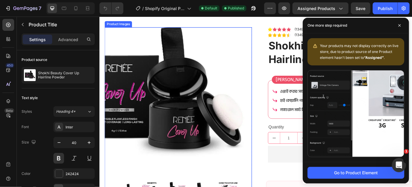
scroll to position [306, 0]
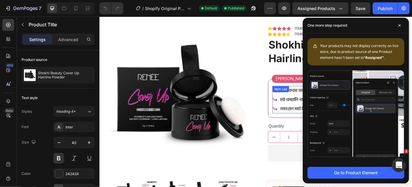
click at [300, 101] on div "Item List" at bounding box center [304, 98] width 19 height 7
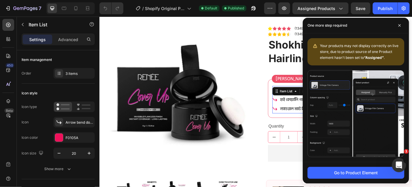
click at [303, 112] on div "হাই কোয়ালিি পাউডার" at bounding box center [338, 110] width 70 height 10
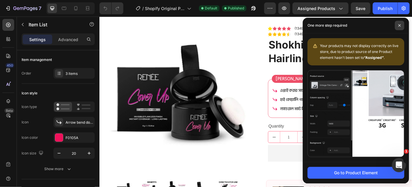
click at [398, 25] on icon at bounding box center [399, 25] width 3 height 3
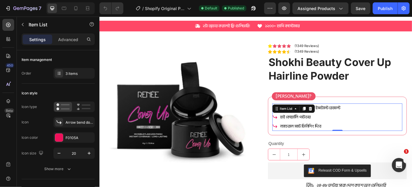
scroll to position [253, 0]
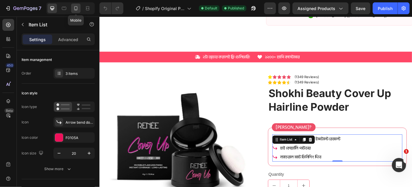
click at [79, 8] on icon at bounding box center [76, 8] width 6 height 6
type input "18"
type input "15"
type input "6"
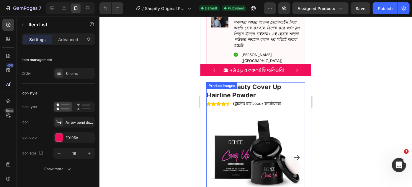
scroll to position [307, 0]
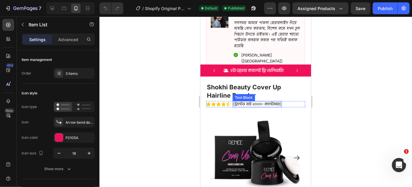
click at [257, 103] on p "(ট্রাস্টেড বাই ২০০০+ কাস্টোমার)" at bounding box center [257, 103] width 48 height 5
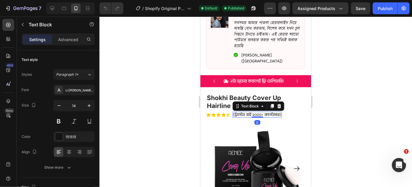
click at [257, 112] on p "(ট্রাস্টেড বাই ২০০০+ কাস্টোমার)" at bounding box center [257, 114] width 48 height 5
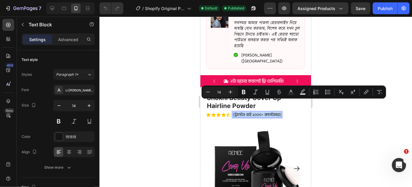
click at [257, 112] on p "(ট্রাস্টেড বাই ২০০০+ কাস্টোমার)" at bounding box center [257, 114] width 48 height 5
copy p "(ট্রাস্টেড বাই ২০০০+ কাস্টোমার)"
click at [51, 8] on icon at bounding box center [52, 8] width 6 height 6
type input "13"
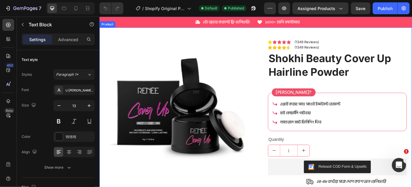
scroll to position [235, 0]
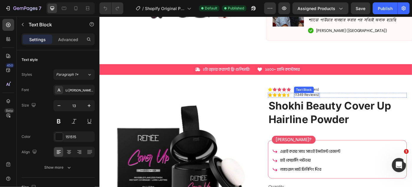
click at [332, 106] on p "(1349 Reviews)" at bounding box center [334, 104] width 28 height 5
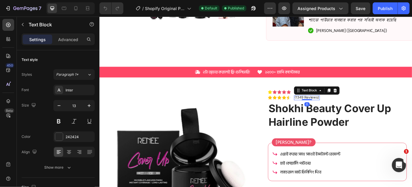
click at [332, 106] on p "(1349 Reviews)" at bounding box center [334, 107] width 28 height 5
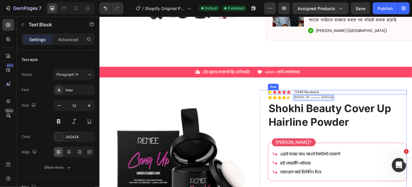
click at [356, 99] on div "Icon Icon Icon Icon Icon Icon List (1349 Reviews) Text Block Row" at bounding box center [368, 101] width 157 height 5
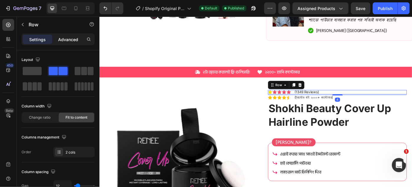
click at [61, 42] on p "Advanced" at bounding box center [68, 39] width 20 height 6
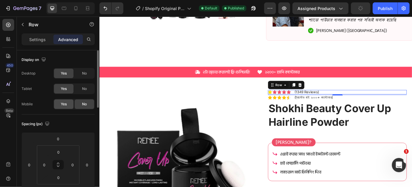
click at [65, 103] on span "Yes" at bounding box center [64, 103] width 6 height 5
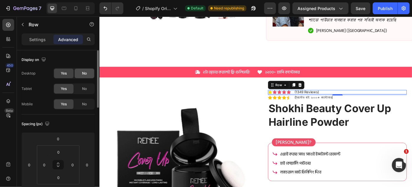
click at [84, 74] on span "No" at bounding box center [84, 73] width 5 height 5
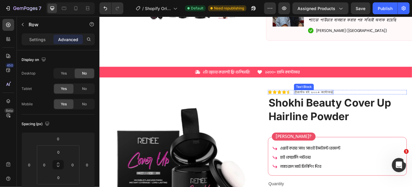
click at [356, 99] on p "(ট্রাস্টেড বাই ২০০০+ কাস্টোমার)" at bounding box center [342, 101] width 44 height 5
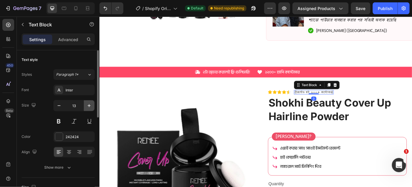
click at [87, 107] on icon "button" at bounding box center [89, 105] width 6 height 6
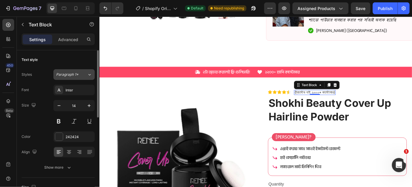
click at [75, 76] on span "Paragraph 1*" at bounding box center [67, 74] width 22 height 5
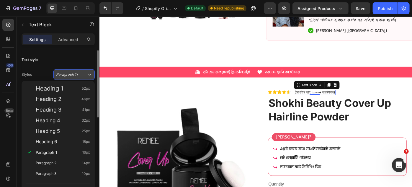
click at [75, 76] on span "Paragraph 1*" at bounding box center [67, 74] width 22 height 5
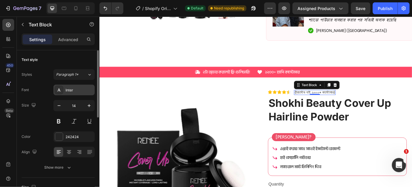
click at [75, 88] on div "Inter" at bounding box center [80, 89] width 28 height 5
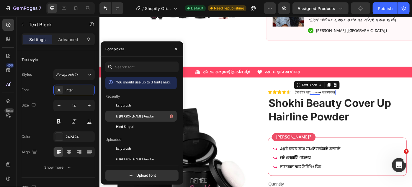
click at [131, 118] on span "Li [PERSON_NAME] Regular" at bounding box center [135, 115] width 38 height 5
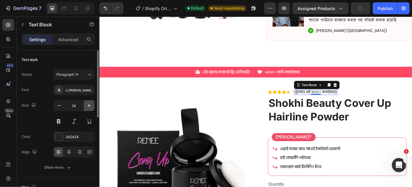
click at [87, 105] on icon "button" at bounding box center [89, 105] width 6 height 6
type input "16"
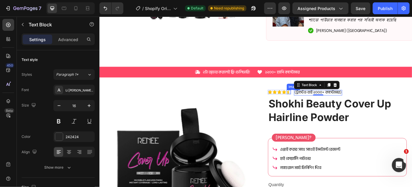
click at [312, 100] on img at bounding box center [314, 101] width 5 height 5
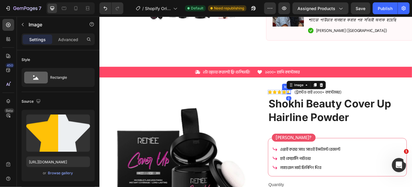
click at [306, 100] on icon at bounding box center [308, 101] width 5 height 4
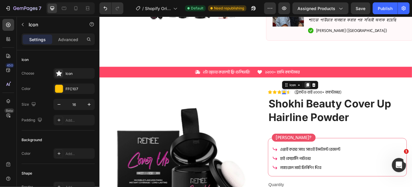
click at [335, 92] on icon at bounding box center [335, 94] width 3 height 4
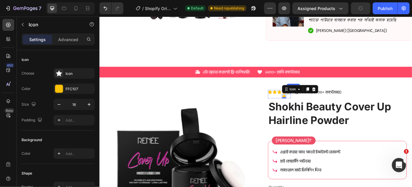
click at [316, 104] on div "Icon Icon Icon Icon Icon 0 Image Icon List (ট্রাস্টেড বাই ২০০০+ কাস্টোমার) Text…" at bounding box center [368, 103] width 157 height 9
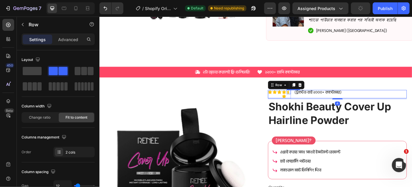
click at [313, 102] on img at bounding box center [314, 101] width 5 height 5
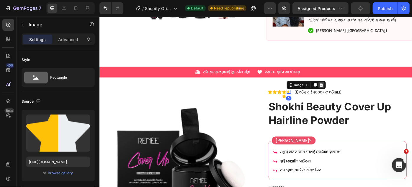
click at [349, 92] on icon at bounding box center [351, 94] width 4 height 4
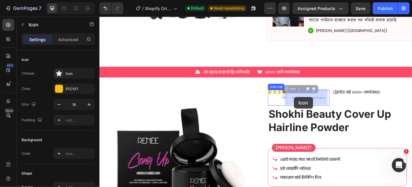
drag, startPoint x: 307, startPoint y: 106, endPoint x: 320, endPoint y: 107, distance: 13.1
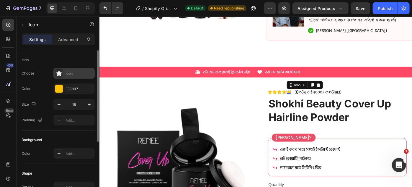
click at [59, 75] on icon at bounding box center [59, 74] width 6 height 6
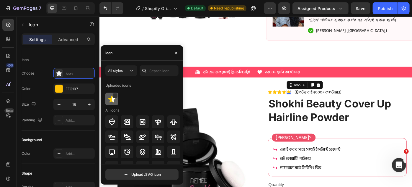
click at [109, 100] on img at bounding box center [111, 98] width 7 height 7
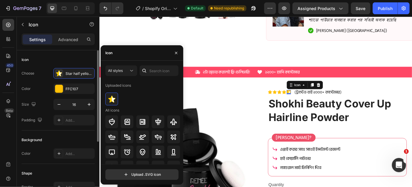
click at [45, 88] on div "Color FFC107" at bounding box center [58, 88] width 73 height 11
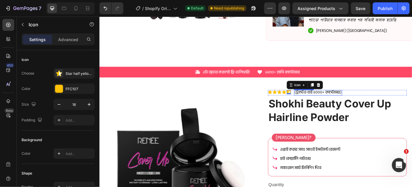
click at [331, 102] on p "(ট্রাস্টেড বাই ২০০০+ কাস্টোমার)" at bounding box center [346, 102] width 53 height 6
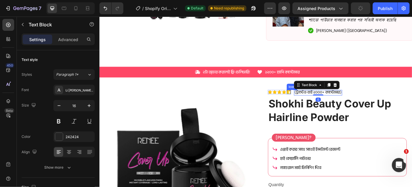
click at [312, 100] on div ".id586259431403029011 .st0{fill:#ffcf00} Icon" at bounding box center [314, 101] width 5 height 5
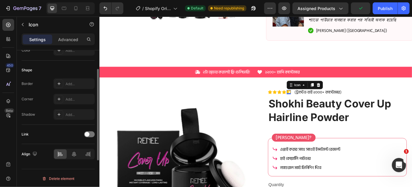
scroll to position [0, 0]
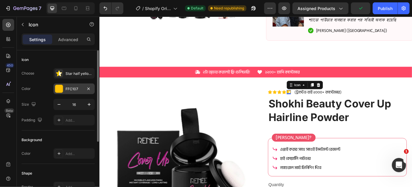
click at [56, 90] on div at bounding box center [59, 89] width 8 height 8
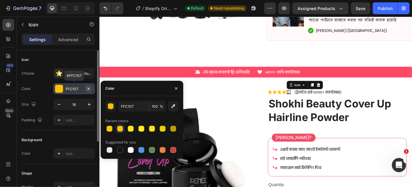
click at [88, 87] on icon "button" at bounding box center [88, 88] width 5 height 5
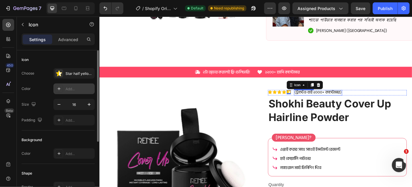
click at [329, 103] on p "(ট্রাস্টেড বাই ২০০০+ কাস্টোমার)" at bounding box center [346, 102] width 53 height 6
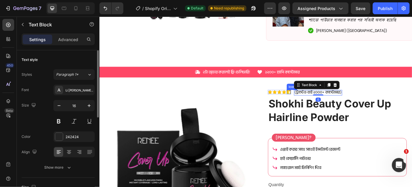
click at [312, 100] on div ".id586259431403029011 .st0{fill:#ffcf00} Icon" at bounding box center [314, 101] width 5 height 5
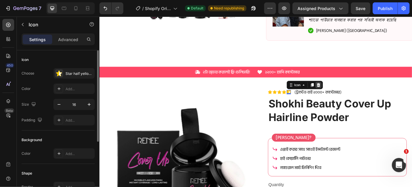
click at [346, 92] on icon at bounding box center [348, 94] width 4 height 4
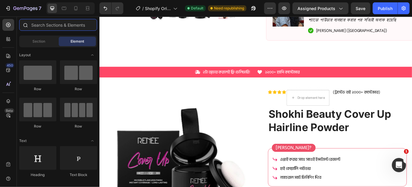
click at [48, 27] on input "text" at bounding box center [58, 25] width 78 height 12
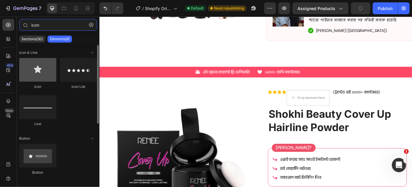
type input "icon"
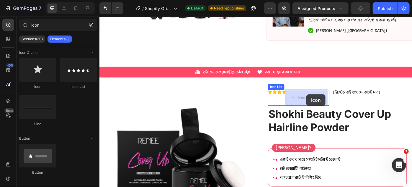
drag, startPoint x: 140, startPoint y: 91, endPoint x: 334, endPoint y: 104, distance: 194.2
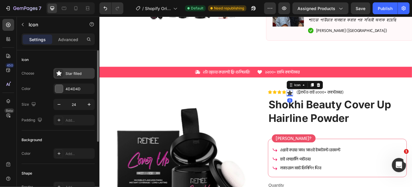
click at [59, 75] on icon at bounding box center [59, 73] width 6 height 6
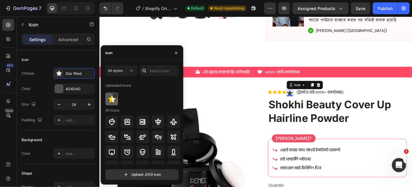
click at [108, 98] on div at bounding box center [111, 98] width 13 height 13
click at [67, 40] on p "Advanced" at bounding box center [68, 39] width 20 height 6
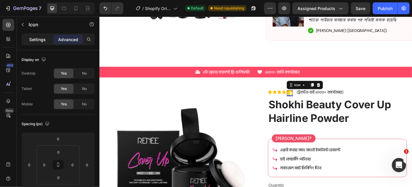
click at [41, 38] on p "Settings" at bounding box center [37, 39] width 17 height 6
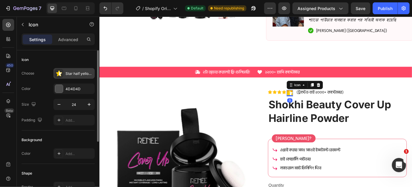
click at [65, 74] on div ".id586259431403029011 .st0{fill:#ffcf00} Star half yellow icon" at bounding box center [73, 73] width 41 height 11
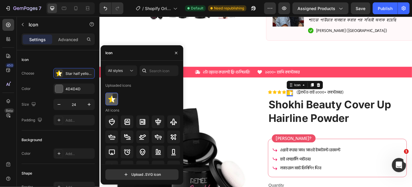
click at [113, 100] on img at bounding box center [111, 98] width 7 height 7
click at [112, 120] on icon at bounding box center [111, 121] width 7 height 7
click at [109, 100] on img at bounding box center [111, 98] width 7 height 7
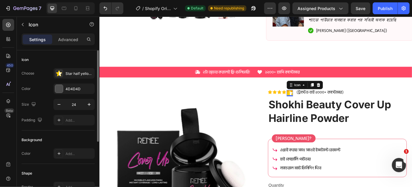
click at [44, 96] on div "Choose .id586259431403029011 .st0{fill:#ffcf00} Star half yellow icon Color 4D4…" at bounding box center [58, 96] width 73 height 57
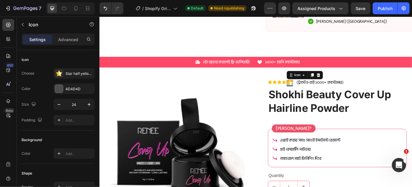
scroll to position [235, 0]
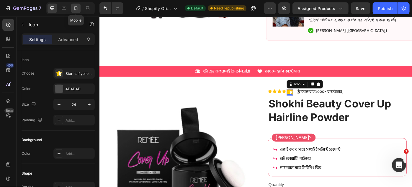
click at [75, 8] on icon at bounding box center [76, 8] width 6 height 6
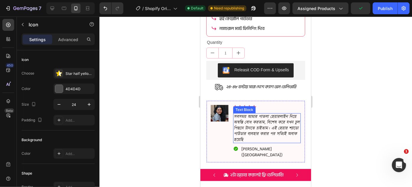
scroll to position [294, 0]
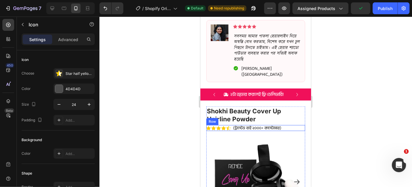
click at [288, 125] on div "Icon Icon Icon Icon .id586259431403029011 .st0{fill:#ffcf00} Icon Icon List (ট্…" at bounding box center [255, 128] width 99 height 6
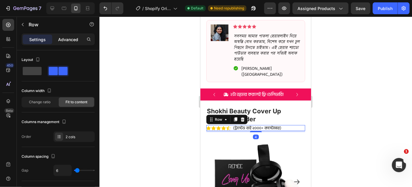
click at [73, 43] on div "Advanced" at bounding box center [68, 39] width 30 height 9
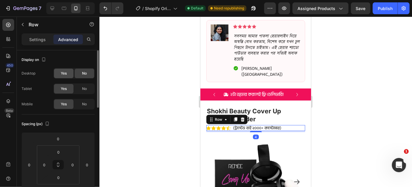
click at [66, 73] on span "Yes" at bounding box center [64, 73] width 6 height 5
drag, startPoint x: 53, startPoint y: 6, endPoint x: 133, endPoint y: 66, distance: 100.0
click at [53, 6] on icon at bounding box center [52, 8] width 6 height 6
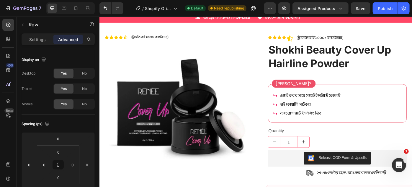
scroll to position [241, 0]
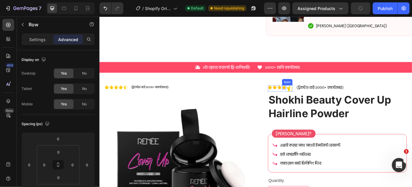
click at [306, 95] on div "Icon" at bounding box center [308, 96] width 5 height 5
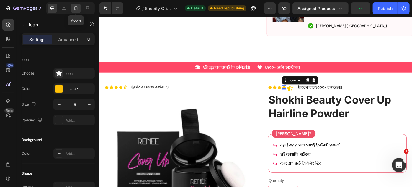
click at [77, 9] on icon at bounding box center [76, 8] width 6 height 6
type input "14"
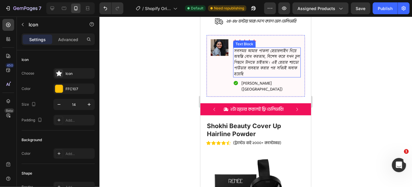
scroll to position [298, 0]
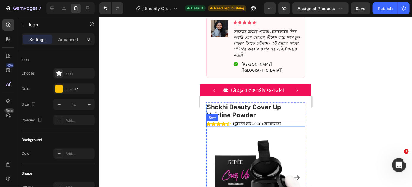
click at [288, 120] on div "Icon Icon Icon Icon .id586259431403029011 .st0{fill:#ffcf00} Icon Icon List (ট্…" at bounding box center [255, 123] width 99 height 6
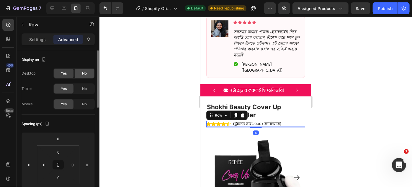
click at [85, 72] on span "No" at bounding box center [84, 73] width 5 height 5
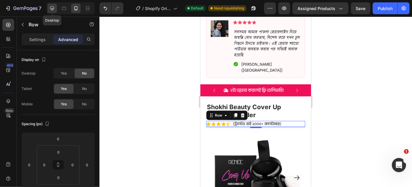
click at [53, 8] on icon at bounding box center [52, 8] width 6 height 6
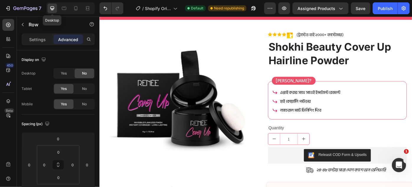
scroll to position [282, 0]
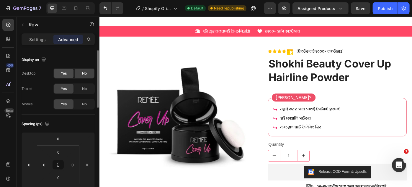
click at [66, 71] on span "Yes" at bounding box center [64, 73] width 6 height 5
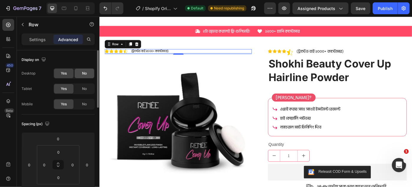
click at [82, 73] on div "No" at bounding box center [84, 73] width 19 height 9
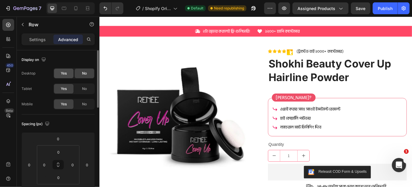
click at [62, 71] on span "Yes" at bounding box center [64, 73] width 6 height 5
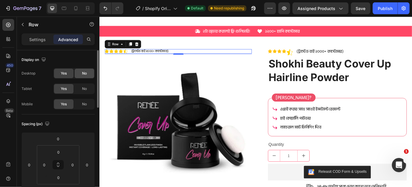
click at [79, 72] on div "No" at bounding box center [84, 73] width 19 height 9
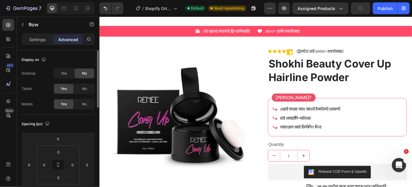
click at [50, 74] on div "Desktop Yes No" at bounding box center [58, 73] width 73 height 11
click at [60, 74] on div "Yes" at bounding box center [63, 73] width 19 height 9
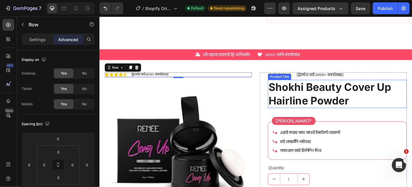
scroll to position [255, 0]
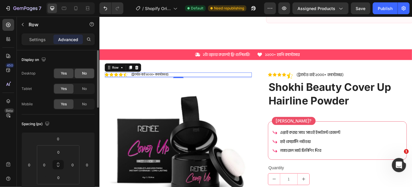
click at [79, 74] on div "No" at bounding box center [84, 73] width 19 height 9
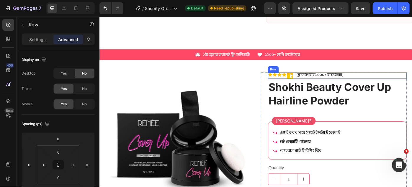
click at [386, 81] on div "Icon Icon Icon Icon .id586259431403029011 .st0{fill:#ffcf00} Icon Icon List (ট্…" at bounding box center [368, 82] width 157 height 7
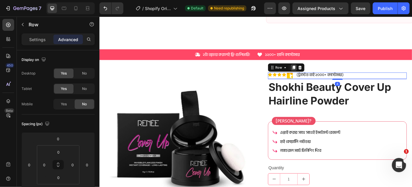
click at [318, 72] on icon at bounding box center [319, 74] width 3 height 4
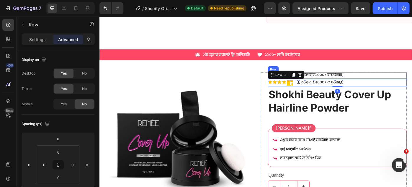
click at [382, 82] on div "Icon Icon Icon Icon .id586259431403029011 .st0{fill:#ffcf00} Icon Icon List (ট্…" at bounding box center [368, 82] width 157 height 7
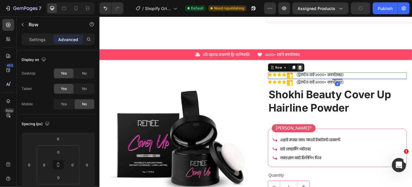
click at [325, 74] on icon at bounding box center [327, 74] width 4 height 4
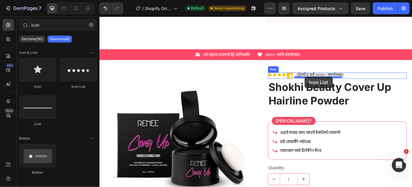
drag, startPoint x: 194, startPoint y: 93, endPoint x: 332, endPoint y: 84, distance: 137.9
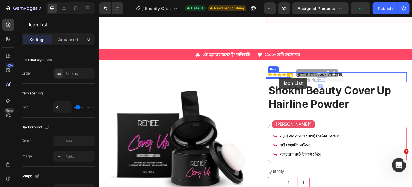
drag, startPoint x: 353, startPoint y: 86, endPoint x: 303, endPoint y: 85, distance: 50.2
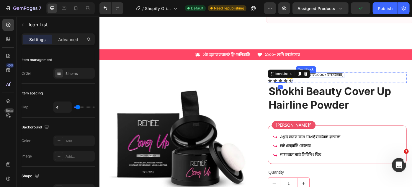
click at [351, 84] on p "(ট্রাস্টেড বাই ২০০০+ কাস্টোমার)" at bounding box center [349, 82] width 53 height 6
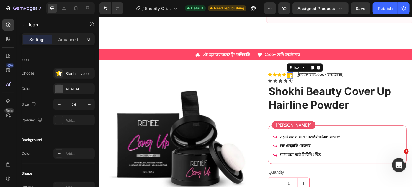
click at [312, 82] on icon at bounding box center [313, 81] width 3 height 3
click at [346, 73] on icon at bounding box center [348, 74] width 4 height 4
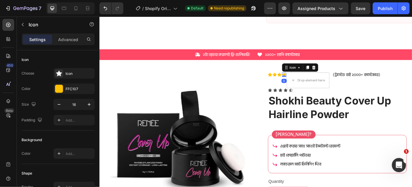
click at [306, 81] on icon at bounding box center [308, 81] width 5 height 5
click at [341, 73] on icon at bounding box center [343, 74] width 4 height 4
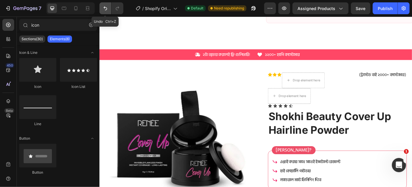
click at [106, 7] on icon "Undo/Redo" at bounding box center [105, 8] width 6 height 6
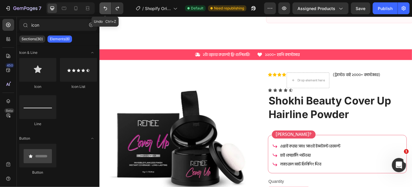
click at [106, 7] on icon "Undo/Redo" at bounding box center [105, 8] width 6 height 6
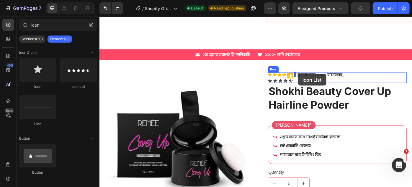
drag, startPoint x: 167, startPoint y: 92, endPoint x: 324, endPoint y: 81, distance: 157.8
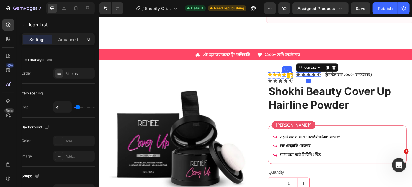
click at [306, 80] on icon at bounding box center [308, 81] width 5 height 4
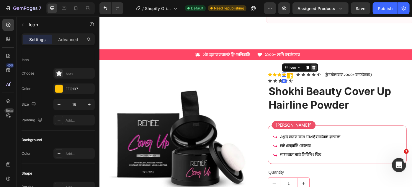
drag, startPoint x: 340, startPoint y: 72, endPoint x: 325, endPoint y: 78, distance: 15.5
click at [341, 72] on icon at bounding box center [343, 74] width 4 height 4
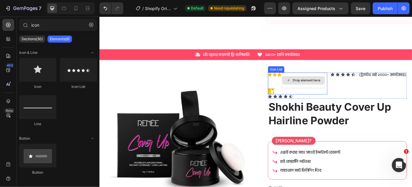
click at [319, 86] on div "Drop element here" at bounding box center [333, 88] width 31 height 5
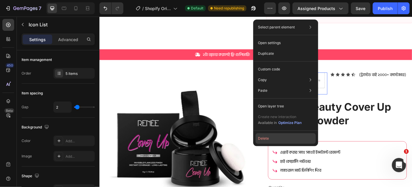
click at [271, 136] on button "Delete" at bounding box center [286, 138] width 60 height 11
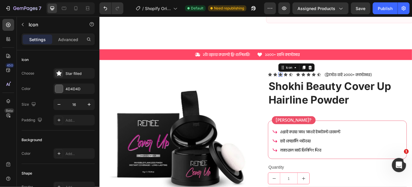
click at [304, 82] on div "Icon 0" at bounding box center [304, 81] width 5 height 5
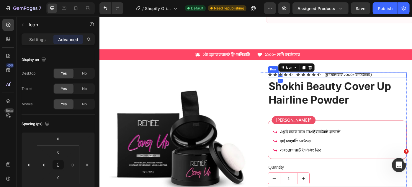
click at [317, 81] on div "Icon Icon Icon 0 Icon Icon Icon List Icon Icon Icon Icon Icon Icon List (ট্রাস্…" at bounding box center [368, 82] width 157 height 6
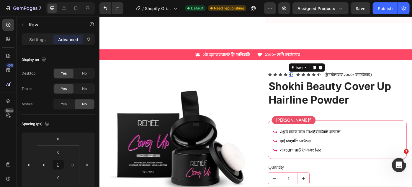
click at [315, 81] on icon at bounding box center [316, 81] width 5 height 5
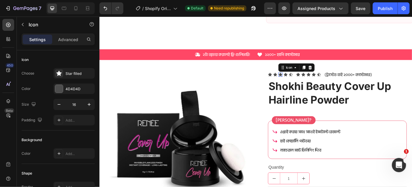
click at [302, 81] on icon at bounding box center [304, 81] width 5 height 5
drag, startPoint x: 334, startPoint y: 73, endPoint x: 329, endPoint y: 75, distance: 5.6
click at [336, 74] on icon at bounding box center [338, 73] width 5 height 5
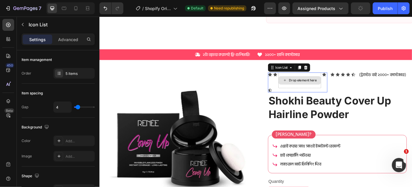
click at [303, 82] on div "Drop element here" at bounding box center [326, 88] width 48 height 18
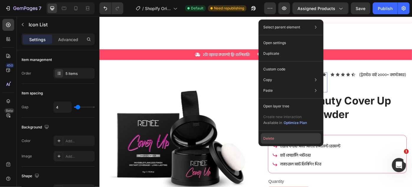
drag, startPoint x: 274, startPoint y: 134, endPoint x: 197, endPoint y: 133, distance: 77.1
click at [274, 134] on button "Delete" at bounding box center [291, 138] width 60 height 11
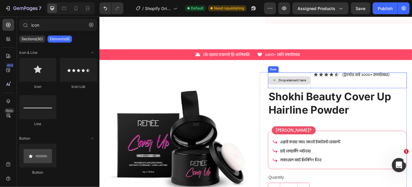
click at [314, 84] on div "Drop element here" at bounding box center [315, 88] width 48 height 9
click at [346, 87] on div "Icon Icon Icon Icon Icon Icon List" at bounding box center [356, 88] width 28 height 18
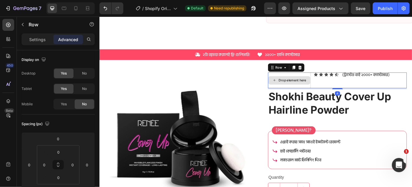
click at [307, 87] on div "Drop element here" at bounding box center [317, 88] width 31 height 5
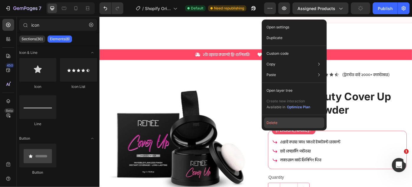
drag, startPoint x: 280, startPoint y: 122, endPoint x: 205, endPoint y: 118, distance: 75.4
click at [280, 122] on button "Delete" at bounding box center [294, 122] width 60 height 11
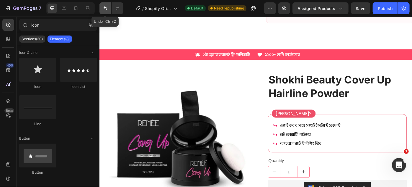
click at [107, 11] on icon "Undo/Redo" at bounding box center [105, 8] width 6 height 6
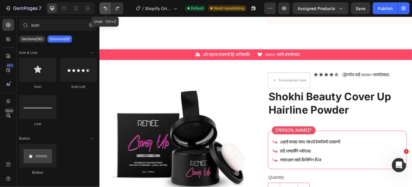
click at [107, 11] on icon "Undo/Redo" at bounding box center [105, 8] width 6 height 6
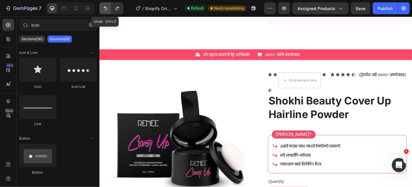
click at [107, 11] on icon "Undo/Redo" at bounding box center [105, 8] width 6 height 6
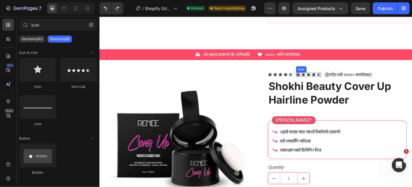
click at [323, 80] on icon at bounding box center [325, 82] width 4 height 4
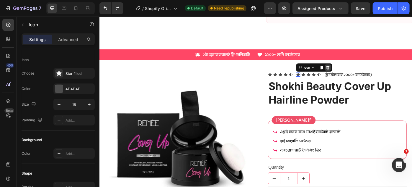
click at [356, 72] on icon at bounding box center [358, 74] width 4 height 4
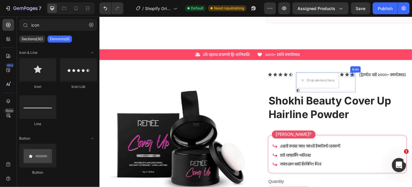
click at [384, 84] on icon at bounding box center [386, 82] width 4 height 4
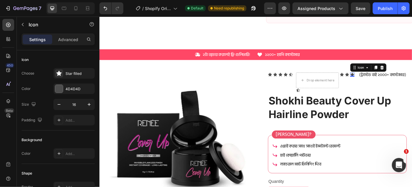
click at [412, 76] on icon at bounding box center [419, 73] width 5 height 5
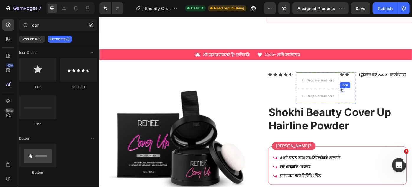
click at [372, 99] on icon at bounding box center [374, 99] width 4 height 4
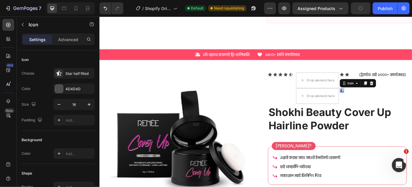
drag, startPoint x: 405, startPoint y: 91, endPoint x: 388, endPoint y: 90, distance: 16.5
click at [406, 91] on icon at bounding box center [408, 91] width 4 height 4
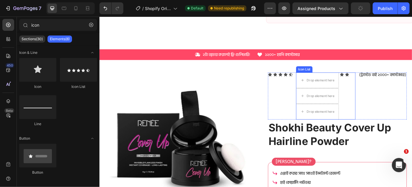
click at [372, 91] on div "Drop element here Icon Icon Drop element here Drop element here" at bounding box center [355, 105] width 67 height 53
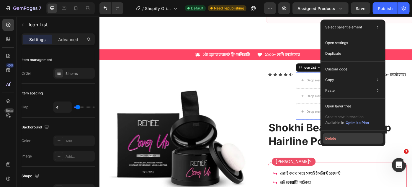
drag, startPoint x: 333, startPoint y: 135, endPoint x: 264, endPoint y: 134, distance: 69.1
click at [333, 135] on button "Delete" at bounding box center [353, 138] width 60 height 11
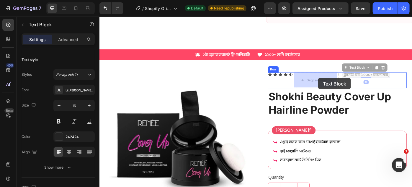
drag, startPoint x: 386, startPoint y: 81, endPoint x: 347, endPoint y: 86, distance: 39.3
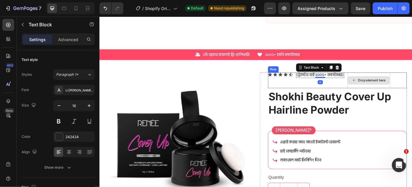
click at [411, 84] on div "Drop element here" at bounding box center [405, 88] width 48 height 9
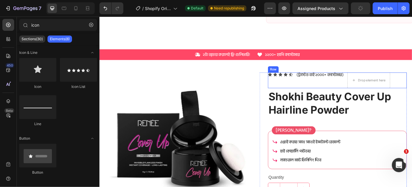
click at [349, 89] on div "(ট্রাস্টেড বাই ২০০০+ কাস্টোমার) Text Block" at bounding box center [349, 88] width 55 height 18
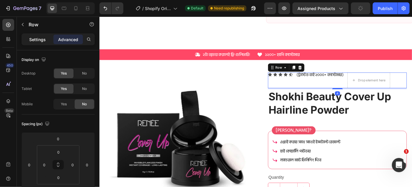
click at [39, 41] on p "Settings" at bounding box center [37, 39] width 17 height 6
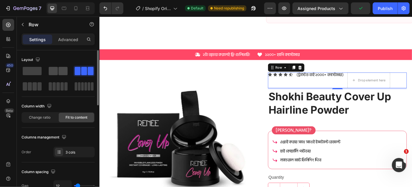
click at [59, 73] on span at bounding box center [62, 71] width 9 height 8
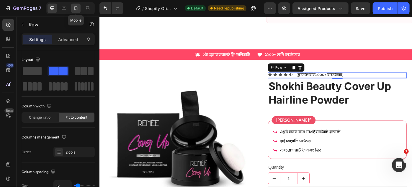
click at [75, 6] on icon at bounding box center [76, 8] width 6 height 6
type input "100%"
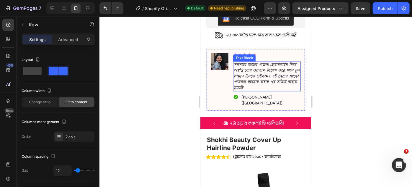
scroll to position [282, 0]
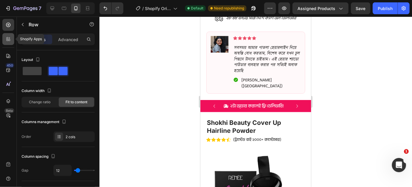
drag, startPoint x: 7, startPoint y: 40, endPoint x: 12, endPoint y: 38, distance: 5.8
click at [7, 40] on icon at bounding box center [8, 39] width 6 height 6
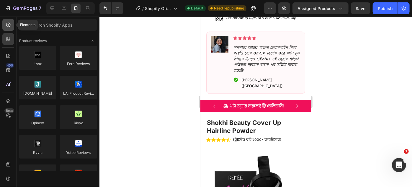
click at [8, 27] on icon at bounding box center [8, 25] width 6 height 6
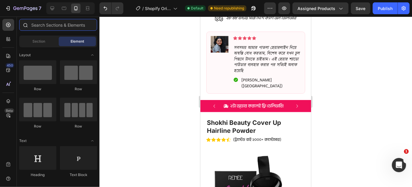
click at [50, 24] on input "text" at bounding box center [58, 25] width 78 height 12
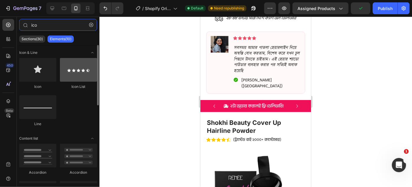
type input "ico"
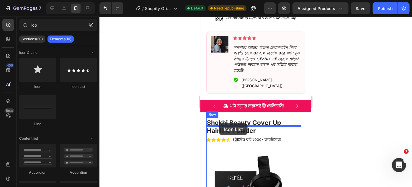
drag, startPoint x: 287, startPoint y: 95, endPoint x: 219, endPoint y: 123, distance: 73.8
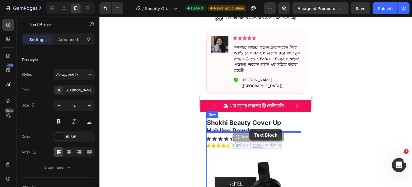
drag, startPoint x: 259, startPoint y: 134, endPoint x: 249, endPoint y: 128, distance: 11.5
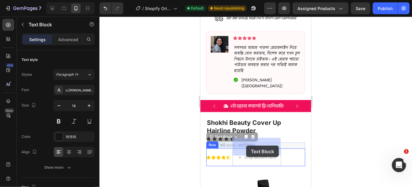
drag, startPoint x: 237, startPoint y: 133, endPoint x: 246, endPoint y: 145, distance: 14.9
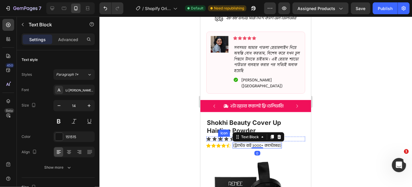
click at [221, 136] on icon at bounding box center [220, 138] width 4 height 4
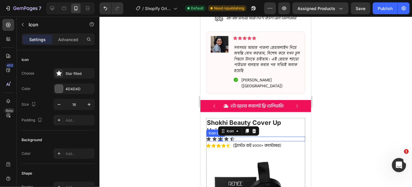
click at [237, 136] on div "Icon Icon Icon 0 Icon Icon" at bounding box center [255, 138] width 99 height 5
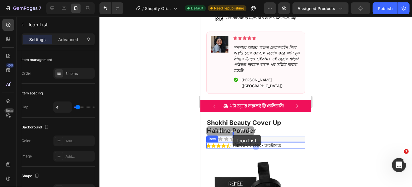
drag, startPoint x: 227, startPoint y: 121, endPoint x: 232, endPoint y: 134, distance: 14.3
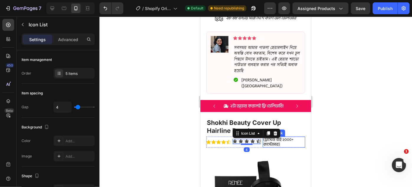
click at [271, 137] on p "(ট্রাস্টেড বাই ২০০০+ কাস্টোমার)" at bounding box center [283, 142] width 41 height 10
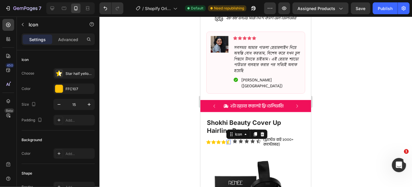
click at [227, 139] on div ".id586259431403029011 .st0{fill:#ffcf00} Icon 0" at bounding box center [228, 141] width 4 height 4
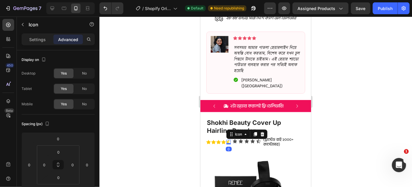
click at [262, 132] on icon at bounding box center [262, 134] width 4 height 4
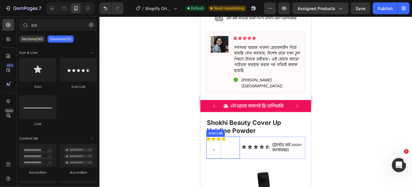
click at [222, 136] on div "Icon Icon Icon Icon" at bounding box center [223, 147] width 34 height 22
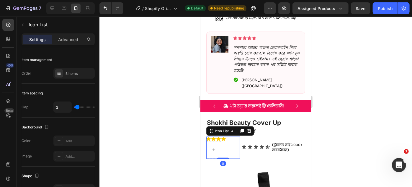
click at [248, 128] on icon at bounding box center [249, 130] width 4 height 4
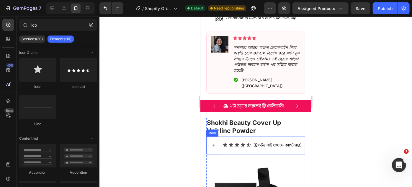
click at [230, 137] on div "Icon Icon Icon Icon Icon Icon List" at bounding box center [237, 145] width 28 height 18
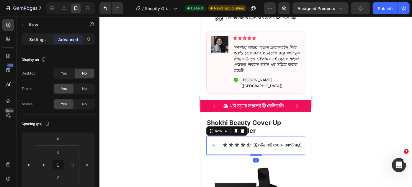
click at [36, 38] on p "Settings" at bounding box center [37, 39] width 17 height 6
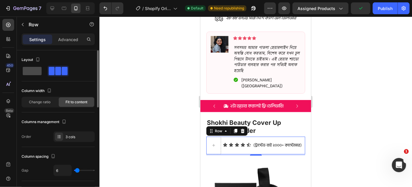
click at [34, 73] on span at bounding box center [32, 71] width 19 height 8
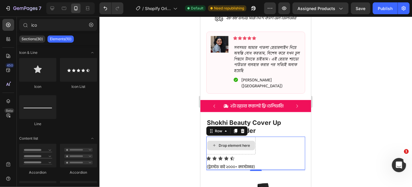
click at [248, 143] on div "Drop element here" at bounding box center [234, 145] width 31 height 5
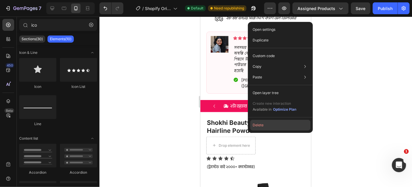
click at [259, 123] on button "Delete" at bounding box center [280, 125] width 60 height 11
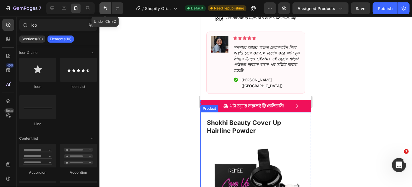
click at [102, 8] on icon "Undo/Redo" at bounding box center [105, 8] width 6 height 6
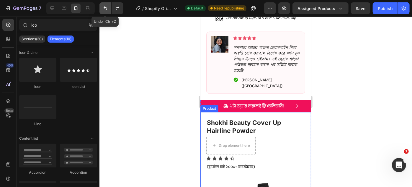
click at [102, 8] on icon "Undo/Redo" at bounding box center [105, 8] width 6 height 6
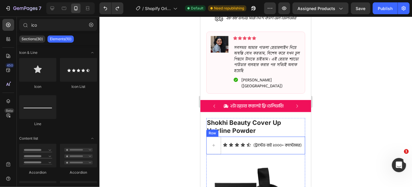
click at [239, 136] on div "Icon Icon Icon Icon Icon Icon List" at bounding box center [237, 145] width 28 height 18
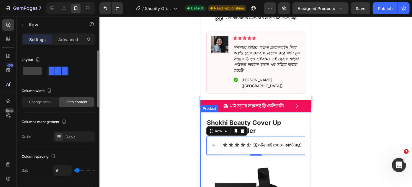
click at [61, 69] on span at bounding box center [58, 71] width 6 height 8
click at [57, 136] on icon at bounding box center [59, 136] width 5 height 5
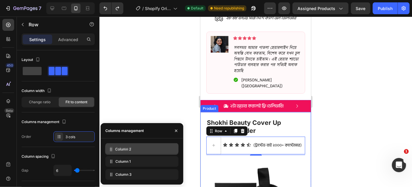
drag, startPoint x: 143, startPoint y: 164, endPoint x: 143, endPoint y: 152, distance: 11.8
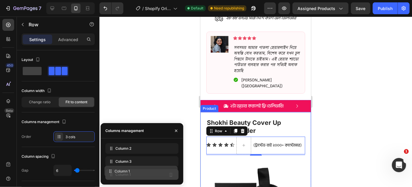
drag, startPoint x: 157, startPoint y: 161, endPoint x: 157, endPoint y: 174, distance: 12.4
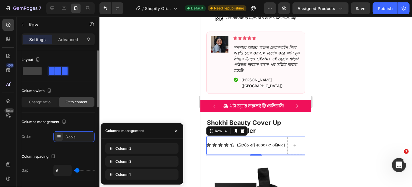
click at [78, 121] on div "Columns management" at bounding box center [58, 121] width 73 height 9
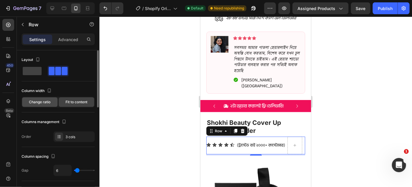
click at [44, 104] on span "Change ratio" at bounding box center [40, 101] width 22 height 5
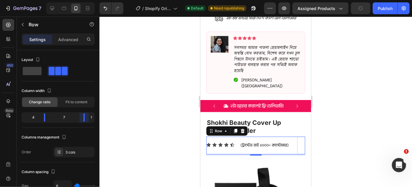
drag, startPoint x: 73, startPoint y: 116, endPoint x: 104, endPoint y: 117, distance: 31.0
click at [104, 0] on body "7 / Shopify Original Product Template Default Need republishing Preview Assigne…" at bounding box center [206, 0] width 412 height 0
drag, startPoint x: 83, startPoint y: 116, endPoint x: 72, endPoint y: 115, distance: 11.3
click at [72, 0] on body "7 / Shopify Original Product Template Default Need republishing Preview Assigne…" at bounding box center [206, 0] width 412 height 0
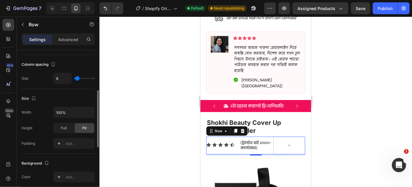
scroll to position [53, 0]
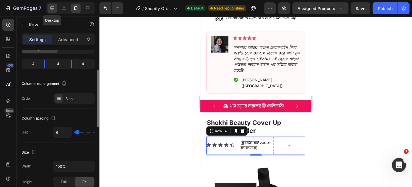
click at [51, 8] on icon at bounding box center [53, 8] width 4 height 4
type input "12"
type input "1200"
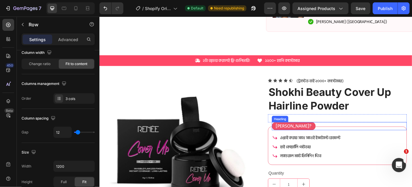
scroll to position [244, 0]
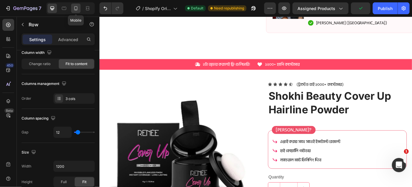
drag, startPoint x: 75, startPoint y: 7, endPoint x: 104, endPoint y: 122, distance: 118.5
click at [75, 7] on icon at bounding box center [76, 8] width 6 height 6
type input "6"
type input "100%"
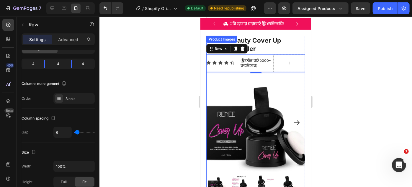
scroll to position [319, 0]
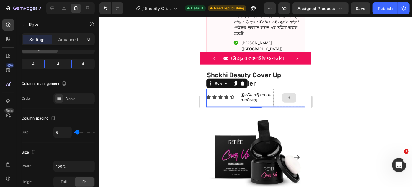
click at [273, 94] on div at bounding box center [289, 98] width 32 height 18
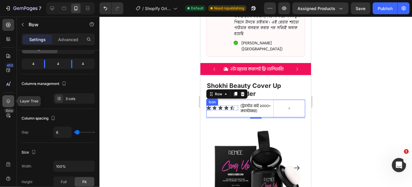
click at [8, 98] on icon at bounding box center [8, 101] width 6 height 6
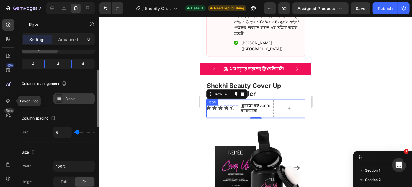
scroll to position [55, 0]
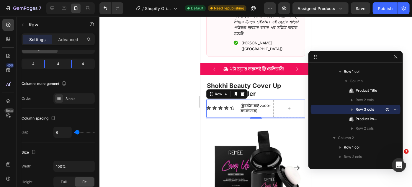
drag, startPoint x: 377, startPoint y: 154, endPoint x: 368, endPoint y: 54, distance: 100.5
click at [352, 107] on icon "button" at bounding box center [352, 109] width 6 height 6
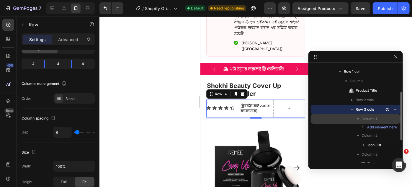
click at [362, 118] on span "Column 1" at bounding box center [369, 119] width 15 height 6
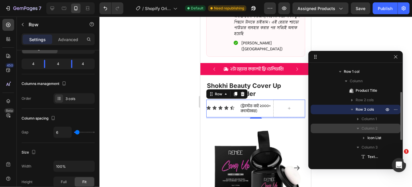
click at [366, 128] on span "Column 2" at bounding box center [370, 128] width 16 height 6
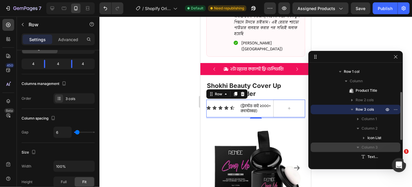
scroll to position [82, 0]
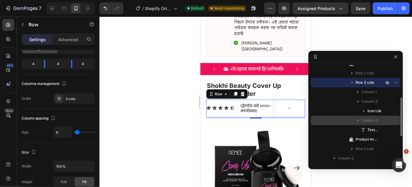
click at [365, 120] on span "Column 3" at bounding box center [370, 120] width 16 height 6
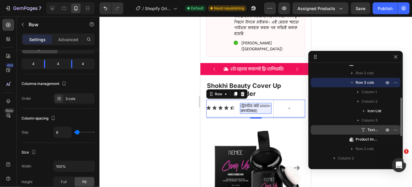
click at [366, 127] on icon at bounding box center [364, 130] width 6 height 6
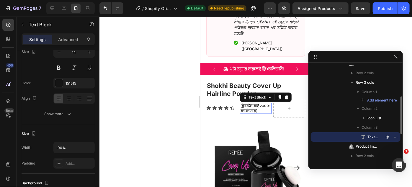
scroll to position [0, 0]
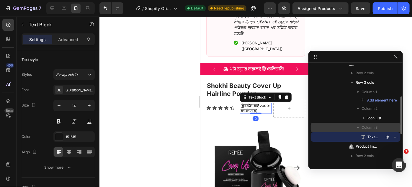
click at [366, 126] on span "Column 3" at bounding box center [370, 127] width 16 height 6
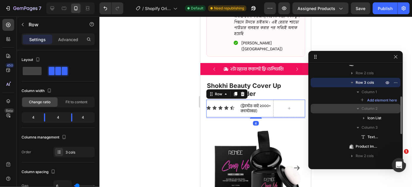
click at [369, 105] on span "Column 2" at bounding box center [370, 108] width 16 height 6
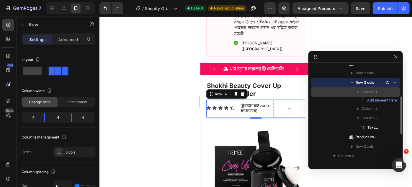
click at [372, 91] on span "Column 1" at bounding box center [369, 92] width 15 height 6
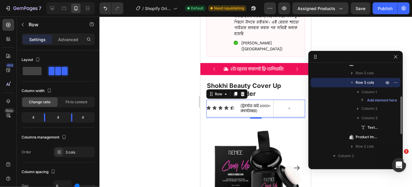
click at [365, 82] on span "Row 3 cols" at bounding box center [365, 82] width 18 height 6
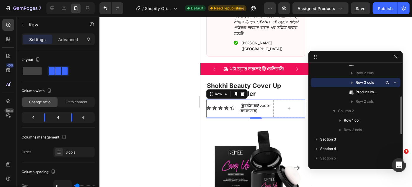
click at [365, 82] on span "Row 3 cols" at bounding box center [365, 82] width 18 height 6
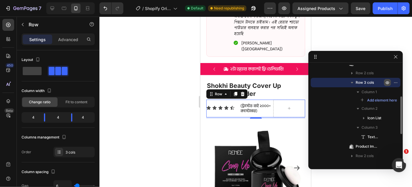
click at [389, 80] on icon "button" at bounding box center [387, 82] width 5 height 5
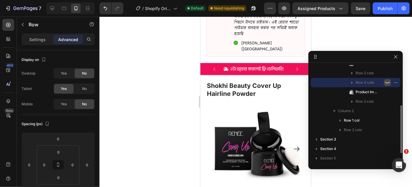
click at [389, 80] on icon "button" at bounding box center [387, 82] width 5 height 5
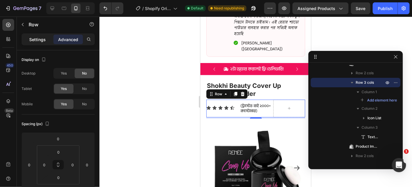
click at [37, 43] on div "Settings" at bounding box center [38, 39] width 30 height 9
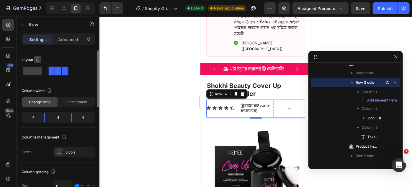
click at [37, 61] on icon "button" at bounding box center [38, 59] width 6 height 6
click at [37, 67] on icon "button" at bounding box center [39, 69] width 6 height 6
type input "12"
type input "1200"
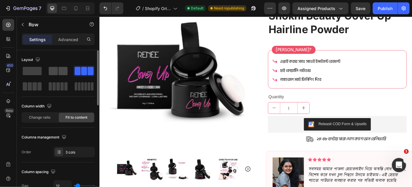
scroll to position [311, 0]
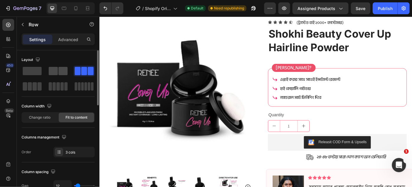
click at [55, 69] on span at bounding box center [53, 71] width 9 height 8
click at [38, 59] on icon "button" at bounding box center [38, 59] width 6 height 6
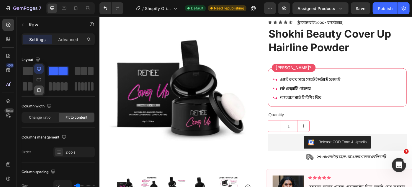
click at [37, 89] on icon "button" at bounding box center [39, 90] width 6 height 6
type input "6"
type input "100%"
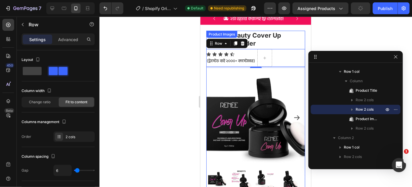
scroll to position [278, 0]
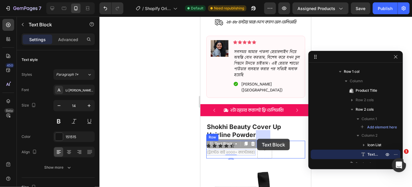
drag, startPoint x: 232, startPoint y: 75, endPoint x: 257, endPoint y: 138, distance: 68.2
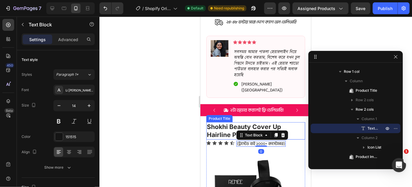
scroll to position [305, 0]
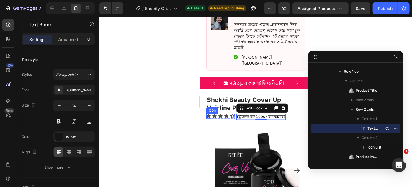
click at [209, 114] on icon at bounding box center [208, 116] width 4 height 4
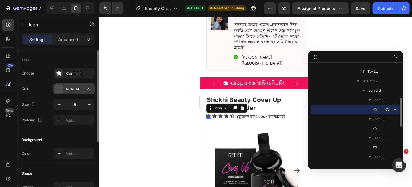
click at [58, 88] on div at bounding box center [59, 89] width 8 height 8
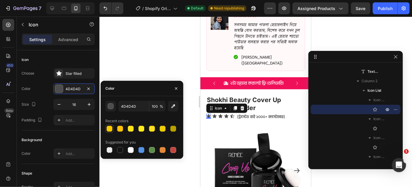
click at [110, 129] on div at bounding box center [110, 129] width 6 height 6
type input "FEC900"
click at [215, 114] on icon at bounding box center [214, 116] width 4 height 4
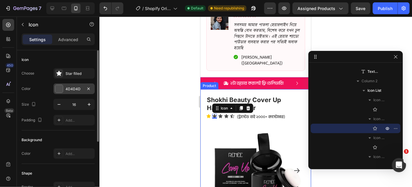
click at [62, 87] on div at bounding box center [59, 89] width 8 height 8
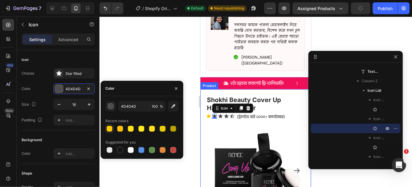
click at [109, 131] on div at bounding box center [110, 129] width 6 height 6
type input "FEC900"
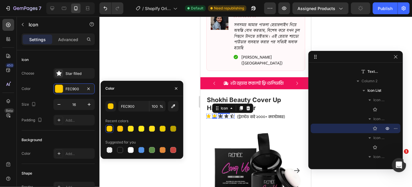
click at [221, 113] on div "Icon" at bounding box center [220, 115] width 5 height 5
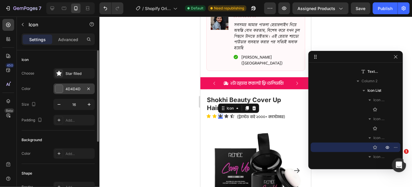
click at [61, 91] on div at bounding box center [59, 89] width 8 height 8
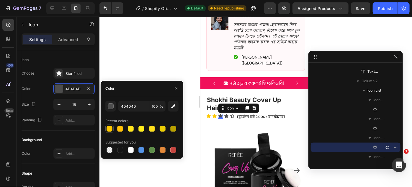
click at [109, 129] on div at bounding box center [110, 129] width 6 height 6
type input "FEC900"
click at [227, 114] on icon at bounding box center [226, 116] width 4 height 4
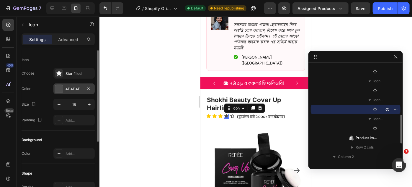
click at [64, 89] on div "4D4D4D" at bounding box center [73, 88] width 41 height 11
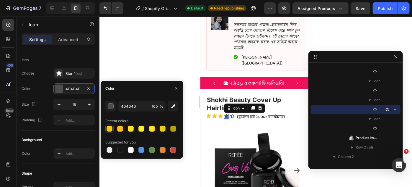
click at [110, 132] on div at bounding box center [109, 128] width 8 height 8
type input "FEC900"
click at [231, 113] on div "Icon" at bounding box center [232, 115] width 5 height 5
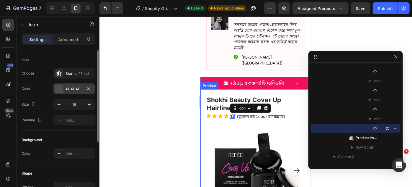
click at [54, 86] on div "4D4D4D" at bounding box center [73, 88] width 41 height 11
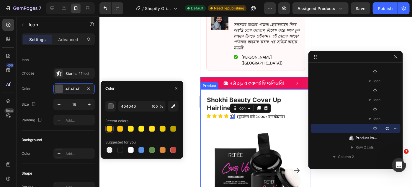
click at [108, 129] on div at bounding box center [110, 129] width 6 height 6
type input "FEC900"
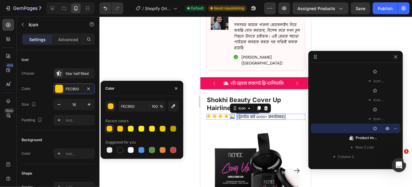
click at [251, 114] on p "(ট্রাস্টেড বাই ২০০০+ কাস্টোমার)" at bounding box center [261, 116] width 48 height 5
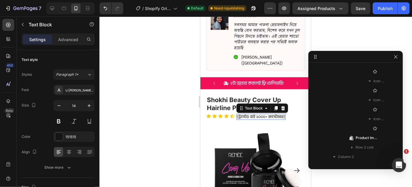
scroll to position [74, 0]
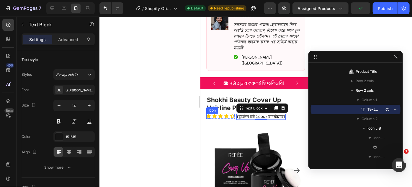
click at [209, 113] on div "Icon" at bounding box center [208, 115] width 5 height 5
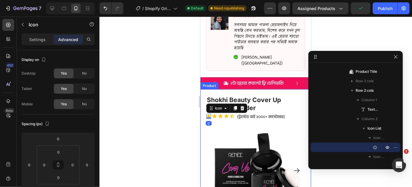
click at [34, 34] on div "Settings Advanced" at bounding box center [58, 39] width 73 height 12
click at [36, 40] on p "Settings" at bounding box center [37, 39] width 17 height 6
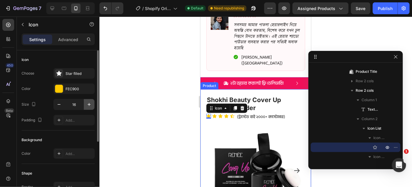
click at [87, 106] on icon "button" at bounding box center [89, 104] width 6 height 6
type input "17"
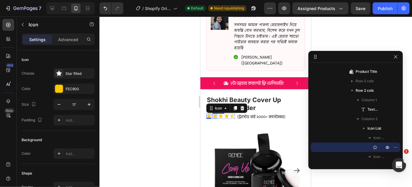
click at [215, 114] on icon at bounding box center [215, 116] width 4 height 4
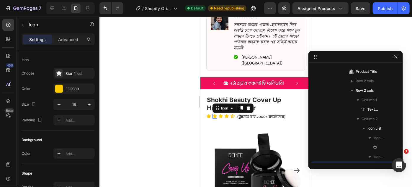
scroll to position [131, 0]
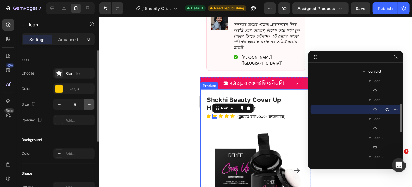
click at [93, 102] on button "button" at bounding box center [89, 104] width 11 height 11
type input "17"
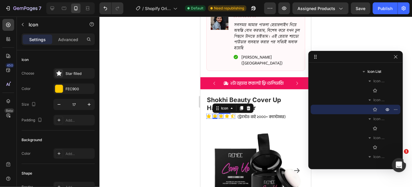
click at [222, 113] on icon at bounding box center [221, 115] width 5 height 5
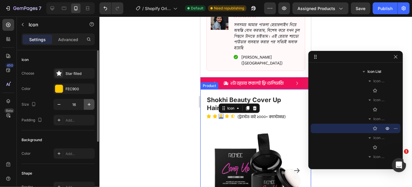
click at [91, 104] on icon "button" at bounding box center [89, 104] width 6 height 6
type input "17"
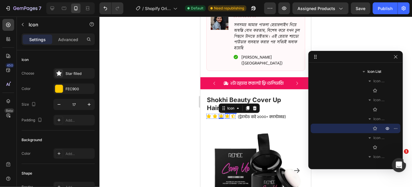
click at [228, 113] on div "Icon" at bounding box center [227, 115] width 5 height 5
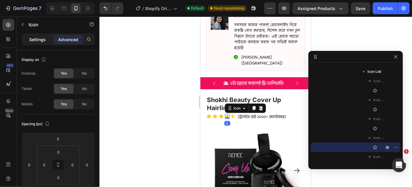
drag, startPoint x: 37, startPoint y: 38, endPoint x: 44, endPoint y: 51, distance: 14.7
click at [37, 38] on p "Settings" at bounding box center [37, 39] width 17 height 6
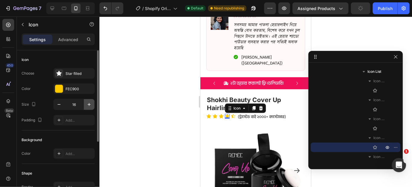
click at [91, 105] on icon "button" at bounding box center [89, 104] width 6 height 6
type input "17"
click at [233, 113] on icon at bounding box center [233, 115] width 5 height 5
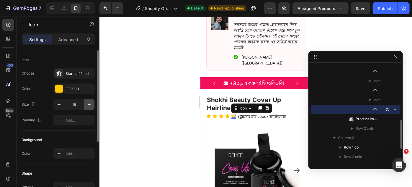
click at [86, 101] on icon "button" at bounding box center [89, 104] width 6 height 6
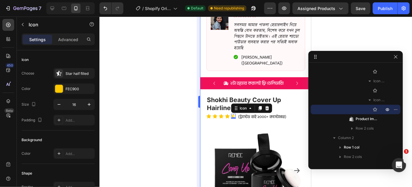
type input "17"
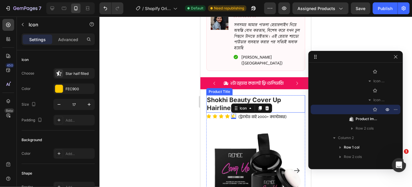
click at [222, 95] on h1 "Shokhi Beauty Cover Up Hairline Powder" at bounding box center [255, 103] width 99 height 17
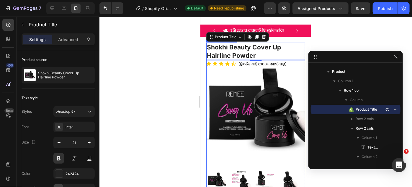
scroll to position [358, 0]
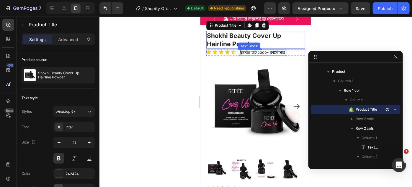
click at [259, 52] on p "(ট্রাস্টেড বাই ২০০০+ কাস্টোমার)" at bounding box center [262, 52] width 48 height 5
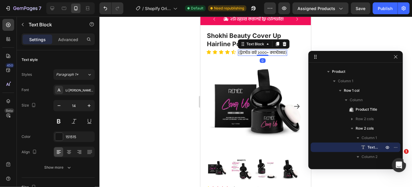
click at [259, 53] on p "(ট্রাস্টেড বাই ২০০০+ কাস্টোমার)" at bounding box center [262, 52] width 48 height 5
click at [258, 52] on p "(ট্রাস্টেড বাই ২০০০+ কাস্টোমার)" at bounding box center [262, 52] width 48 height 5
click at [258, 51] on p "(ট্রাস্টেড বাই 1২০০০+ কাস্টোমার)" at bounding box center [263, 52] width 50 height 5
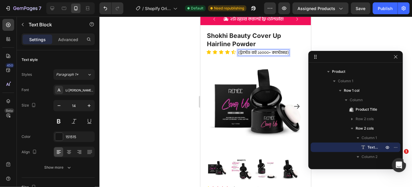
click at [259, 50] on p "(ট্রাস্টেড বাই ১২০০০+ কাস্টোমার)" at bounding box center [263, 52] width 50 height 5
click at [260, 51] on p "(ট্রাস্টেড বাই ১২০০০+ কাস্টোমার)" at bounding box center [263, 52] width 50 height 5
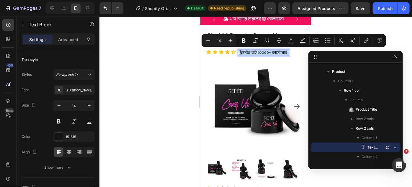
click at [260, 51] on p "(ট্রাস্টেড বাই ১২০০০+ কাস্টোমার)" at bounding box center [263, 52] width 50 height 5
click at [258, 51] on p "(ট্রাস্টেড বাই ১২০০০+ কাস্টোমার)" at bounding box center [263, 52] width 50 height 5
click at [260, 52] on p "(ট্রাস্টেড বাই ১২০০০+ কাস্টোমার)" at bounding box center [263, 52] width 50 height 5
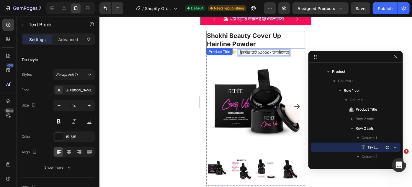
click at [280, 35] on h1 "Shokhi Beauty Cover Up Hairline Powder" at bounding box center [255, 39] width 99 height 17
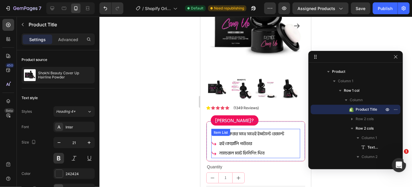
scroll to position [439, 0]
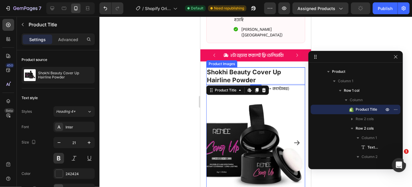
scroll to position [412, 0]
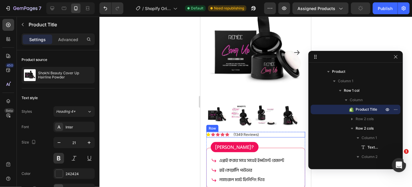
click at [263, 131] on div "Icon Icon Icon Icon Icon Icon List (1349 Reviews) Text Block Row" at bounding box center [255, 133] width 99 height 5
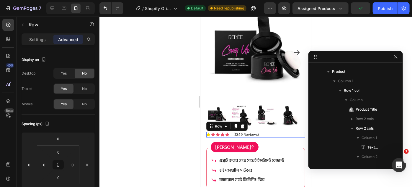
scroll to position [244, 0]
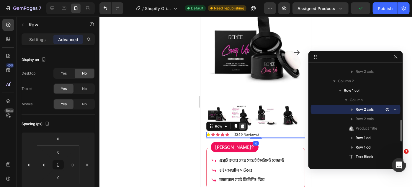
click at [241, 124] on icon at bounding box center [243, 126] width 4 height 4
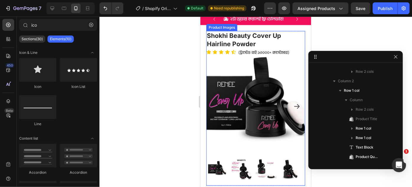
scroll to position [331, 0]
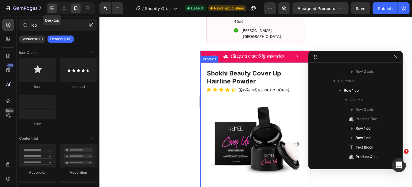
click at [53, 7] on icon at bounding box center [52, 8] width 6 height 6
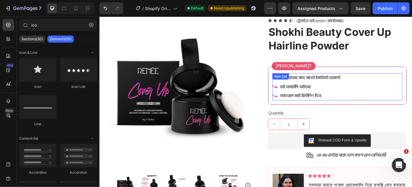
scroll to position [252, 0]
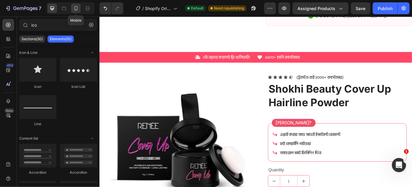
click at [74, 7] on icon at bounding box center [75, 8] width 3 height 4
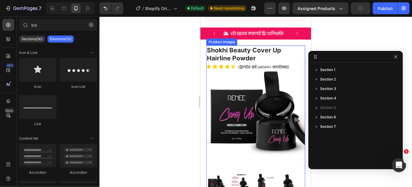
scroll to position [328, 0]
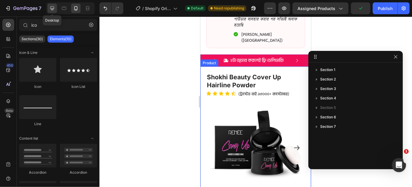
click at [49, 5] on icon at bounding box center [52, 8] width 6 height 6
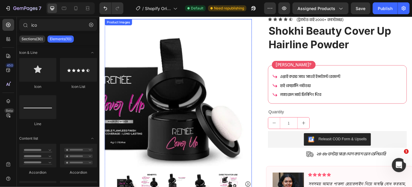
scroll to position [227, 0]
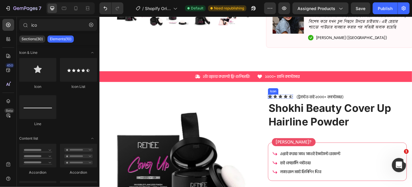
click at [292, 106] on icon at bounding box center [293, 107] width 4 height 4
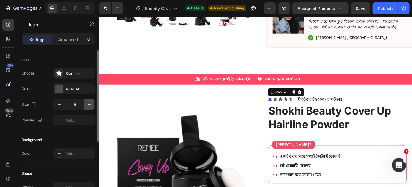
click at [88, 106] on icon "button" at bounding box center [89, 104] width 6 height 6
type input "17"
click at [297, 108] on icon at bounding box center [299, 110] width 4 height 4
click at [92, 101] on icon "button" at bounding box center [89, 104] width 6 height 6
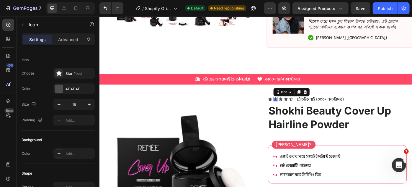
type input "17"
click at [303, 109] on icon at bounding box center [305, 110] width 4 height 4
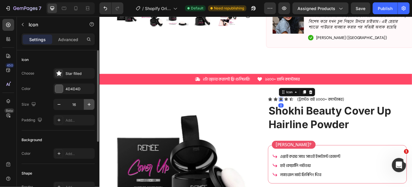
click at [88, 105] on icon "button" at bounding box center [89, 104] width 6 height 6
type input "17"
click at [310, 110] on icon at bounding box center [311, 110] width 4 height 4
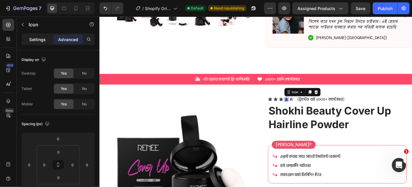
click at [33, 39] on p "Settings" at bounding box center [37, 39] width 17 height 6
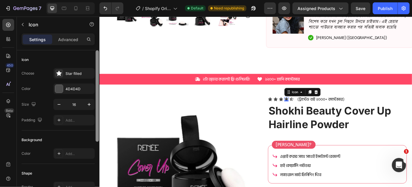
drag, startPoint x: 90, startPoint y: 105, endPoint x: 99, endPoint y: 105, distance: 8.6
click at [90, 105] on icon "button" at bounding box center [89, 104] width 6 height 6
type input "17"
click at [316, 108] on icon at bounding box center [317, 109] width 5 height 5
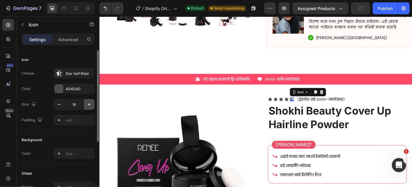
click at [89, 102] on icon "button" at bounding box center [89, 104] width 6 height 6
type input "17"
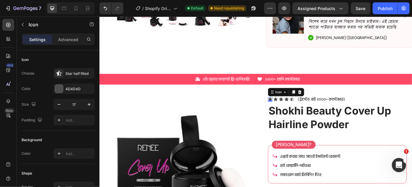
click at [290, 109] on div "Icon 0" at bounding box center [292, 109] width 5 height 5
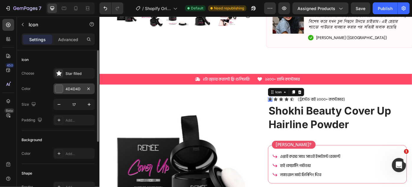
click at [61, 88] on div at bounding box center [59, 89] width 8 height 8
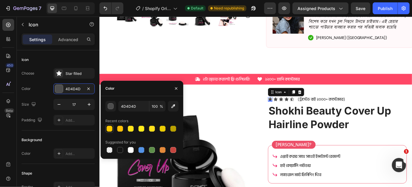
click at [109, 127] on div at bounding box center [110, 129] width 6 height 6
type input "FEC900"
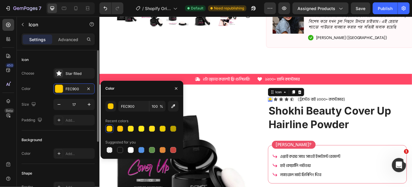
click at [48, 87] on div "Color FEC900" at bounding box center [58, 88] width 73 height 11
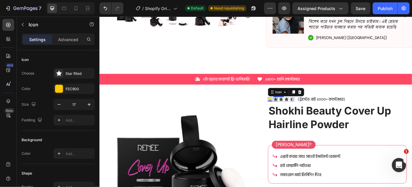
click at [297, 108] on icon at bounding box center [299, 110] width 4 height 4
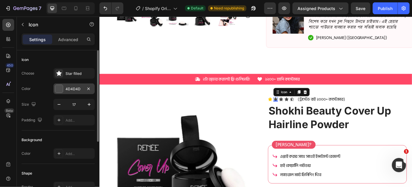
click at [56, 90] on div at bounding box center [59, 89] width 8 height 8
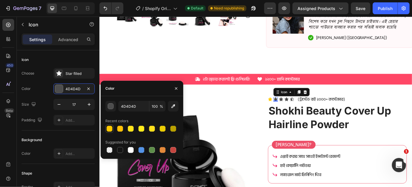
click at [108, 130] on div at bounding box center [110, 129] width 6 height 6
type input "FEC900"
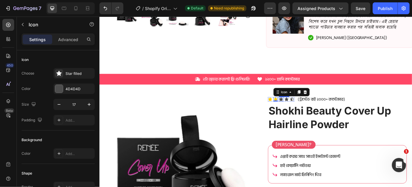
click at [303, 109] on icon at bounding box center [305, 110] width 4 height 4
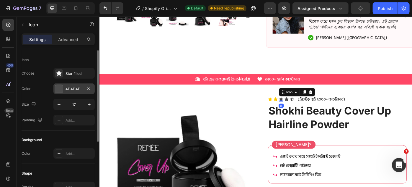
drag, startPoint x: 60, startPoint y: 86, endPoint x: 62, endPoint y: 91, distance: 5.3
click at [60, 87] on div at bounding box center [59, 89] width 8 height 8
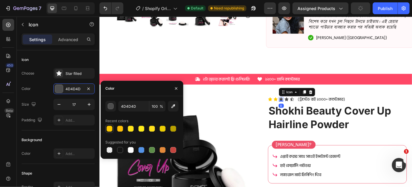
click at [110, 129] on div at bounding box center [110, 129] width 6 height 6
type input "FEC900"
click at [310, 108] on icon at bounding box center [311, 110] width 4 height 4
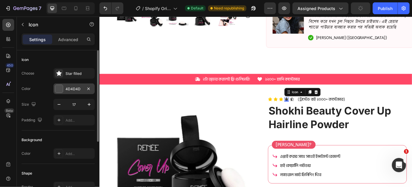
click at [57, 89] on div at bounding box center [59, 89] width 8 height 8
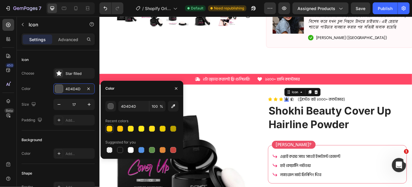
click at [111, 128] on div at bounding box center [110, 129] width 6 height 6
type input "FEC900"
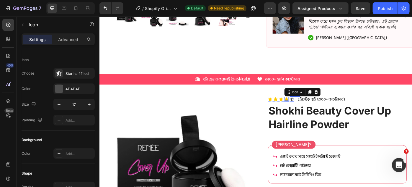
click at [317, 109] on div "Icon" at bounding box center [317, 109] width 5 height 5
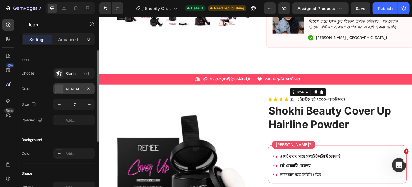
click at [54, 85] on div "4D4D4D" at bounding box center [73, 88] width 41 height 11
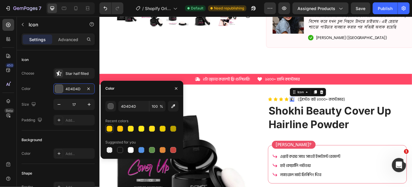
click at [110, 126] on div at bounding box center [110, 129] width 6 height 6
type input "FEC900"
click at [346, 107] on p "(ট্রাস্টেড বাই ২০০০+ কাস্টোমার)" at bounding box center [350, 110] width 53 height 6
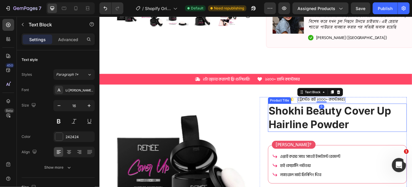
click at [333, 130] on h1 "Shokhi Beauty Cover Up Hairline Powder" at bounding box center [368, 131] width 157 height 32
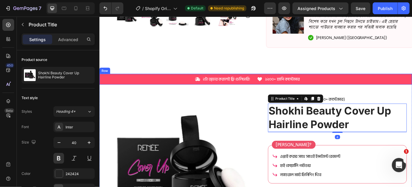
click at [352, 88] on div "Icon ১২০০+ হ্যাপি কাস্টোমার Text Block Row" at bounding box center [364, 86] width 172 height 7
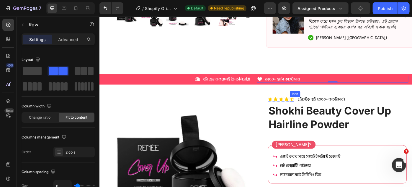
click at [316, 109] on icon at bounding box center [317, 109] width 5 height 5
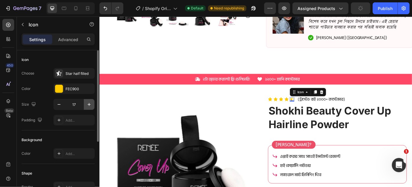
click at [90, 101] on icon "button" at bounding box center [89, 104] width 6 height 6
type input "18"
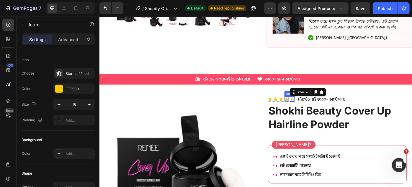
click at [310, 110] on icon at bounding box center [311, 110] width 4 height 4
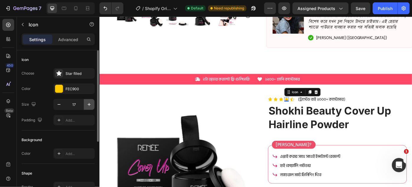
click at [87, 103] on icon "button" at bounding box center [89, 104] width 6 height 6
type input "18"
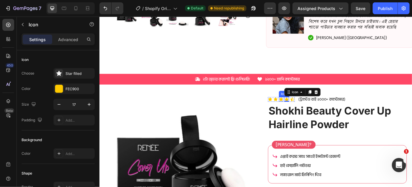
click at [303, 109] on icon at bounding box center [305, 109] width 5 height 5
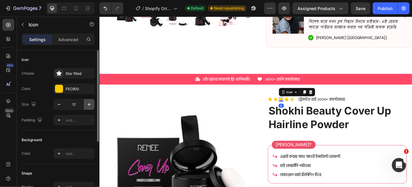
click at [87, 104] on icon "button" at bounding box center [89, 104] width 6 height 6
type input "18"
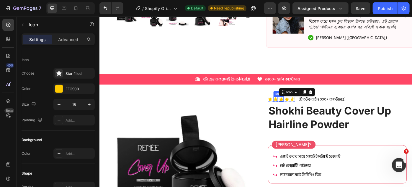
click at [297, 110] on div "Icon" at bounding box center [299, 109] width 5 height 5
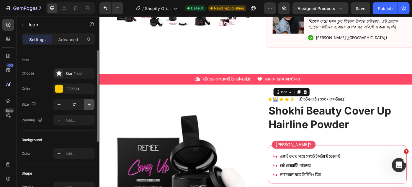
click at [92, 102] on icon "button" at bounding box center [89, 104] width 6 height 6
type input "18"
click at [291, 110] on div "Icon" at bounding box center [292, 109] width 5 height 5
click at [91, 105] on icon "button" at bounding box center [89, 104] width 6 height 6
type input "18"
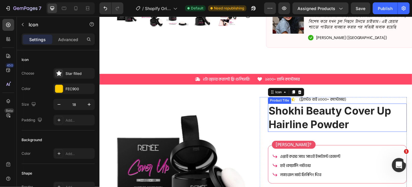
click at [378, 127] on h1 "Shokhi Beauty Cover Up Hairline Powder" at bounding box center [368, 131] width 157 height 32
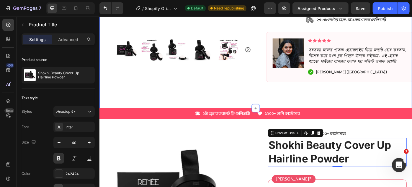
scroll to position [201, 0]
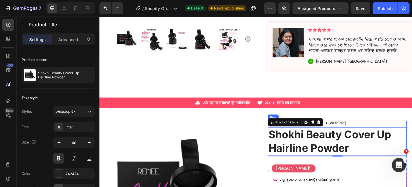
click at [378, 139] on div "Icon Icon Icon Icon Icon Icon List (ট্রাস্টেড বাই ২০০০+ কাস্টোমার) Text Block R…" at bounding box center [368, 137] width 157 height 6
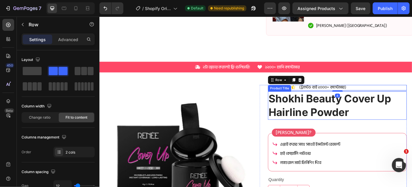
scroll to position [254, 0]
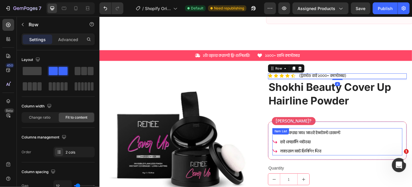
click at [356, 151] on div "এপ্লাই করার সাথে সাথেই ইন্সট্যান্ট রেজাল্ট" at bounding box center [338, 147] width 70 height 10
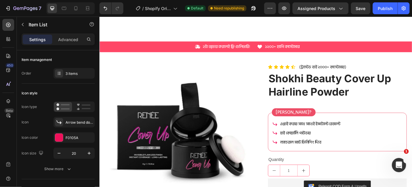
scroll to position [295, 0]
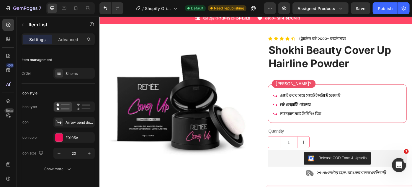
click at [319, 110] on div "এপ্লাই করার সাথে সাথেই ইন্সট্যান্ট রেজাল্ট" at bounding box center [338, 105] width 70 height 10
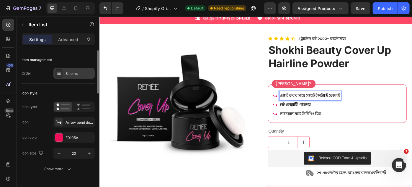
click at [83, 73] on div "3 items" at bounding box center [80, 73] width 28 height 5
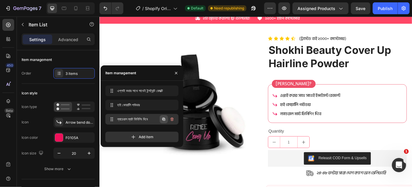
click at [165, 120] on icon "button" at bounding box center [163, 119] width 3 height 3
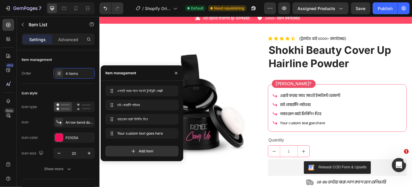
click at [313, 136] on div "Your custom text goes here" at bounding box center [338, 136] width 70 height 10
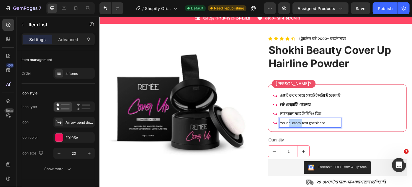
click at [313, 136] on p "Your custom text goes here" at bounding box center [338, 136] width 68 height 9
click at [315, 135] on p "পুনরায় পান তারুণ্য ও সৌন্দর্য!" at bounding box center [338, 136] width 68 height 9
click at [319, 138] on p "পুনরায় fireপান তারুণ্য ও সৌন্দর্য!" at bounding box center [338, 136] width 68 height 9
click at [320, 136] on p "পুনরায় fireপান তারুণ্য ও সৌন্দর্য!" at bounding box center [338, 136] width 68 height 9
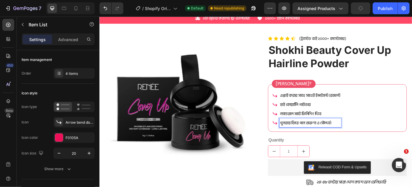
click at [362, 136] on p "পুনরায় ফিরে পান তারুণ্য ও সৌন্দর্য!" at bounding box center [338, 136] width 68 height 9
click at [66, 74] on div "4 items" at bounding box center [80, 73] width 28 height 5
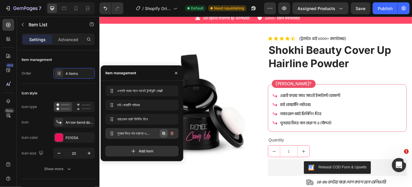
click at [164, 132] on icon "button" at bounding box center [163, 133] width 3 height 3
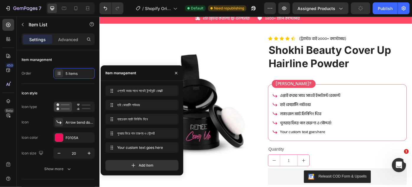
click at [315, 146] on div "Your custom text goes here" at bounding box center [338, 146] width 70 height 10
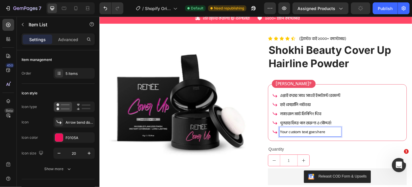
click at [315, 146] on p "Your custom text goes here" at bounding box center [338, 146] width 68 height 9
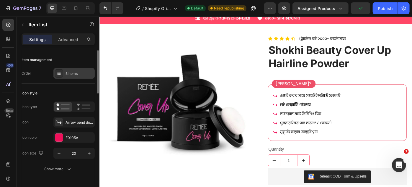
click at [66, 68] on div "5 items" at bounding box center [73, 73] width 41 height 11
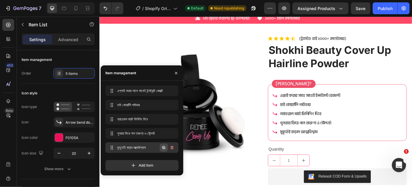
click at [164, 146] on icon "button" at bounding box center [163, 147] width 3 height 3
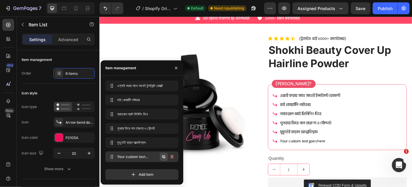
click at [165, 156] on icon "button" at bounding box center [164, 156] width 5 height 5
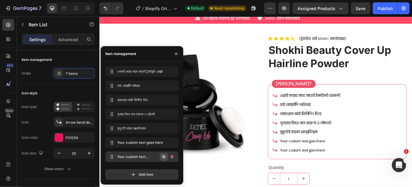
click at [164, 159] on button "button" at bounding box center [164, 156] width 8 height 8
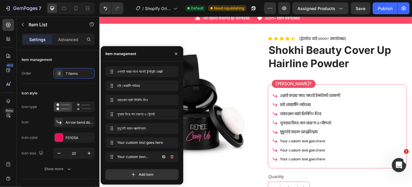
scroll to position [14, 0]
click at [325, 157] on div "Your custom text goes here" at bounding box center [338, 157] width 70 height 10
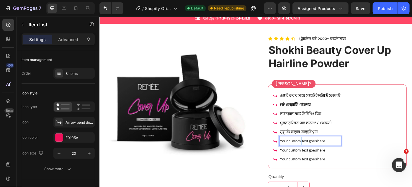
click at [325, 157] on p "Your custom text goes here" at bounding box center [338, 157] width 68 height 9
click at [354, 157] on p "৪৮ ঘণ্টা পানি ও ঘাম প্রতিরোধী, সহজ ব্যবহার" at bounding box center [341, 157] width 74 height 9
click at [328, 175] on p "Your custom text goes here" at bounding box center [342, 177] width 76 height 9
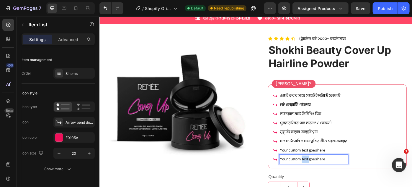
click at [328, 175] on p "Your custom text goes here" at bounding box center [342, 177] width 76 height 9
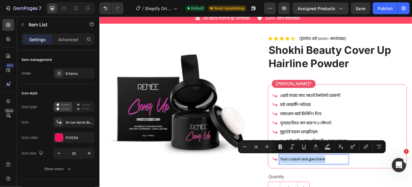
click at [328, 175] on p "Your custom text goes here" at bounding box center [342, 177] width 76 height 9
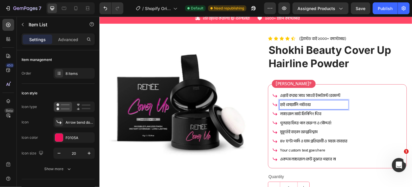
click at [322, 112] on p "হাই কোয়ালিি পাউডার" at bounding box center [342, 116] width 76 height 9
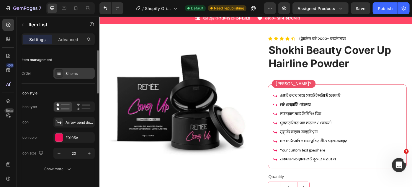
click at [69, 75] on div "8 items" at bounding box center [80, 73] width 28 height 5
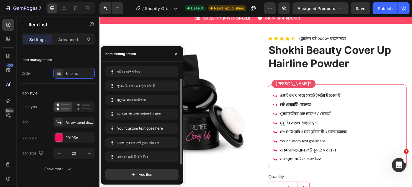
drag, startPoint x: 112, startPoint y: 85, endPoint x: 111, endPoint y: 164, distance: 78.9
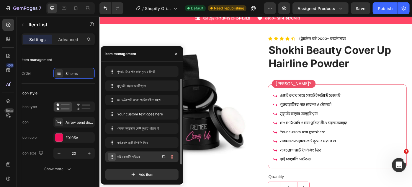
drag, startPoint x: 111, startPoint y: 84, endPoint x: 112, endPoint y: 159, distance: 75.6
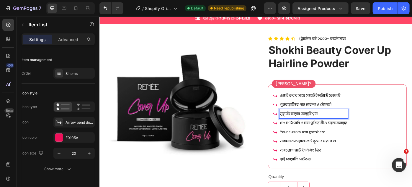
click at [324, 129] on p "মুহূর্তেই বাড়ান আত্মবিশ্বাস" at bounding box center [342, 126] width 76 height 9
click at [350, 124] on p "মুহূর্তেই বাড়বে আত্মবিশ্বাস" at bounding box center [342, 126] width 76 height 9
click at [356, 133] on p "৪৮ ঘণ্টা পানি ও ঘাম প্রতিরোধী ও সহজ ব্যবহার" at bounding box center [342, 136] width 76 height 9
click at [330, 147] on p "Your custom text goes here" at bounding box center [342, 146] width 76 height 9
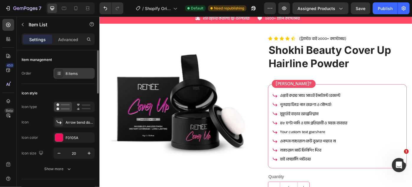
click at [71, 72] on div "8 items" at bounding box center [80, 73] width 28 height 5
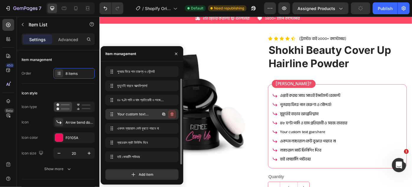
click at [172, 112] on icon "button" at bounding box center [172, 114] width 5 height 5
click at [170, 115] on div "Delete" at bounding box center [168, 113] width 11 height 5
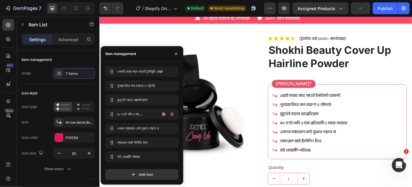
scroll to position [0, 0]
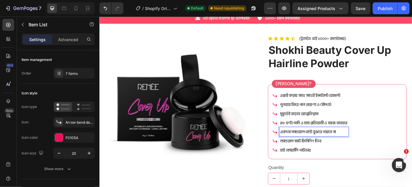
click at [330, 146] on p "একদম ন্যাচারাল কেউ বুঝতে পারবে না" at bounding box center [342, 146] width 76 height 9
click at [353, 155] on p "ন্যাচেরাল ম্যাট ফিনিশিং দিবে" at bounding box center [342, 157] width 76 height 9
click at [353, 167] on p "হাই কোয়ালিি পাউডার" at bounding box center [342, 167] width 76 height 9
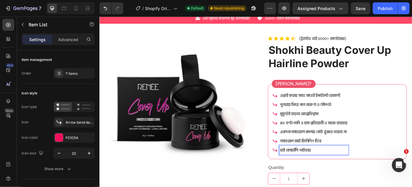
click at [357, 149] on p "একদম ন্যাচারাল কালার কেউ বুঝতে পারবে না" at bounding box center [342, 146] width 76 height 9
click at [354, 156] on p "ন্যাচেরাল ম্যাট ফিনিশিং দিবে" at bounding box center [342, 157] width 76 height 9
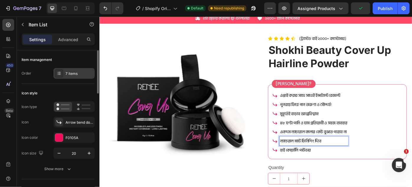
click at [68, 71] on div "7 items" at bounding box center [80, 73] width 28 height 5
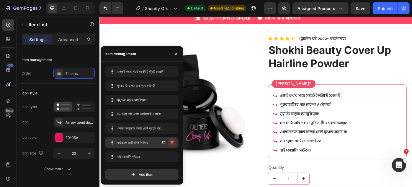
click at [171, 140] on icon "button" at bounding box center [172, 142] width 5 height 5
click at [167, 141] on div "Delete" at bounding box center [168, 142] width 11 height 5
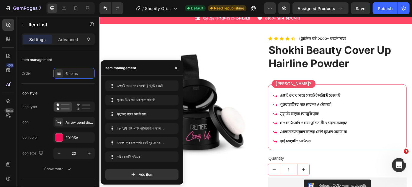
click at [295, 105] on icon at bounding box center [298, 106] width 6 height 6
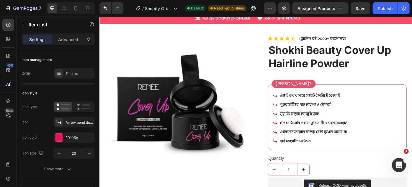
click at [296, 105] on icon at bounding box center [298, 106] width 5 height 4
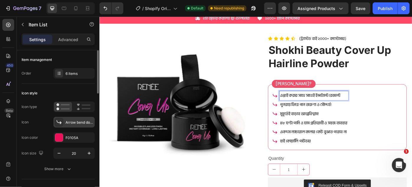
click at [68, 118] on div "Arrow bend down right bold" at bounding box center [73, 122] width 41 height 11
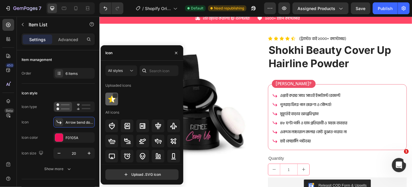
click at [109, 100] on img at bounding box center [111, 98] width 7 height 7
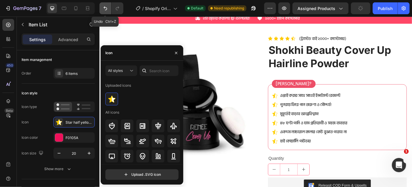
click at [106, 9] on icon "Undo/Redo" at bounding box center [105, 8] width 6 height 6
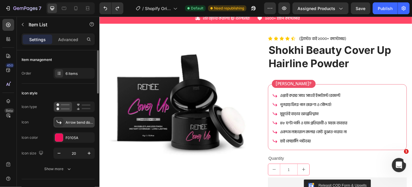
click at [74, 120] on div "Arrow bend down right bold" at bounding box center [80, 122] width 28 height 5
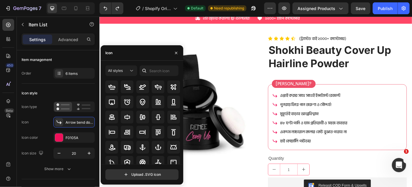
scroll to position [53, 0]
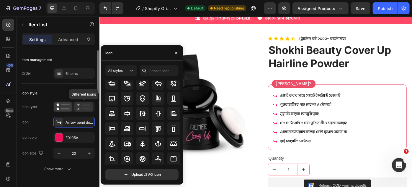
click at [83, 105] on rect at bounding box center [86, 104] width 9 height 1
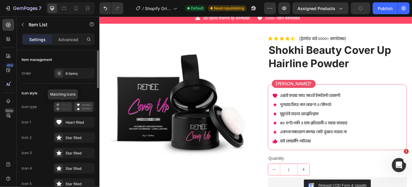
click at [65, 108] on rect at bounding box center [65, 108] width 9 height 1
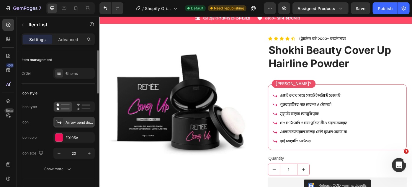
click at [71, 122] on div "Arrow bend down right bold" at bounding box center [80, 122] width 28 height 5
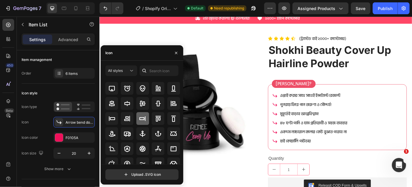
scroll to position [80, 0]
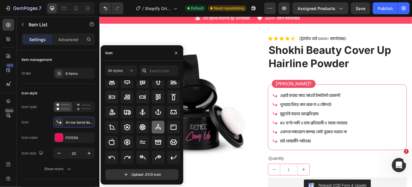
click at [157, 122] on div at bounding box center [158, 126] width 13 height 13
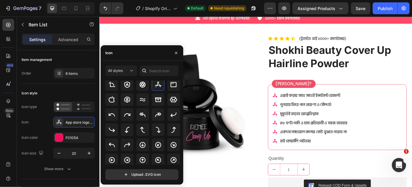
scroll to position [134, 0]
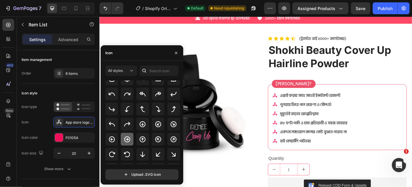
click at [131, 135] on div at bounding box center [127, 139] width 13 height 13
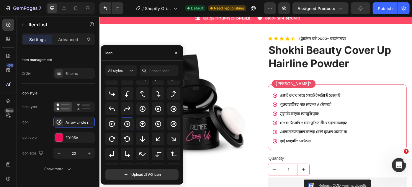
scroll to position [161, 0]
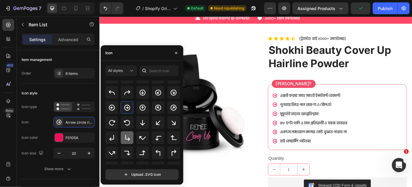
click at [127, 136] on icon at bounding box center [127, 137] width 7 height 7
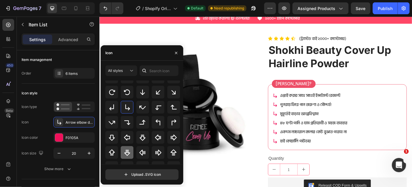
scroll to position [188, 0]
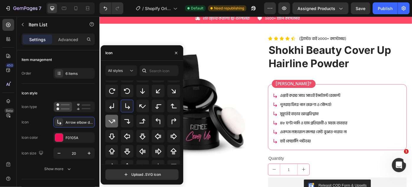
click at [117, 117] on div at bounding box center [111, 121] width 13 height 13
click at [132, 107] on div at bounding box center [127, 106] width 13 height 13
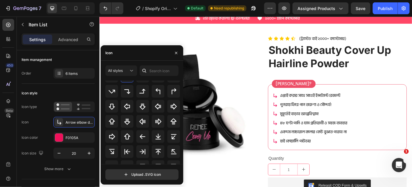
scroll to position [215, 0]
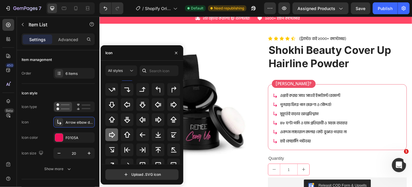
click at [114, 136] on icon at bounding box center [111, 134] width 7 height 7
click at [138, 149] on div at bounding box center [142, 149] width 13 height 13
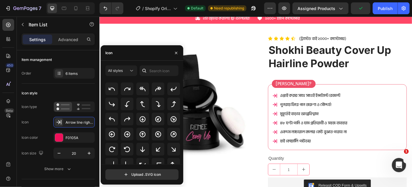
scroll to position [139, 0]
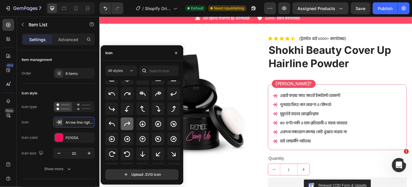
click at [126, 124] on icon at bounding box center [127, 123] width 7 height 7
click at [152, 96] on div at bounding box center [158, 93] width 13 height 13
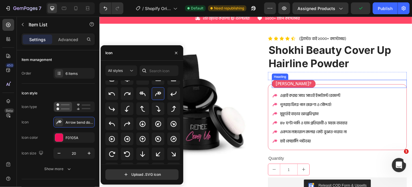
click at [314, 92] on h3 "[PERSON_NAME]?" at bounding box center [320, 92] width 50 height 9
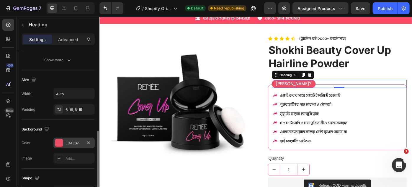
scroll to position [134, 0]
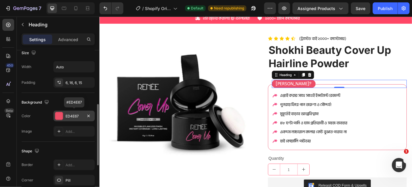
click at [58, 115] on div at bounding box center [59, 116] width 8 height 8
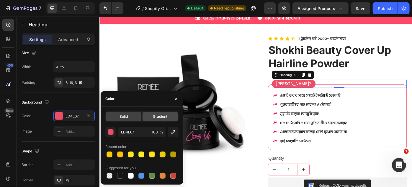
click at [151, 116] on div "Gradient" at bounding box center [160, 116] width 35 height 9
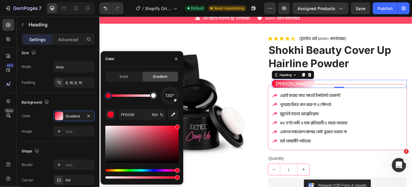
drag, startPoint x: 162, startPoint y: 132, endPoint x: 173, endPoint y: 123, distance: 14.7
click at [104, 7] on icon "Undo/Redo" at bounding box center [105, 8] width 6 height 6
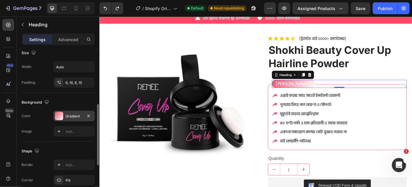
click at [63, 113] on div "Gradient" at bounding box center [73, 115] width 41 height 11
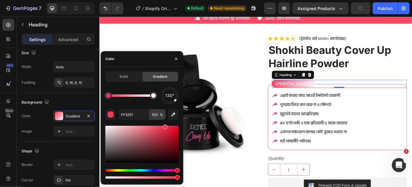
drag, startPoint x: 157, startPoint y: 130, endPoint x: 165, endPoint y: 118, distance: 14.5
click at [154, 98] on div at bounding box center [153, 95] width 7 height 7
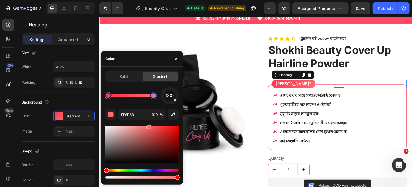
drag, startPoint x: 143, startPoint y: 130, endPoint x: 148, endPoint y: 120, distance: 10.8
click at [166, 131] on div at bounding box center [141, 145] width 73 height 38
type input "FF5B5B"
drag, startPoint x: 166, startPoint y: 131, endPoint x: 153, endPoint y: 119, distance: 17.6
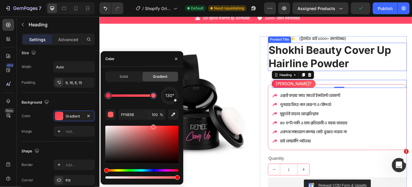
click at [304, 67] on h1 "Shokhi Beauty Cover Up Hairline Powder" at bounding box center [368, 62] width 157 height 32
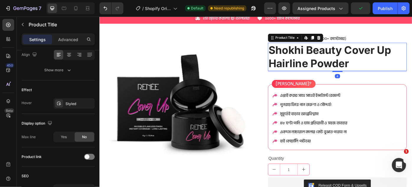
scroll to position [0, 0]
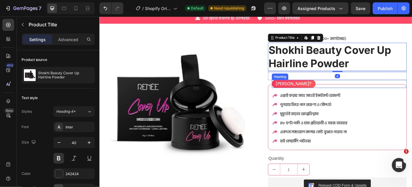
click at [312, 90] on h3 "[PERSON_NAME]?" at bounding box center [320, 92] width 50 height 9
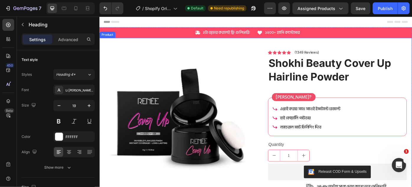
click at [275, 47] on div "Shokhi Beauty Cover Up Hairline Powder Product Title Icon Icon Icon Icon Icon I…" at bounding box center [276, 159] width 354 height 238
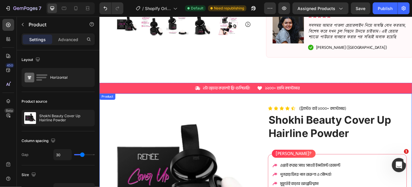
scroll to position [215, 0]
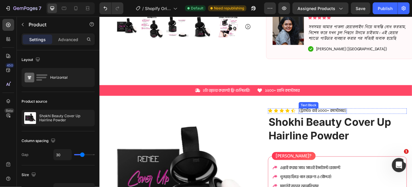
click at [335, 121] on p "(ট্রাস্টেড বাই ২০০০+ কাস্টোমার)" at bounding box center [352, 123] width 53 height 6
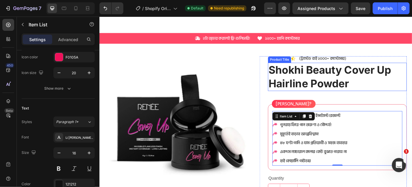
scroll to position [295, 0]
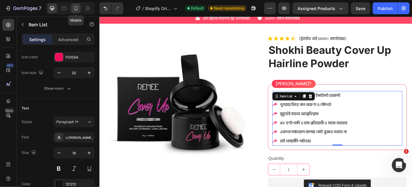
click at [77, 9] on icon at bounding box center [75, 8] width 3 height 4
type input "18"
type input "15"
type input "6"
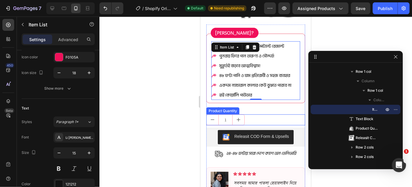
scroll to position [429, 0]
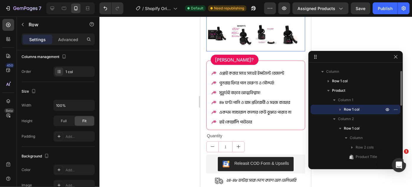
scroll to position [0, 0]
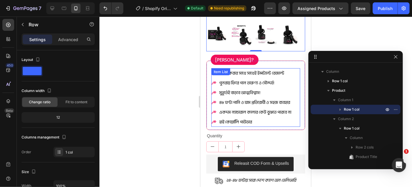
click at [251, 68] on div "এপ্লাই করার সাথে সাথেই ইন্সট্যান্ট রেজাল্ট" at bounding box center [255, 73] width 74 height 10
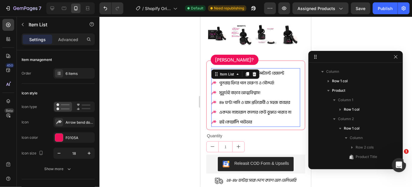
scroll to position [121, 0]
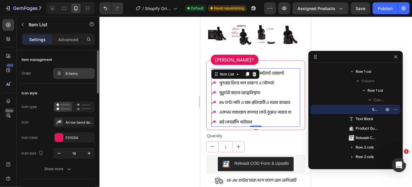
click at [69, 75] on div "6 items" at bounding box center [80, 73] width 28 height 5
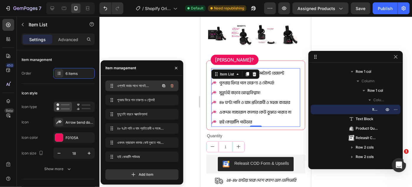
click at [146, 85] on span "এপ্লাই করার সাথে সাথেই ইন্সট্যান্ট রেজাল্ট" at bounding box center [133, 85] width 33 height 5
click at [148, 86] on span "এপ্লাই করার সাথে সাথেই ইন্সট্যান্ট রেজাল্ট" at bounding box center [138, 85] width 44 height 5
click at [144, 85] on span "এপ্লাই করার সাথে সাথেই ইন্সট্যান্ট রেজাল্ট" at bounding box center [133, 85] width 33 height 5
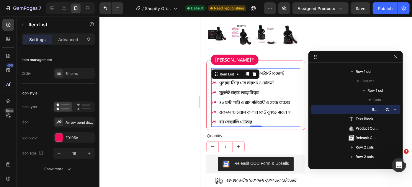
click at [283, 69] on p "এপ্লাই করার সাথে সাথেই ইন্সট্যান্ট রেজাল্ট" at bounding box center [255, 73] width 72 height 8
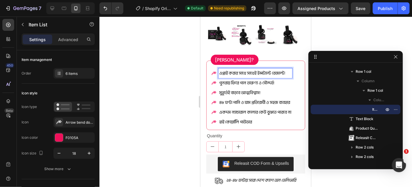
click at [247, 70] on p "এপ্লাই করার সাথে সাথেই ইন্সট্যান্ট রেজাল্ট!" at bounding box center [255, 73] width 72 height 8
click at [248, 80] on p "পুনরায় ফিরে পান তারুণ্য ও সৌন্দর্য!" at bounding box center [255, 83] width 72 height 8
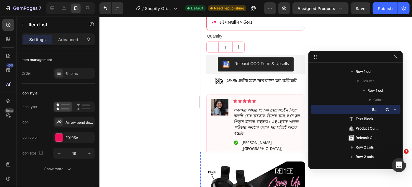
scroll to position [509, 0]
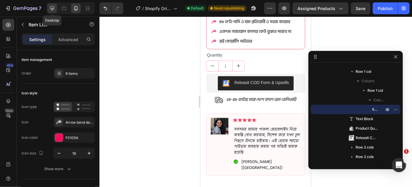
click at [50, 7] on icon at bounding box center [52, 8] width 6 height 6
type input "7"
type input "20"
type input "16"
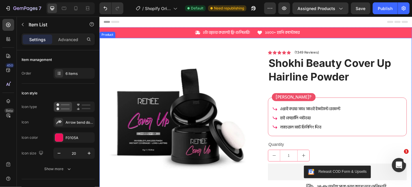
click at [269, 49] on div "Shokhi Beauty Cover Up Hairline Powder Product Title Icon Icon Icon Icon Icon I…" at bounding box center [276, 159] width 354 height 238
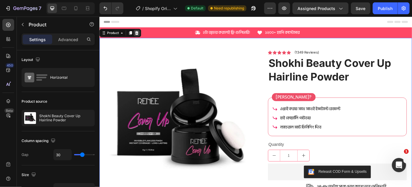
click at [142, 35] on icon at bounding box center [141, 34] width 5 height 5
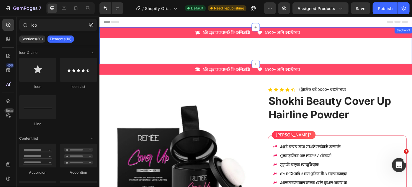
click at [280, 45] on div "Icon ২টা অ্ডার করলেই ফ্রি ডেলিভারি! Text Block Row Icon ১২০০+ হ্যাপি কাস্টোমার …" at bounding box center [276, 49] width 354 height 42
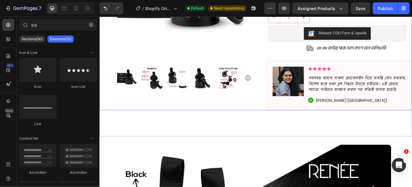
scroll to position [188, 0]
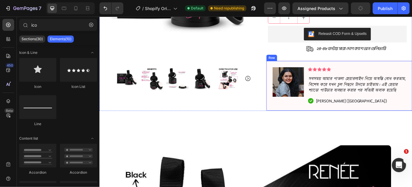
click at [290, 79] on div "Image Icon Icon Icon Icon Icon Icon List সবসময় আমার পাতলা হেয়ারলাইন নিয়ে অস্ব…" at bounding box center [371, 94] width 167 height 57
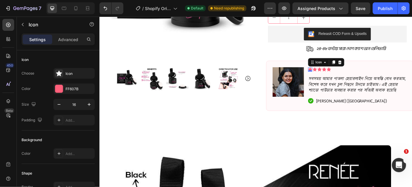
click at [336, 74] on div "Icon 0" at bounding box center [338, 76] width 5 height 5
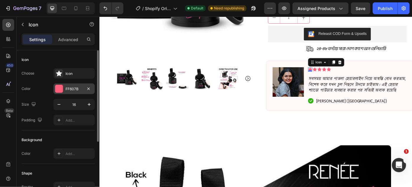
click at [57, 88] on div at bounding box center [59, 89] width 8 height 8
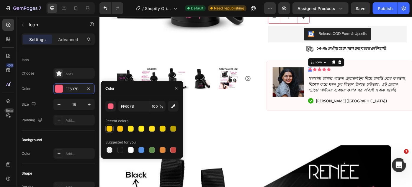
click at [108, 127] on div at bounding box center [110, 129] width 6 height 6
type input "FEC900"
click at [341, 74] on div "Icon" at bounding box center [343, 76] width 5 height 5
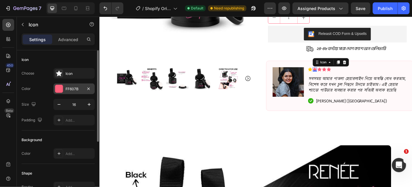
click at [58, 89] on div at bounding box center [59, 89] width 8 height 8
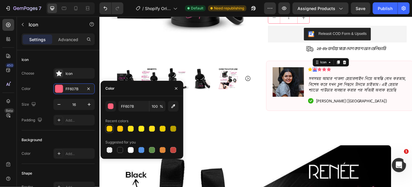
click at [110, 127] on div at bounding box center [110, 129] width 6 height 6
type input "FEC900"
click at [347, 74] on icon at bounding box center [348, 76] width 5 height 4
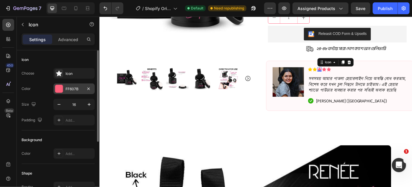
click at [58, 85] on div at bounding box center [59, 89] width 8 height 8
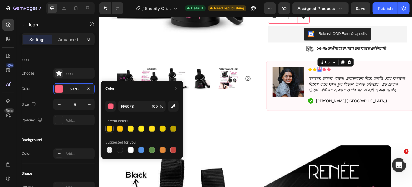
drag, startPoint x: 115, startPoint y: 127, endPoint x: 111, endPoint y: 128, distance: 3.6
click at [113, 127] on div at bounding box center [141, 128] width 73 height 8
click at [111, 128] on div at bounding box center [110, 129] width 6 height 6
type input "FEC900"
click at [354, 74] on icon at bounding box center [354, 76] width 5 height 5
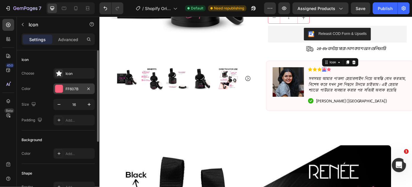
click at [61, 90] on div at bounding box center [59, 89] width 8 height 8
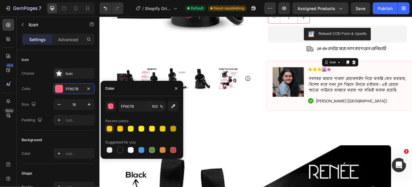
click at [108, 126] on div at bounding box center [110, 129] width 6 height 6
type input "FEC900"
click at [358, 75] on div "Icon" at bounding box center [359, 76] width 5 height 5
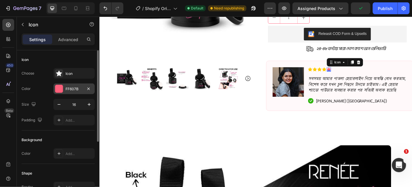
click at [61, 89] on div at bounding box center [59, 89] width 8 height 8
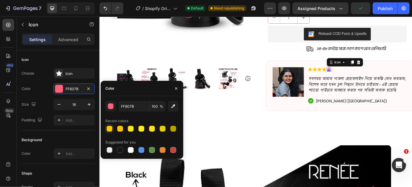
click at [109, 127] on div at bounding box center [110, 129] width 6 height 6
type input "FEC900"
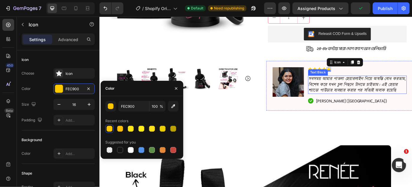
click at [365, 98] on p "সবসময় আমার পাতলা হেয়ারলাইন নিয়ে অস্বস্তি বোধ করতাম, বিশেষ করে যখন চুল পিছনে ট…" at bounding box center [391, 93] width 111 height 19
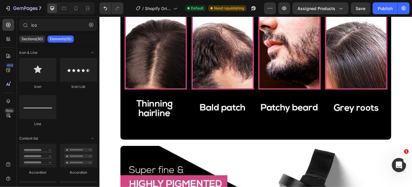
scroll to position [1673, 0]
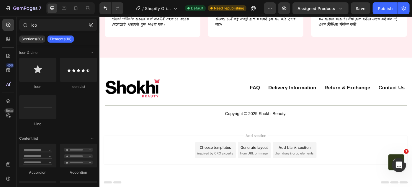
click at [313, 165] on div "Add blank section" at bounding box center [320, 164] width 36 height 6
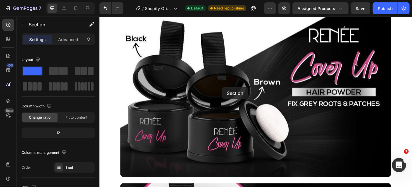
scroll to position [238, 0]
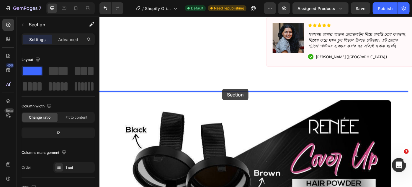
drag, startPoint x: 215, startPoint y: 133, endPoint x: 238, endPoint y: 98, distance: 41.9
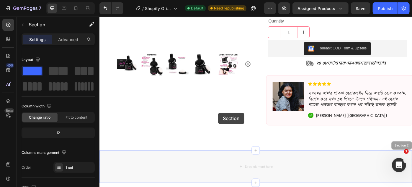
scroll to position [211, 0]
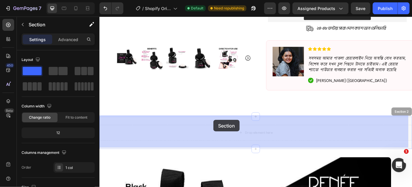
drag, startPoint x: 259, startPoint y: 107, endPoint x: 228, endPoint y: 133, distance: 40.5
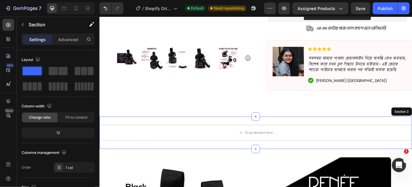
click at [224, 134] on div "Drop element here Section 2" at bounding box center [276, 147] width 354 height 37
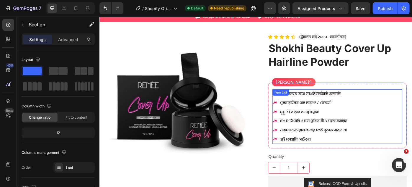
scroll to position [0, 0]
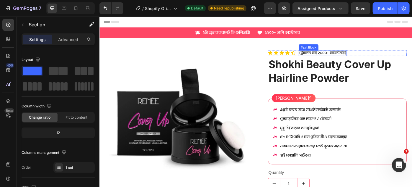
click at [339, 53] on div "Text Block" at bounding box center [336, 51] width 22 height 7
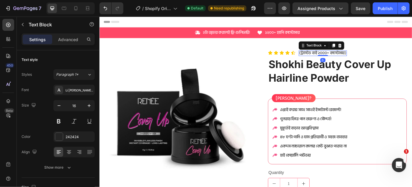
click at [340, 56] on p "(ট্রাস্টেড বাই ২০০০+ কাস্টোমার)" at bounding box center [352, 58] width 53 height 6
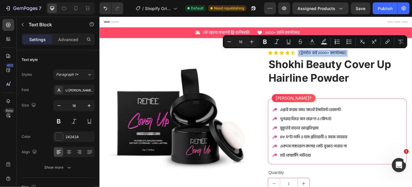
copy p "(ট্রাস্টেড বাই ২০০০+ কাস্টোমার)"
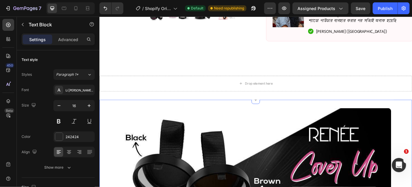
scroll to position [268, 0]
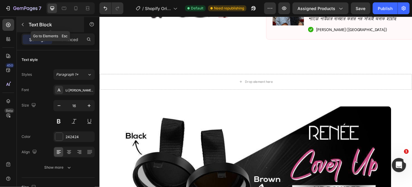
click at [22, 23] on icon "button" at bounding box center [22, 24] width 5 height 5
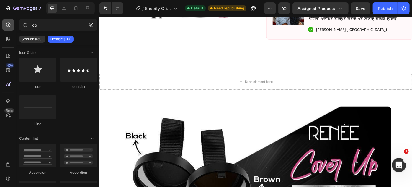
click at [9, 29] on div at bounding box center [8, 25] width 12 height 12
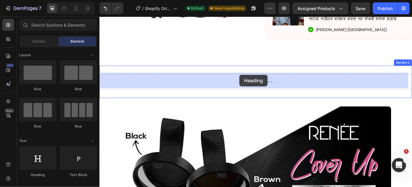
drag, startPoint x: 142, startPoint y: 176, endPoint x: 258, endPoint y: 82, distance: 149.3
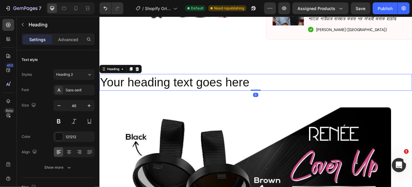
click at [160, 88] on h2 "Your heading text goes here" at bounding box center [276, 90] width 354 height 19
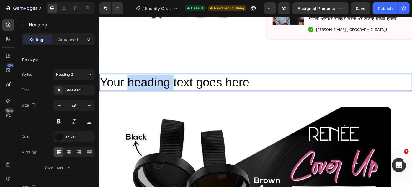
click at [160, 88] on p "Your heading text goes here" at bounding box center [276, 91] width 353 height 18
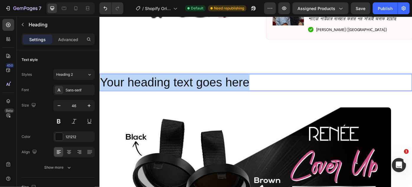
click at [160, 88] on p "Your heading text goes here" at bounding box center [276, 91] width 353 height 18
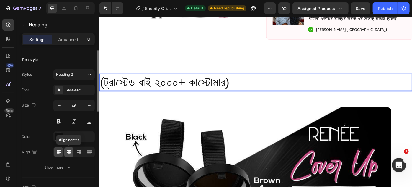
click at [68, 150] on icon at bounding box center [69, 152] width 6 height 6
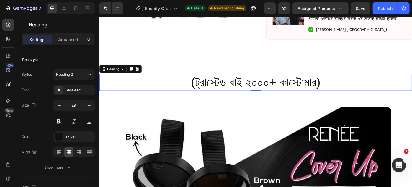
click at [392, 89] on p "(ট্রাস্টেড বাই ২০০০+ কাস্টোমার)" at bounding box center [276, 91] width 353 height 18
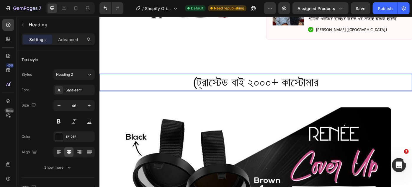
click at [191, 91] on p "(ট্রাস্টেড বাই ২০০০+ কাস্টোমার" at bounding box center [276, 91] width 353 height 18
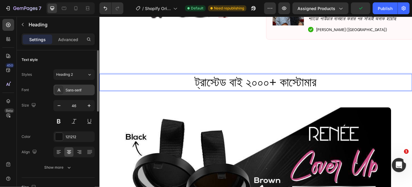
click at [74, 88] on div "Sans-serif" at bounding box center [80, 89] width 28 height 5
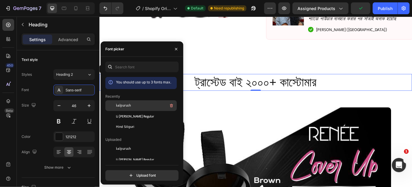
click at [129, 101] on div "kalpurush" at bounding box center [140, 105] width 71 height 11
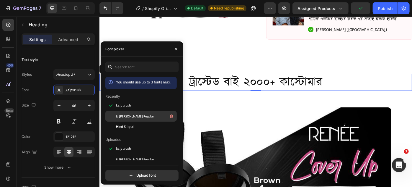
click at [132, 111] on div "Li [PERSON_NAME] Regular" at bounding box center [140, 116] width 71 height 11
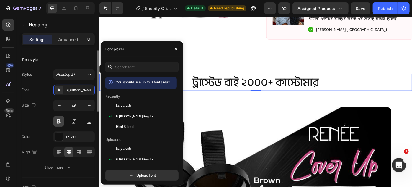
click at [61, 119] on button at bounding box center [58, 121] width 11 height 11
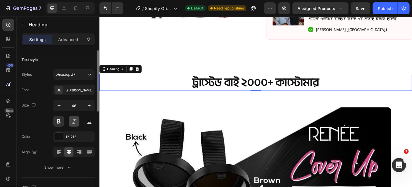
click at [76, 119] on button at bounding box center [74, 121] width 11 height 11
click at [62, 119] on button at bounding box center [58, 121] width 11 height 11
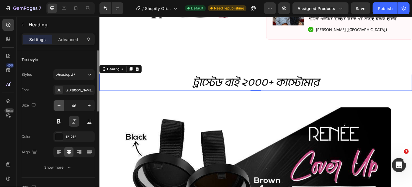
click at [62, 103] on button "button" at bounding box center [59, 105] width 11 height 11
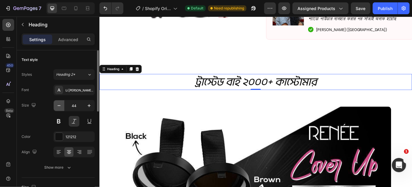
click at [62, 103] on button "button" at bounding box center [59, 105] width 11 height 11
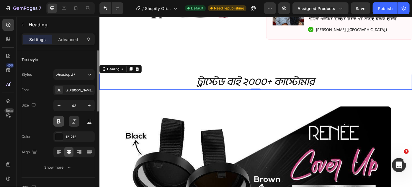
click at [57, 122] on button at bounding box center [58, 121] width 11 height 11
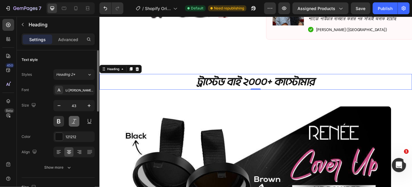
click at [76, 119] on button at bounding box center [74, 121] width 11 height 11
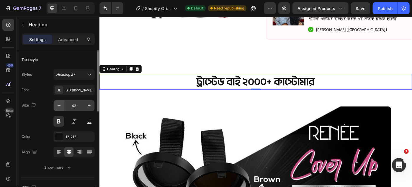
click at [63, 105] on button "button" at bounding box center [59, 105] width 11 height 11
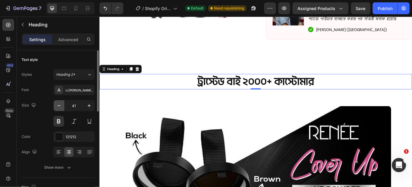
click at [63, 105] on button "button" at bounding box center [59, 105] width 11 height 11
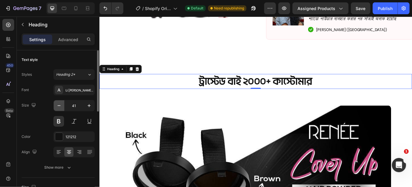
type input "40"
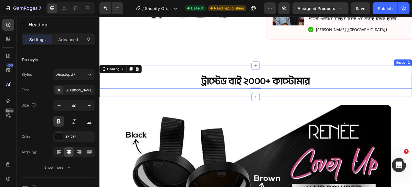
click at [209, 75] on div "ট্রাস্টেড বাই ২০০০+ কাস্টোমার Heading 0 Section 2" at bounding box center [276, 89] width 354 height 35
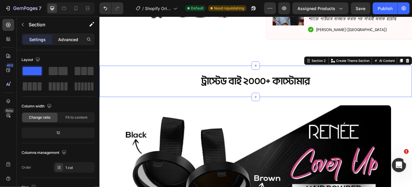
click at [68, 38] on p "Advanced" at bounding box center [68, 39] width 20 height 6
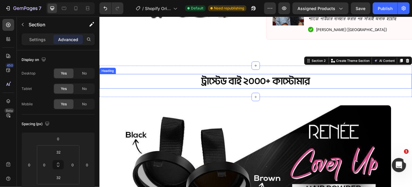
click at [202, 86] on p "ট্রাস্টেড বাই ২০০০+ কাস্টোমার" at bounding box center [276, 89] width 353 height 15
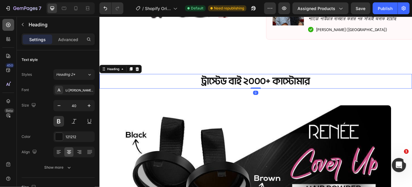
click at [9, 26] on icon at bounding box center [8, 25] width 6 height 6
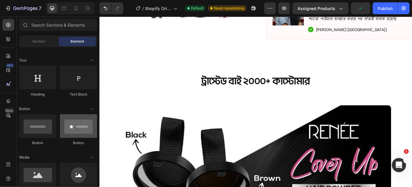
scroll to position [53, 0]
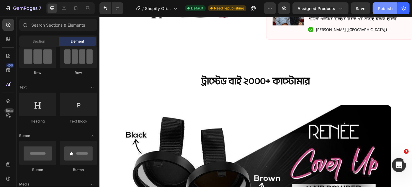
click at [383, 10] on div "Publish" at bounding box center [385, 8] width 15 height 6
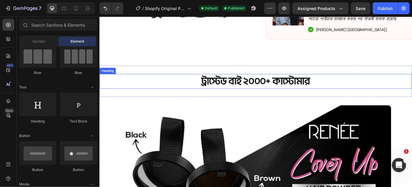
scroll to position [295, 0]
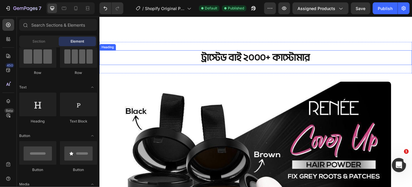
click at [267, 58] on p "ট্রাস্টেড বাই ২০০০+ কাস্টোমার" at bounding box center [276, 62] width 353 height 15
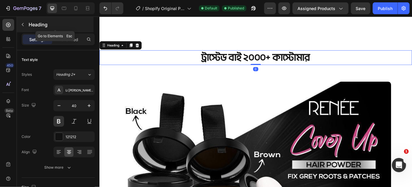
click at [22, 27] on button "button" at bounding box center [22, 24] width 9 height 9
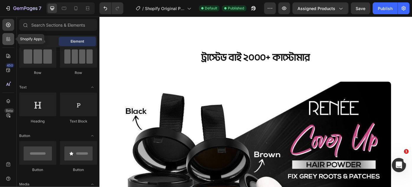
click at [9, 39] on icon at bounding box center [10, 40] width 2 height 2
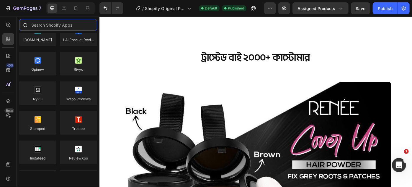
click at [45, 28] on input "text" at bounding box center [58, 25] width 78 height 12
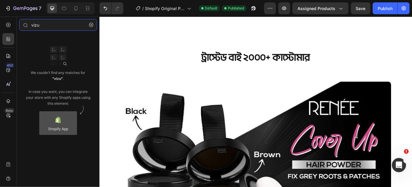
type input "vizu"
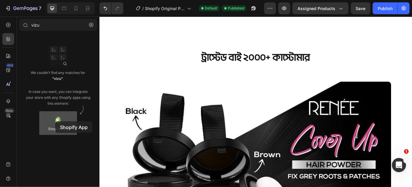
click at [55, 121] on div at bounding box center [58, 123] width 38 height 24
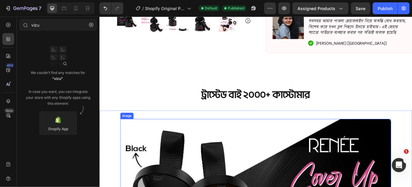
scroll to position [242, 0]
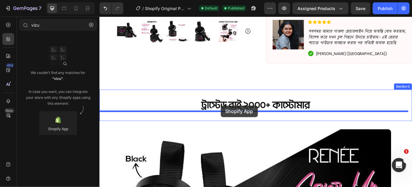
drag, startPoint x: 149, startPoint y: 139, endPoint x: 237, endPoint y: 117, distance: 89.8
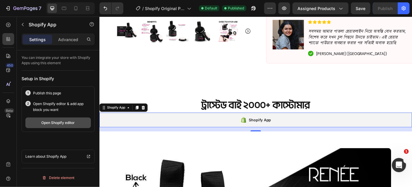
click at [56, 121] on div "Open Shopify editor" at bounding box center [58, 122] width 33 height 5
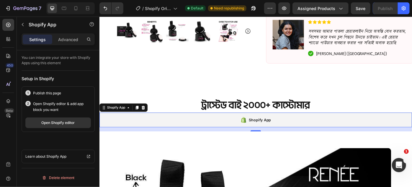
click at [209, 131] on div "Shopify App" at bounding box center [276, 133] width 354 height 17
click at [152, 120] on div "Shopify App" at bounding box center [126, 118] width 55 height 9
click at [150, 118] on icon at bounding box center [149, 119] width 4 height 4
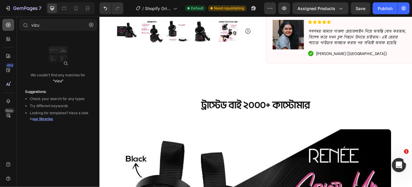
click at [9, 25] on icon at bounding box center [8, 25] width 6 height 6
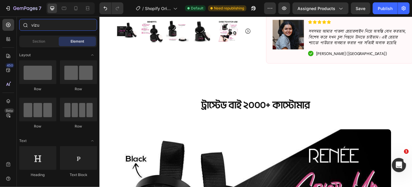
click at [47, 24] on input "vizu" at bounding box center [58, 25] width 78 height 12
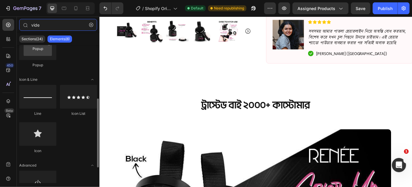
scroll to position [0, 0]
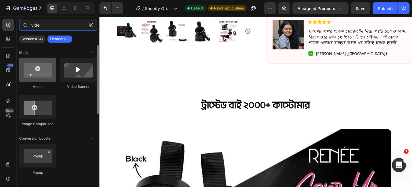
type input "vide"
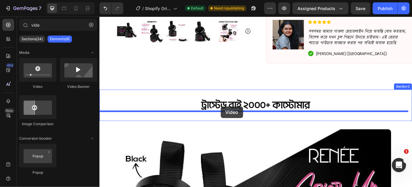
drag, startPoint x: 136, startPoint y: 88, endPoint x: 237, endPoint y: 118, distance: 104.8
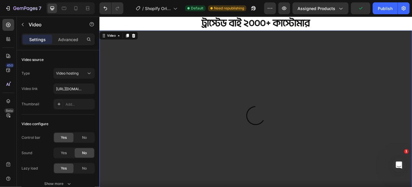
scroll to position [268, 0]
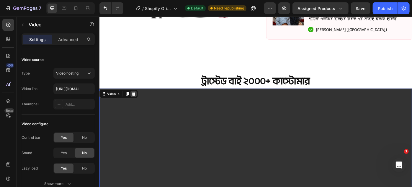
click at [136, 104] on icon at bounding box center [138, 103] width 5 height 5
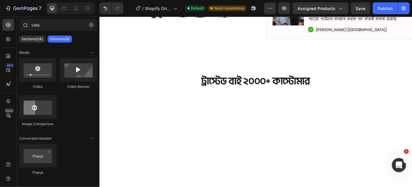
click at [24, 23] on icon at bounding box center [25, 24] width 5 height 5
click at [3, 40] on div at bounding box center [8, 39] width 12 height 12
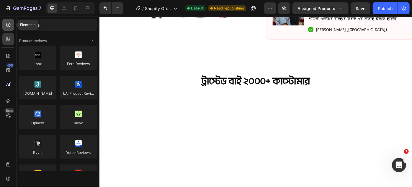
click at [7, 26] on icon at bounding box center [8, 25] width 4 height 4
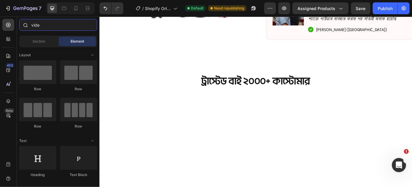
click at [40, 24] on input "vide" at bounding box center [58, 25] width 78 height 12
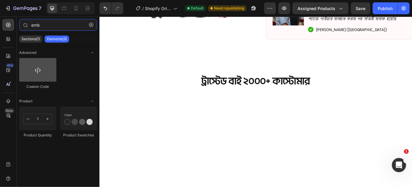
type input "emb"
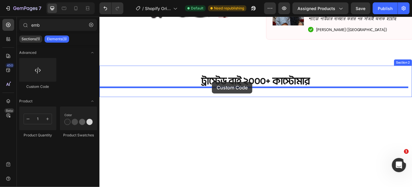
drag, startPoint x: 140, startPoint y: 86, endPoint x: 227, endPoint y: 90, distance: 86.6
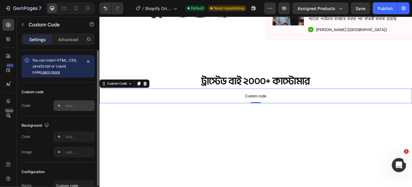
click at [56, 103] on div at bounding box center [59, 105] width 8 height 8
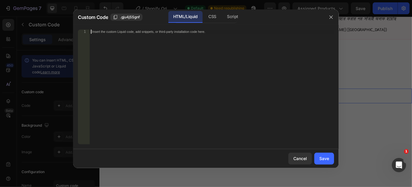
click at [110, 49] on div "Insert the custom Liquid code, add snippets, or third-party installation code h…" at bounding box center [212, 91] width 245 height 123
click at [213, 15] on div "CSS" at bounding box center [212, 17] width 17 height 12
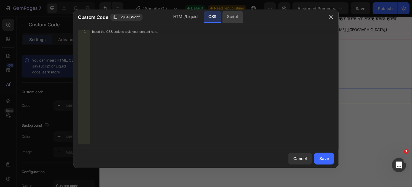
click at [230, 16] on div "Script" at bounding box center [232, 17] width 21 height 12
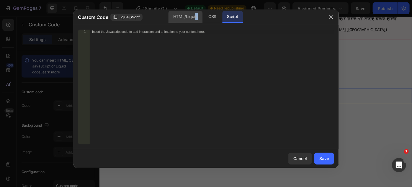
click at [196, 16] on div "HTML/Liquid" at bounding box center [186, 17] width 34 height 12
click at [329, 15] on icon "button" at bounding box center [331, 17] width 5 height 5
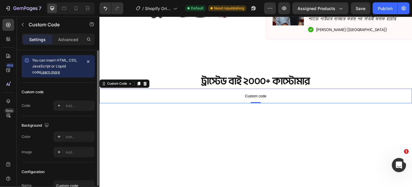
scroll to position [52, 0]
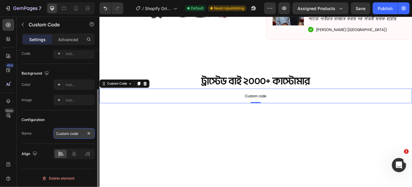
click at [67, 134] on input "Custom code" at bounding box center [73, 133] width 41 height 11
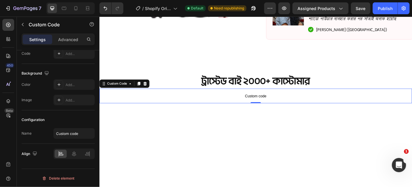
click at [205, 103] on span "Custom code" at bounding box center [276, 105] width 354 height 7
click at [151, 90] on icon at bounding box center [151, 92] width 5 height 5
